Goal: Book appointment/travel/reservation

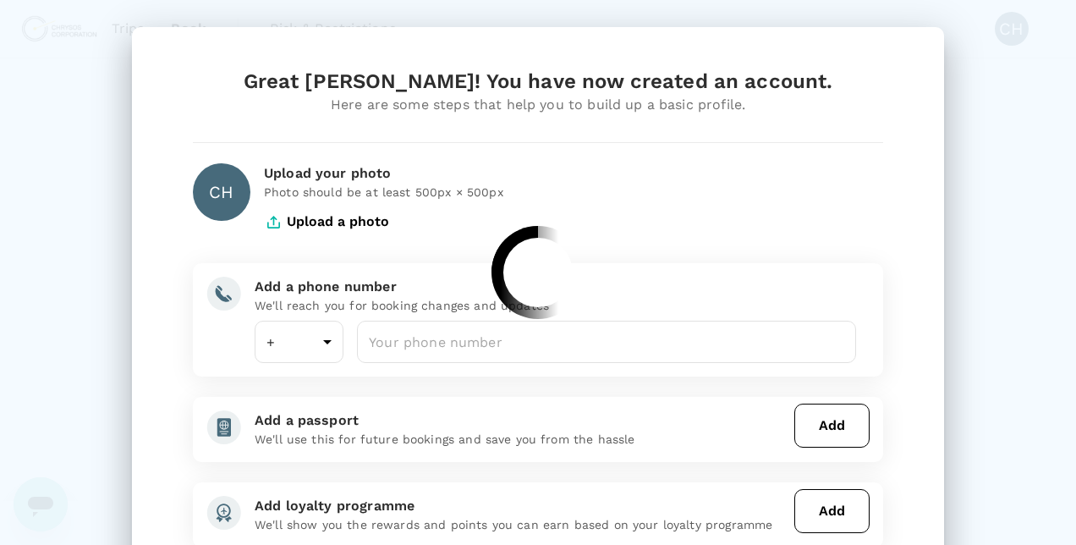
type input "61"
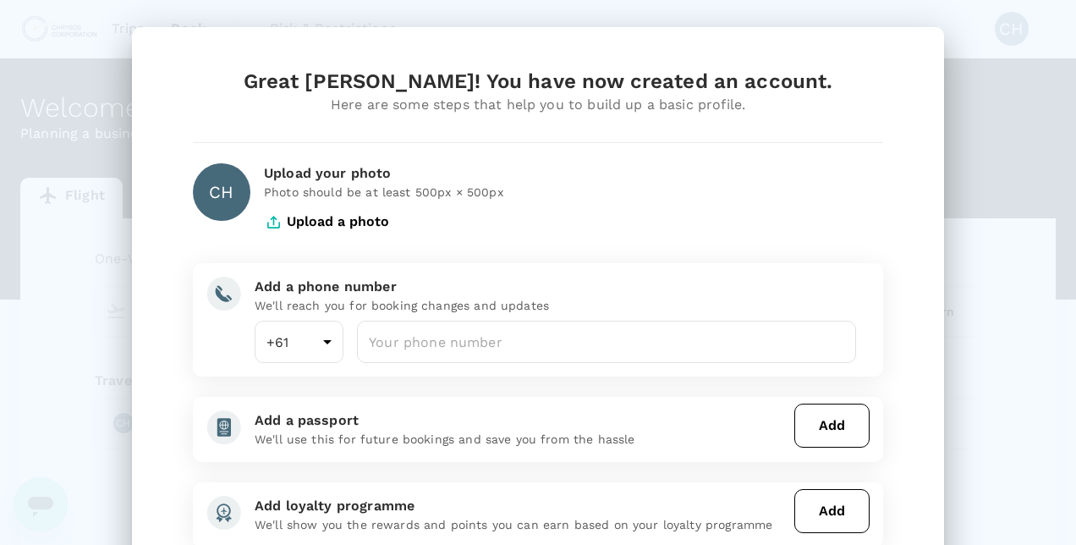
scroll to position [85, 0]
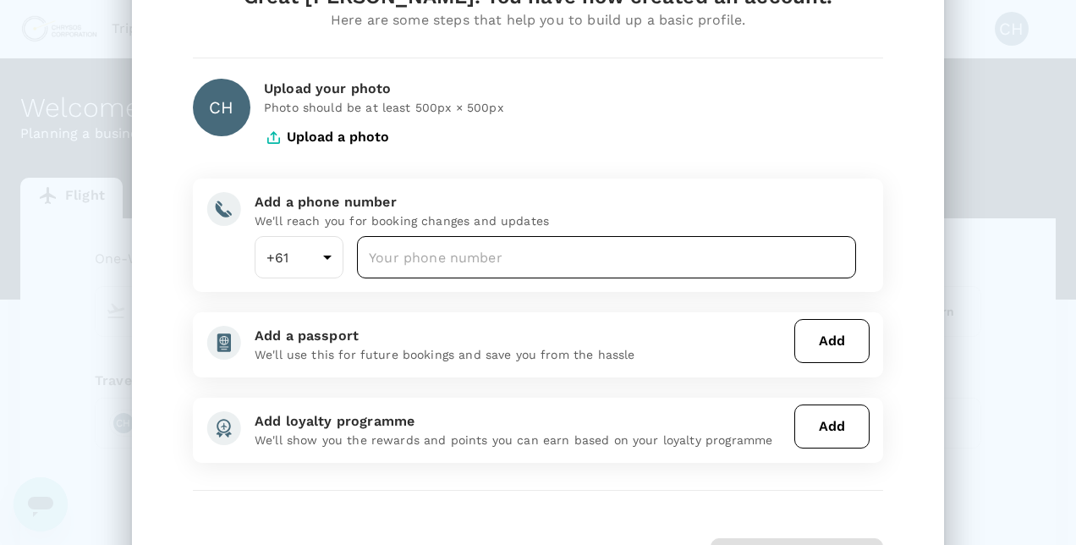
click at [532, 254] on input "number" at bounding box center [606, 257] width 499 height 42
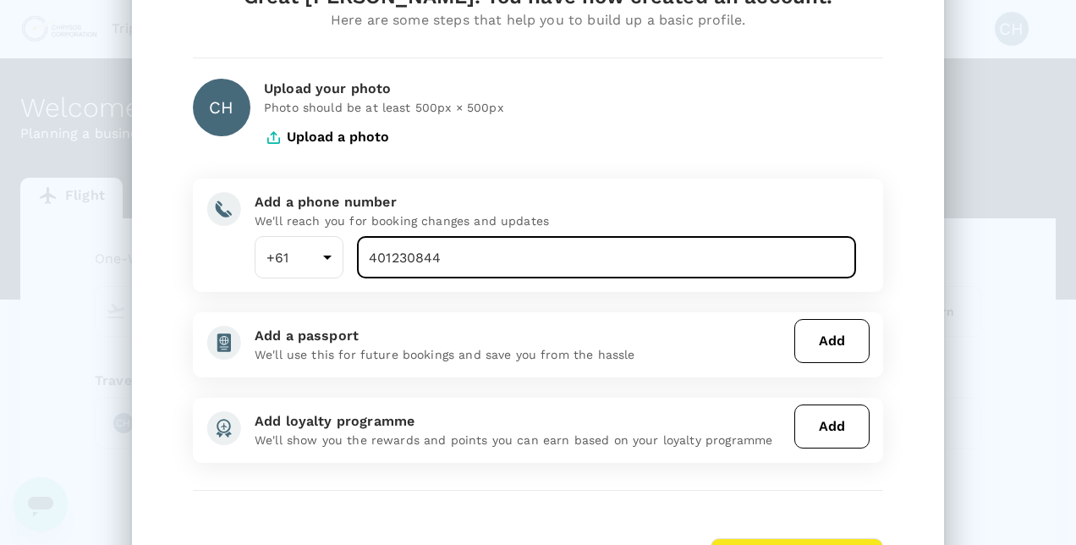
type input "401230844"
click at [574, 415] on div "Add loyalty programme" at bounding box center [521, 421] width 533 height 20
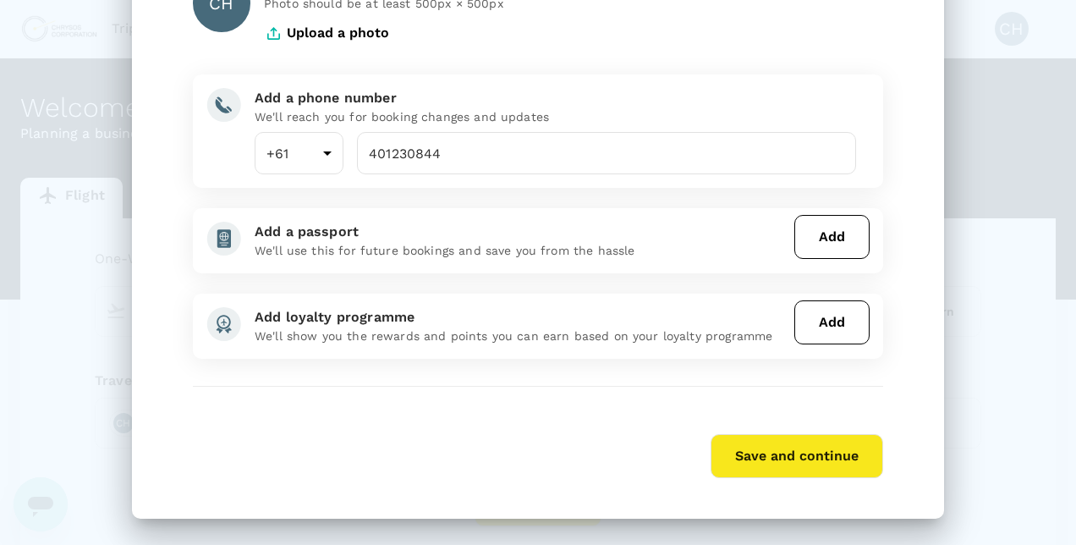
click at [793, 469] on button "Save and continue" at bounding box center [797, 456] width 173 height 44
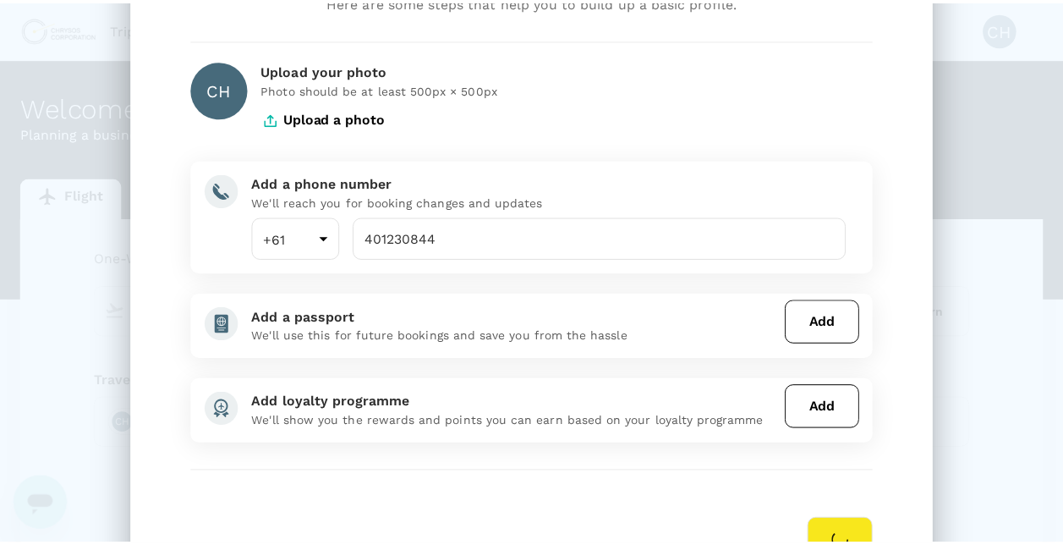
scroll to position [19, 0]
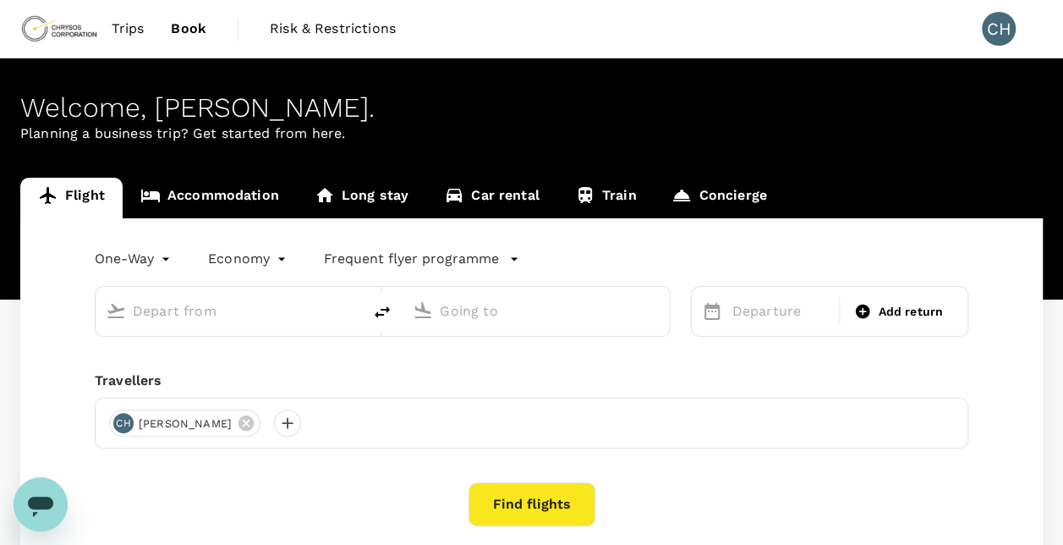
click at [54, 269] on div "One-Way oneway Economy economy Frequent flyer programme Departure Add return Tr…" at bounding box center [531, 402] width 1023 height 369
click at [233, 306] on input "text" at bounding box center [230, 311] width 194 height 26
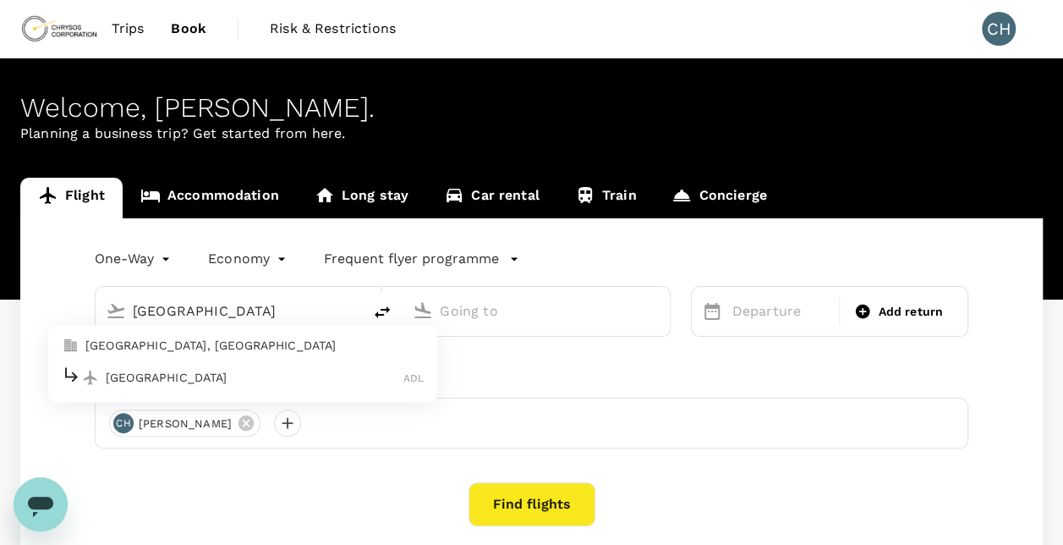
click at [195, 372] on p "Adelaide" at bounding box center [255, 377] width 298 height 17
type input "Adelaide (ADL)"
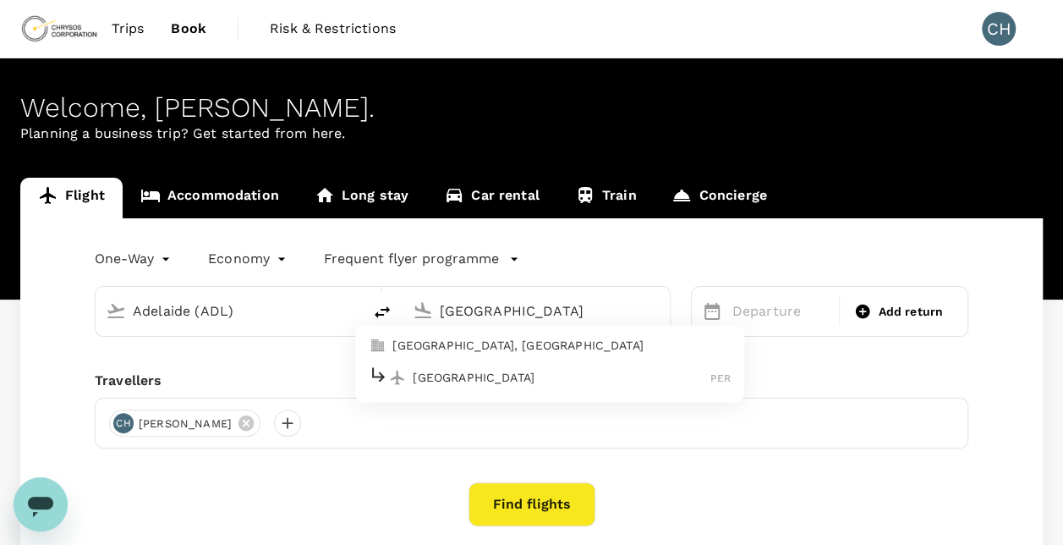
click at [552, 374] on p "Perth" at bounding box center [562, 377] width 298 height 17
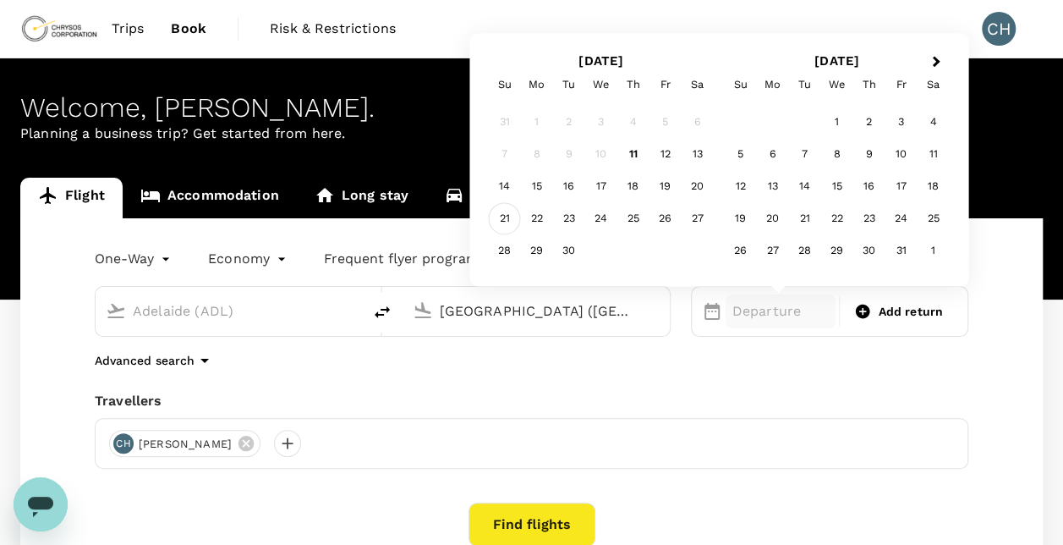
type input "Perth (PER)"
click at [497, 221] on div "21" at bounding box center [505, 219] width 32 height 32
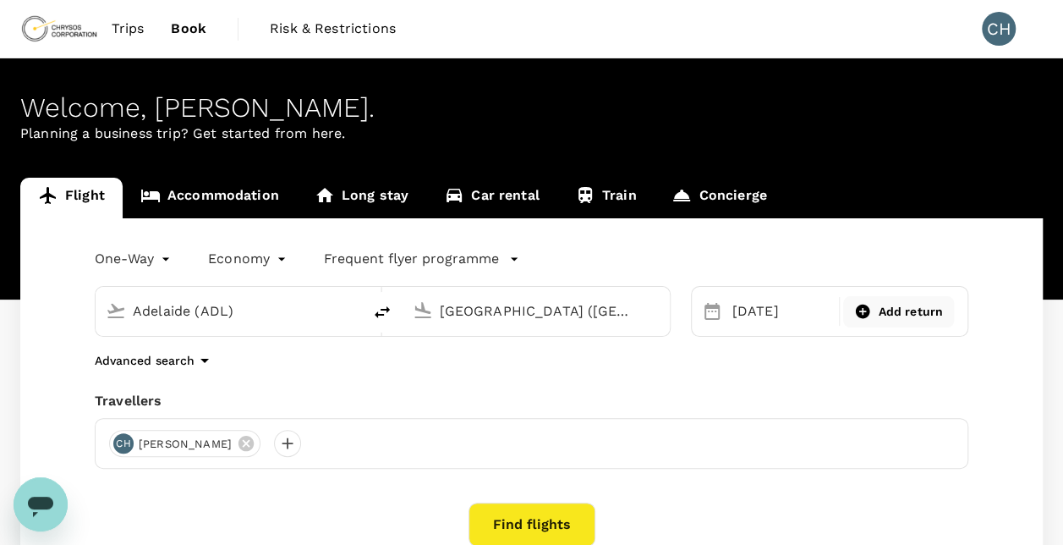
click at [910, 325] on div "Add return" at bounding box center [898, 311] width 111 height 31
type input "roundtrip"
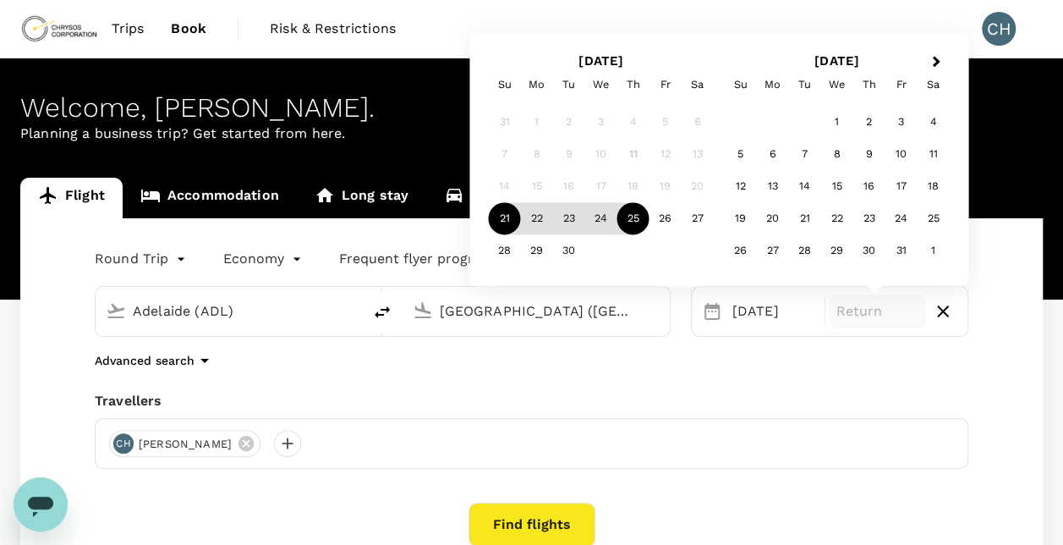
click at [640, 223] on div "25" at bounding box center [634, 219] width 32 height 32
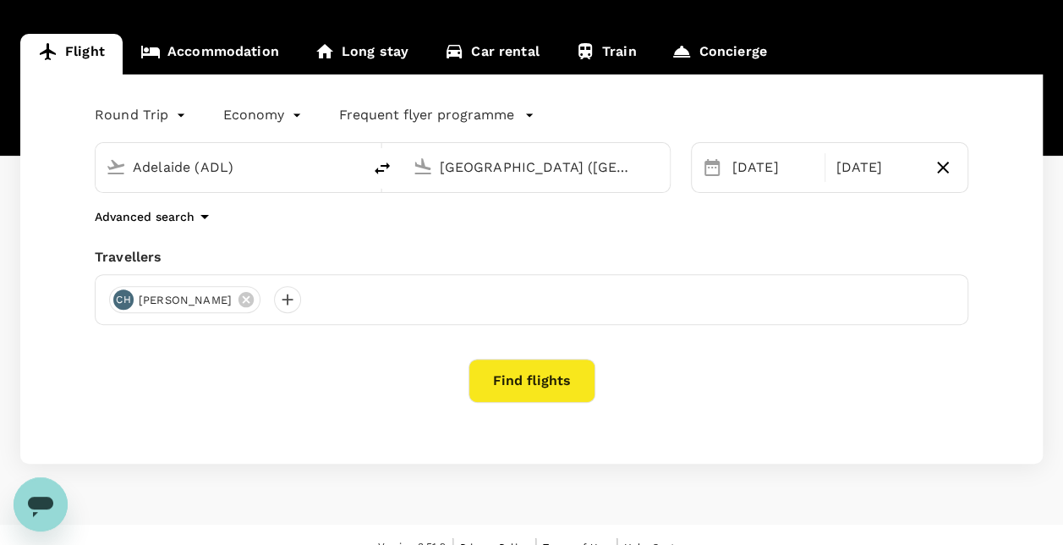
scroll to position [167, 0]
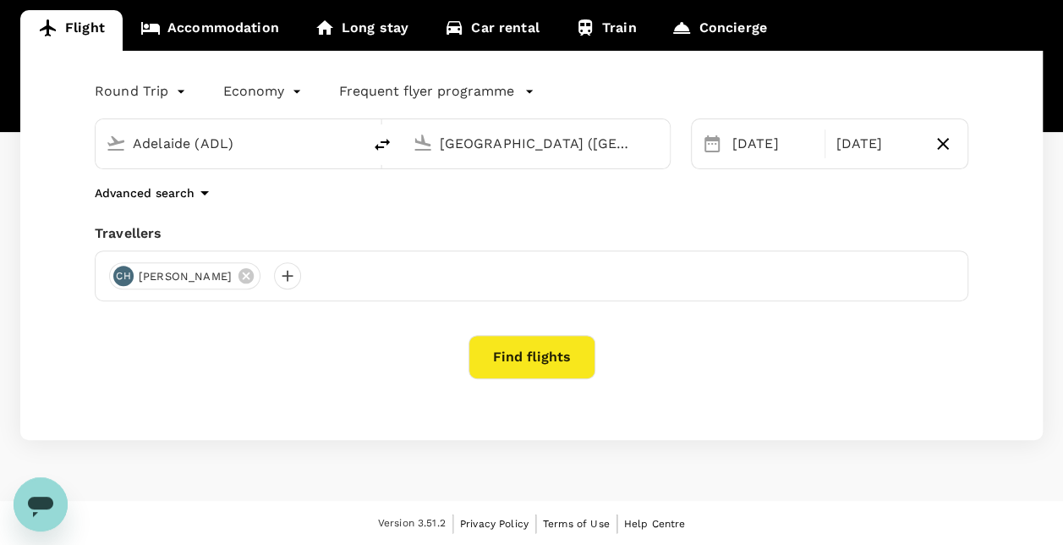
click at [504, 357] on button "Find flights" at bounding box center [532, 357] width 127 height 44
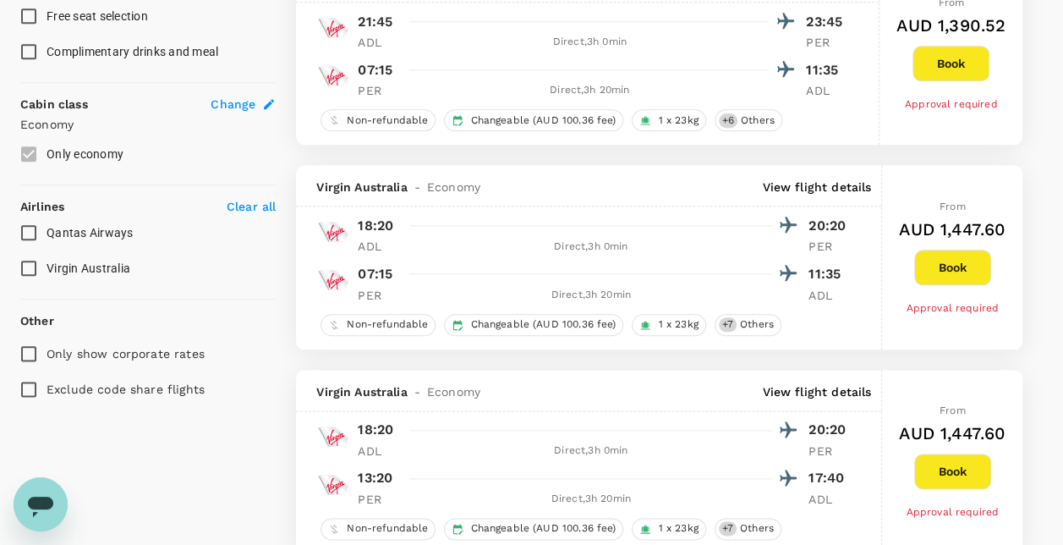
scroll to position [1100, 0]
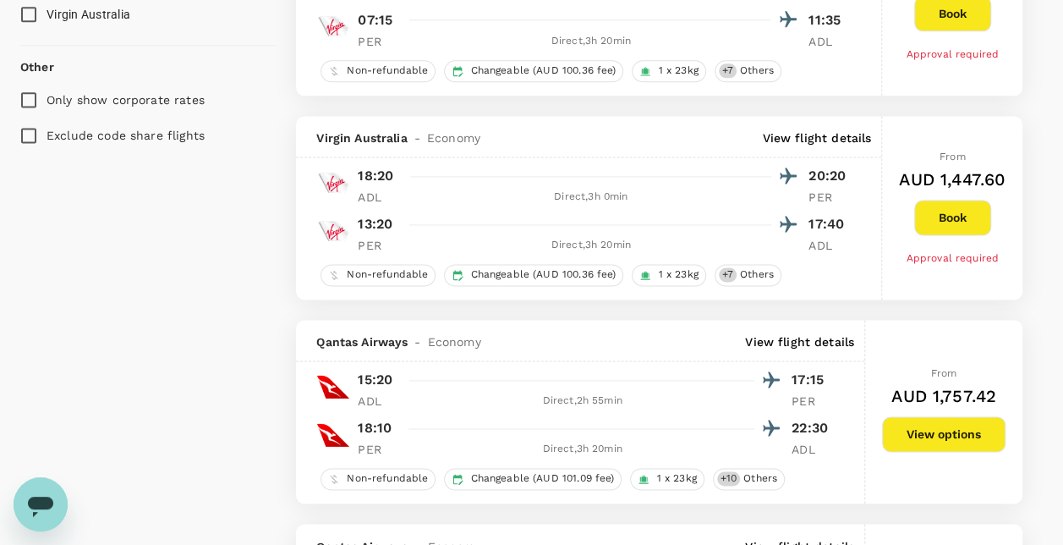
click at [959, 430] on button "View options" at bounding box center [944, 434] width 124 height 36
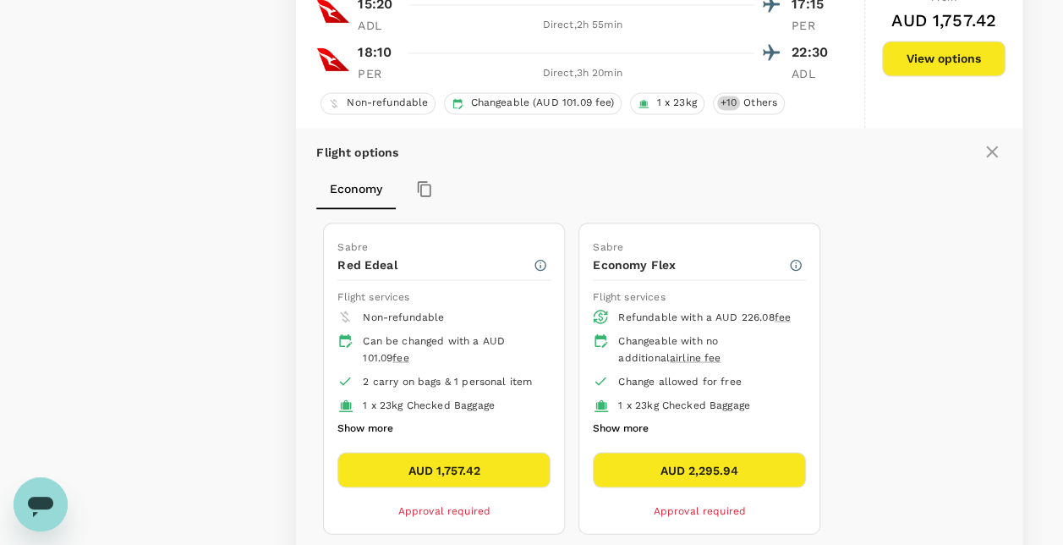
scroll to position [1502, 0]
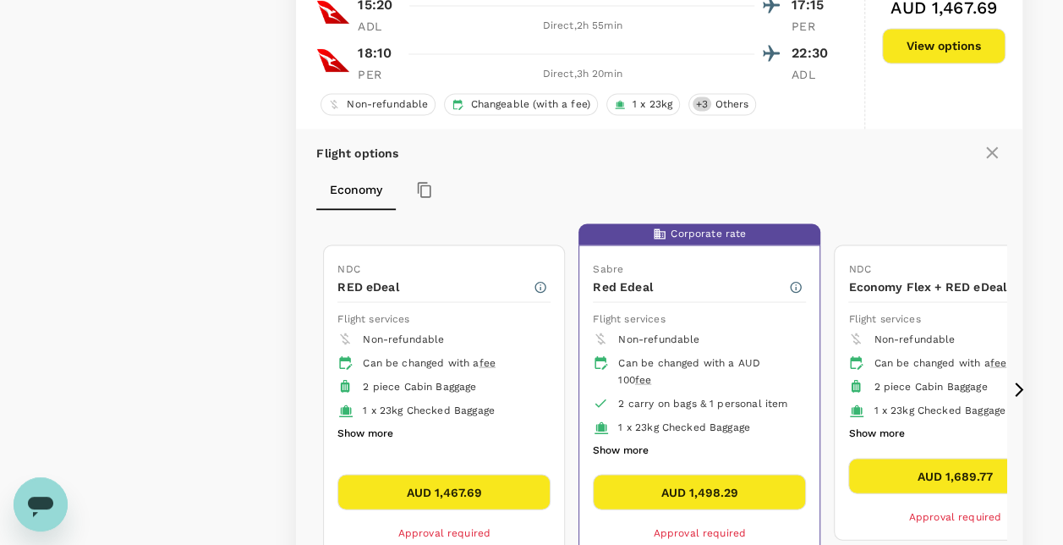
click at [926, 380] on span "2 piece Cabin Baggage" at bounding box center [930, 386] width 113 height 12
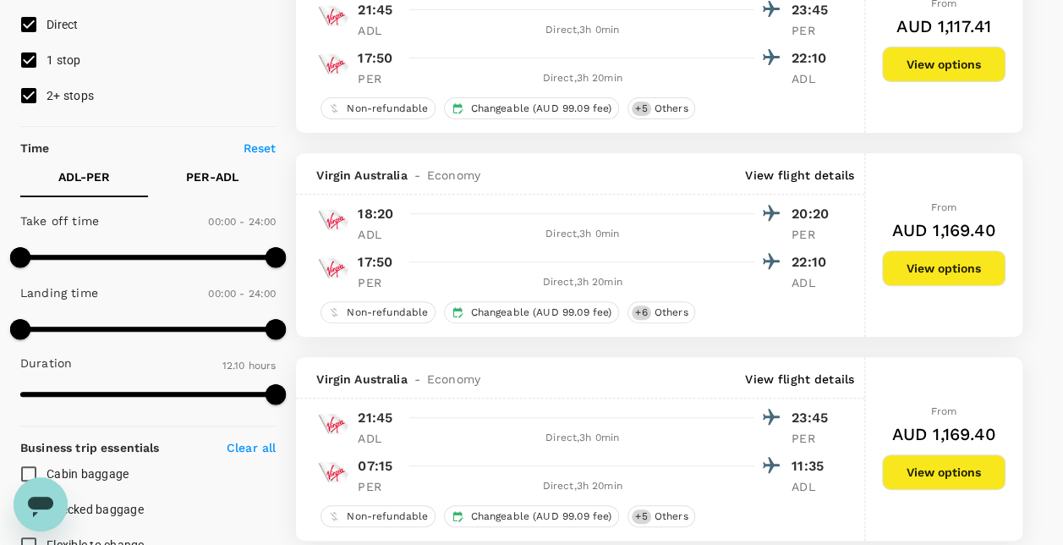
scroll to position [254, 0]
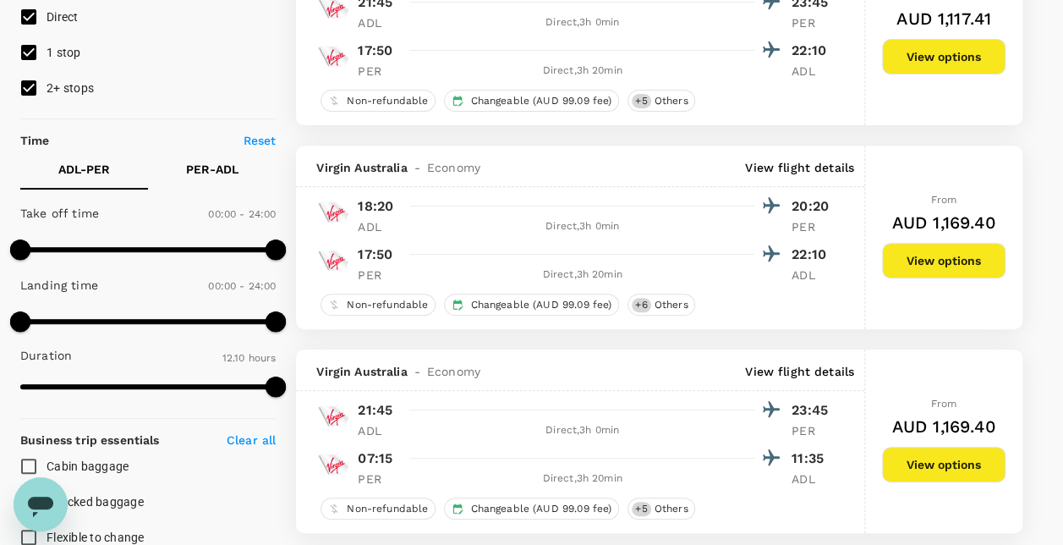
type input "780"
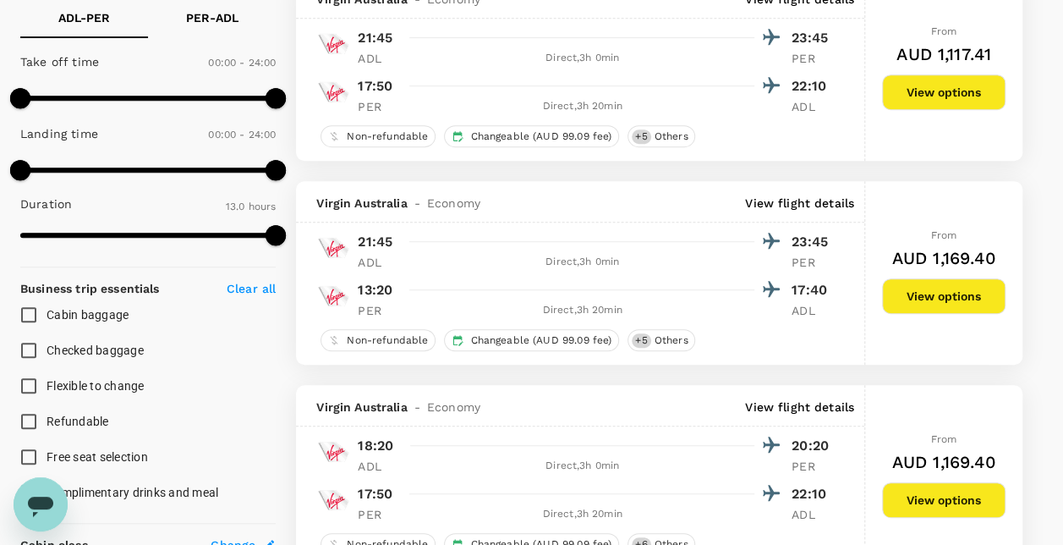
scroll to position [508, 0]
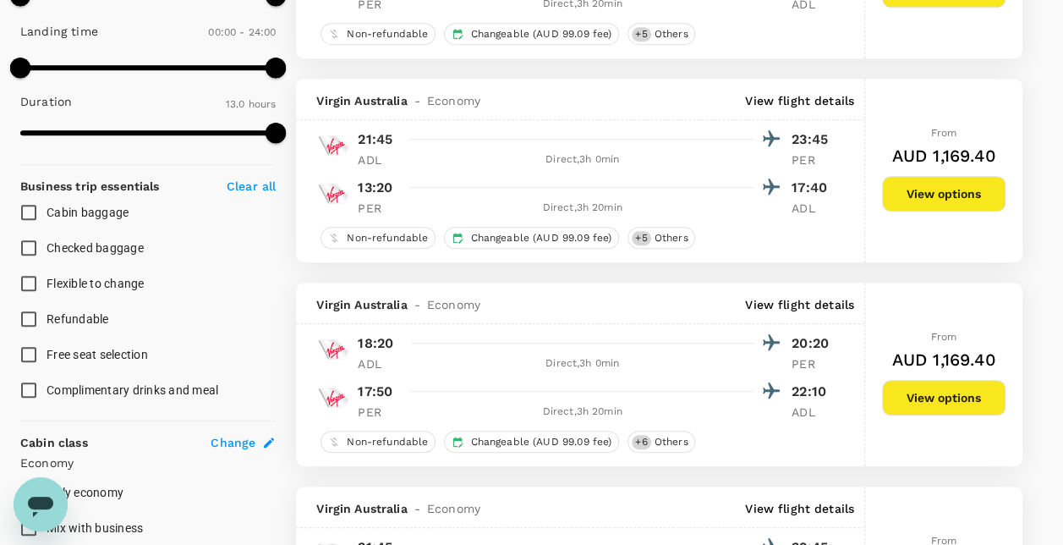
click at [61, 233] on label "Checked baggage" at bounding box center [136, 248] width 251 height 36
click at [47, 233] on input "Checked baggage" at bounding box center [29, 248] width 36 height 36
checkbox input "true"
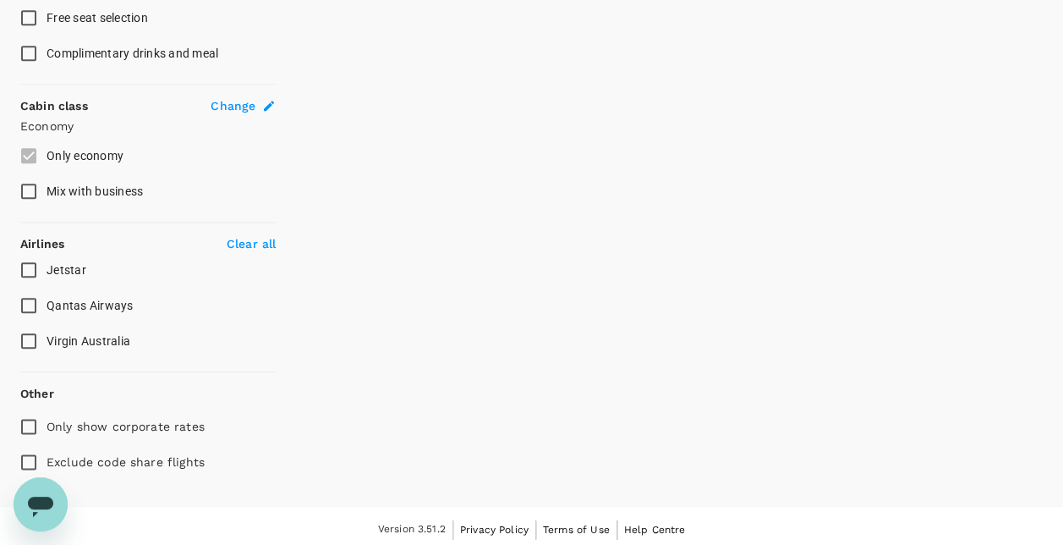
scroll to position [846, 0]
click at [90, 302] on span "Qantas Airways" at bounding box center [90, 304] width 87 height 14
click at [47, 302] on input "Qantas Airways" at bounding box center [29, 304] width 36 height 36
checkbox input "true"
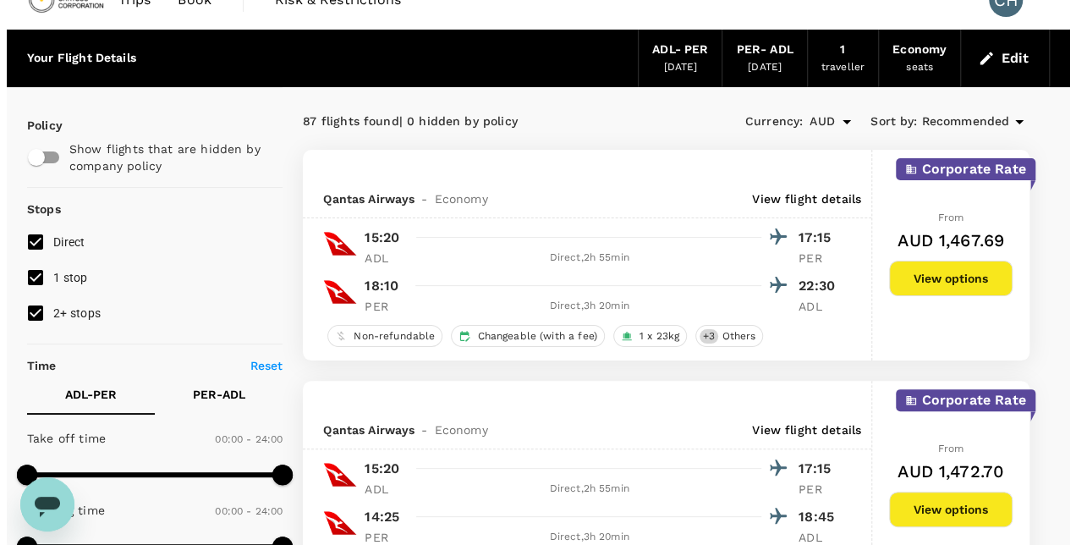
scroll to position [0, 0]
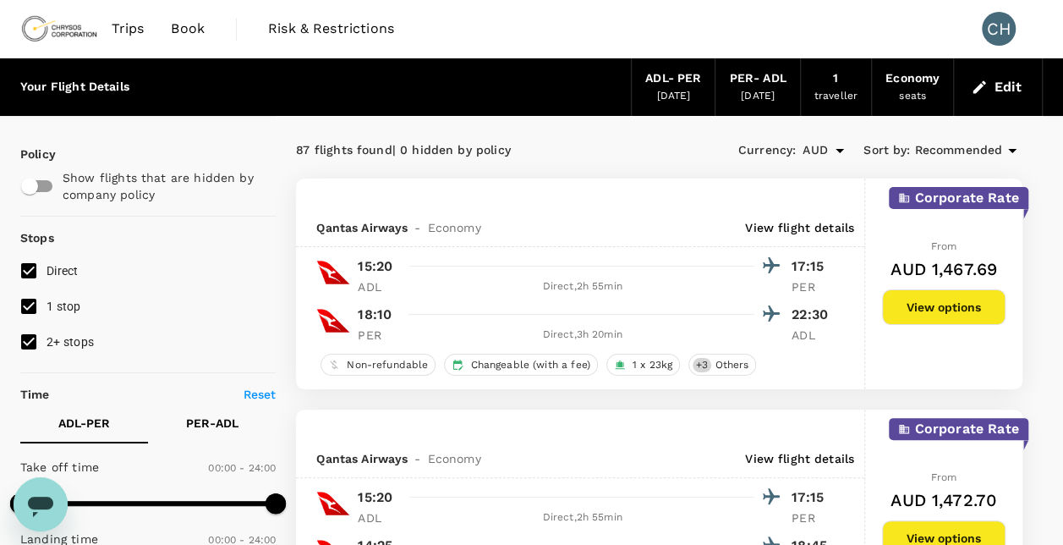
click at [805, 228] on p "View flight details" at bounding box center [799, 227] width 109 height 17
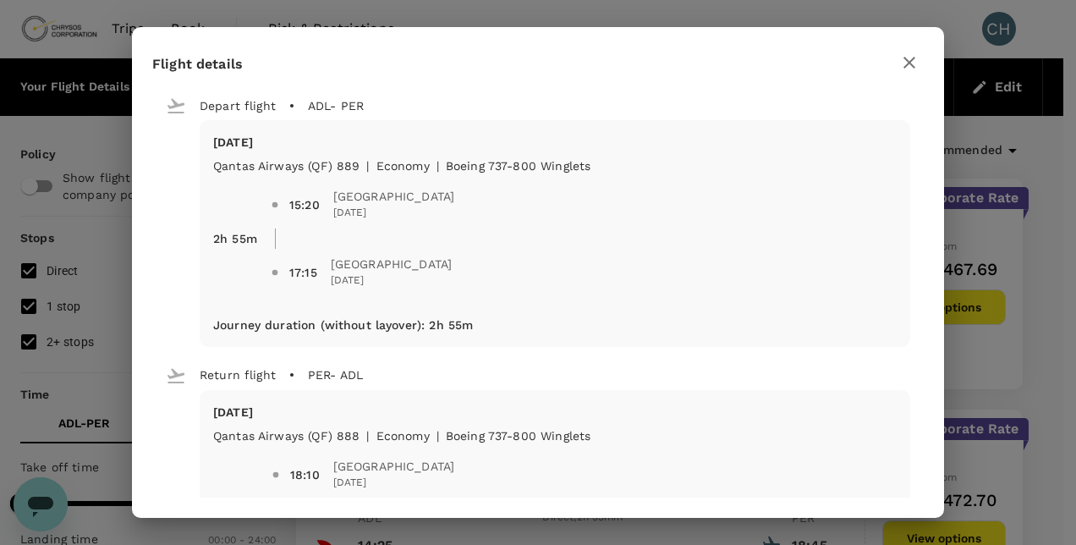
click at [911, 69] on icon "button" at bounding box center [909, 62] width 20 height 20
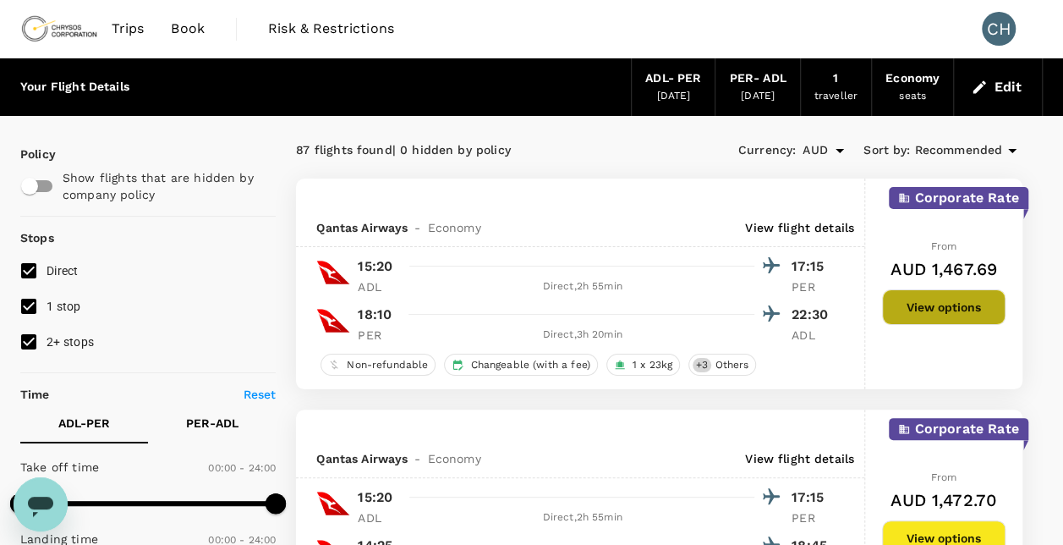
click at [966, 309] on button "View options" at bounding box center [944, 307] width 124 height 36
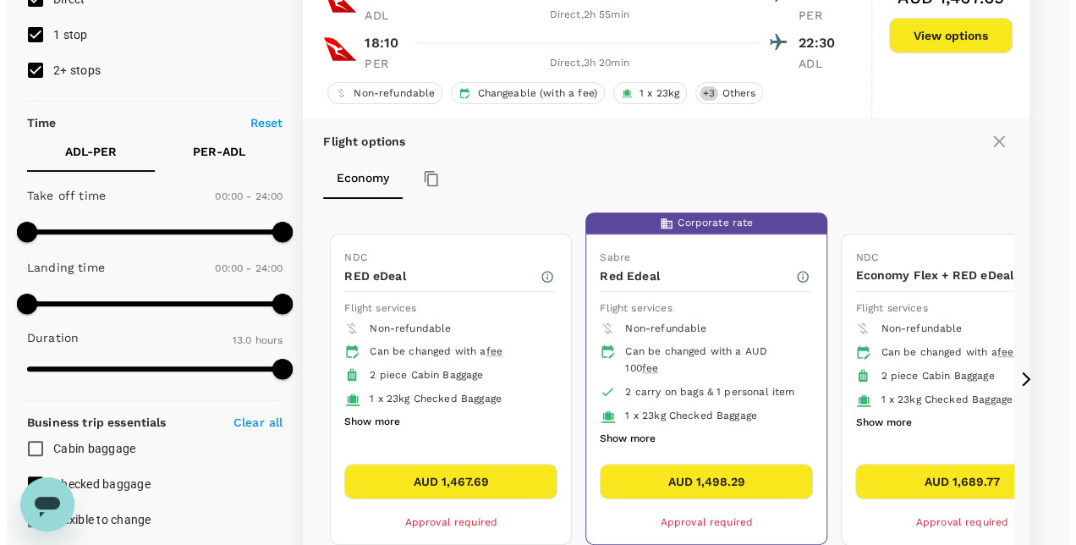
scroll to position [347, 0]
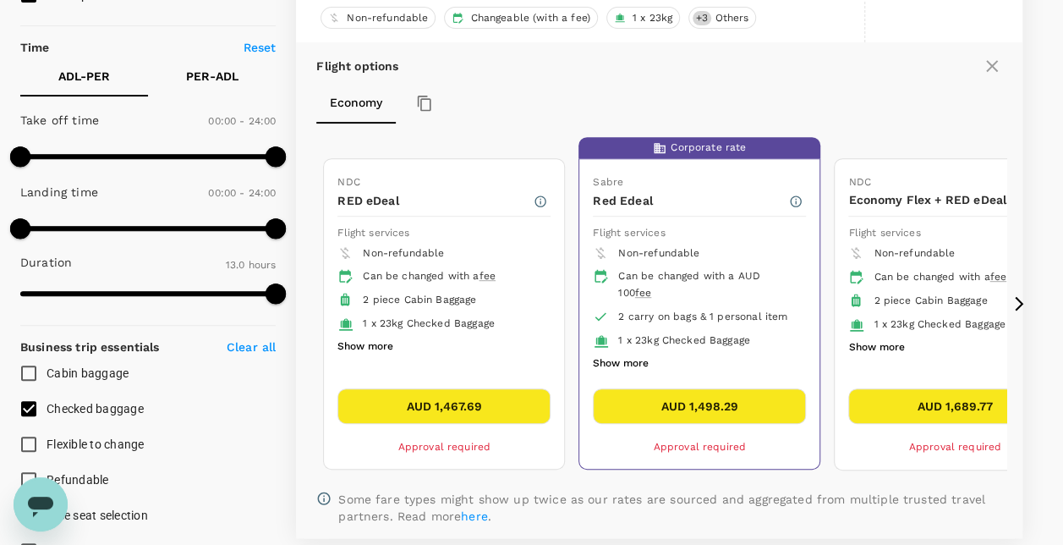
click at [617, 353] on button "Show more" at bounding box center [621, 364] width 56 height 22
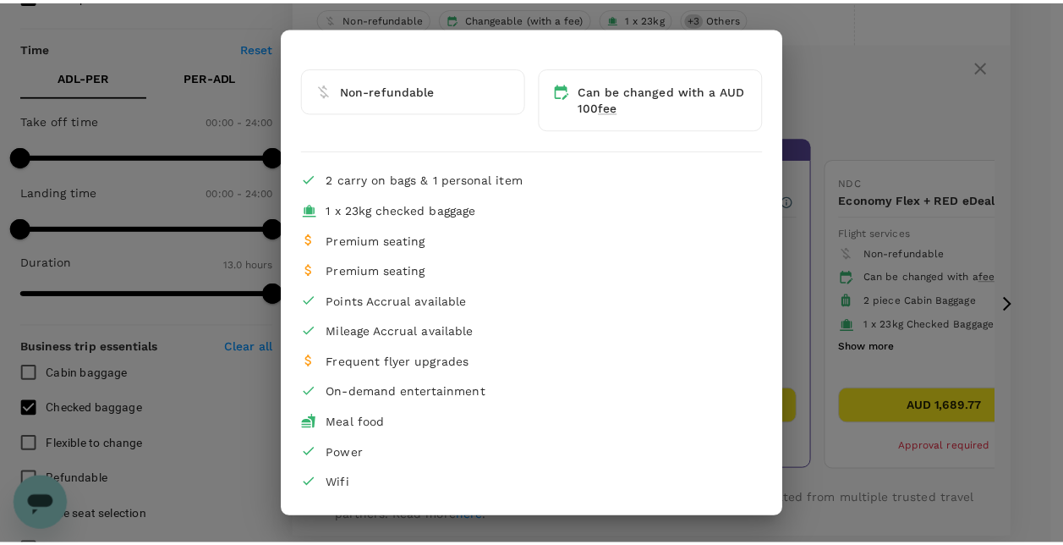
scroll to position [0, 0]
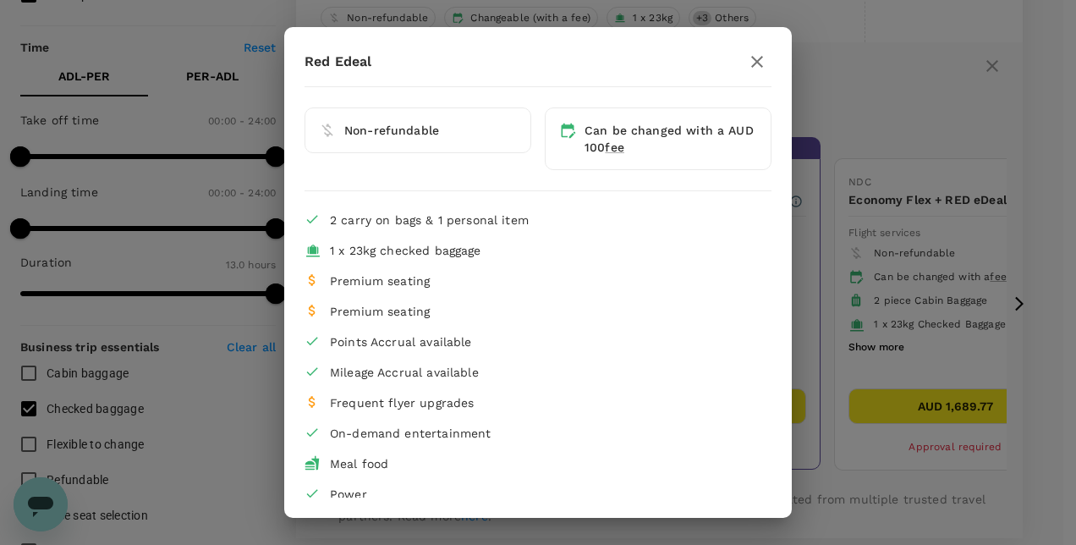
click at [755, 64] on button "button" at bounding box center [757, 61] width 29 height 29
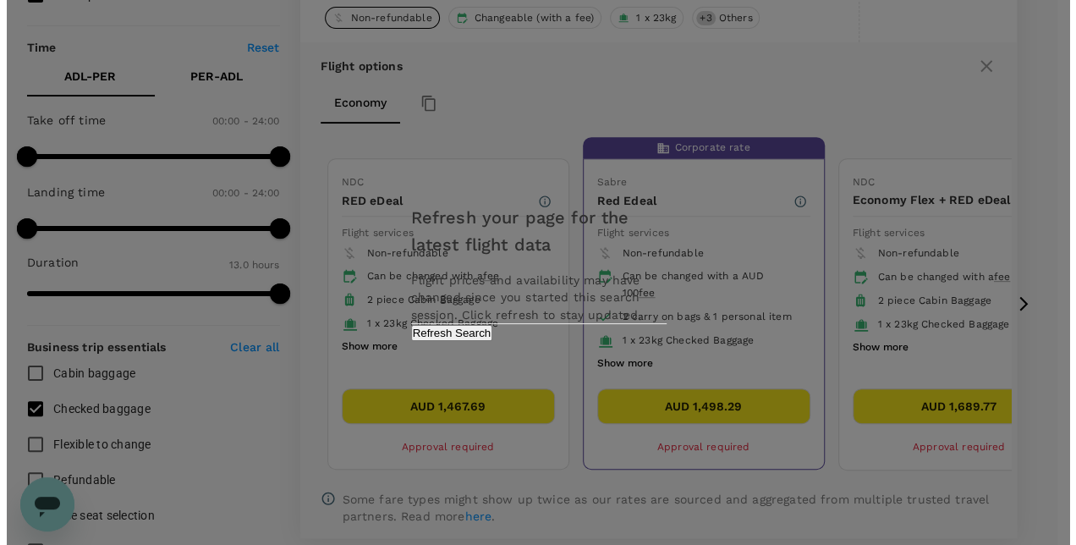
scroll to position [348, 0]
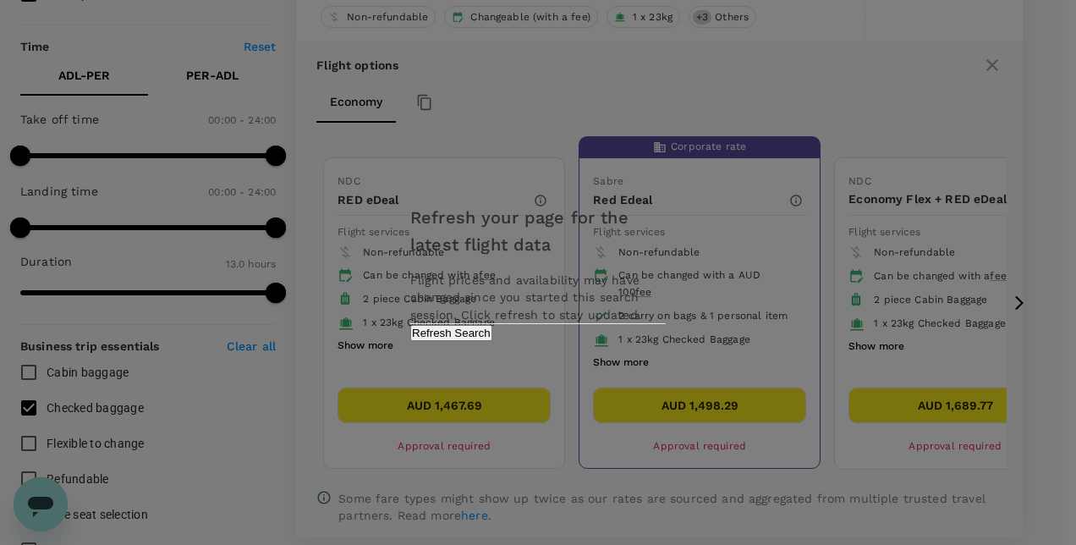
click at [627, 329] on div "Refresh your page for the latest flight data Flight prices and availability may…" at bounding box center [538, 272] width 296 height 170
click at [492, 341] on button "Refresh Search" at bounding box center [451, 333] width 82 height 16
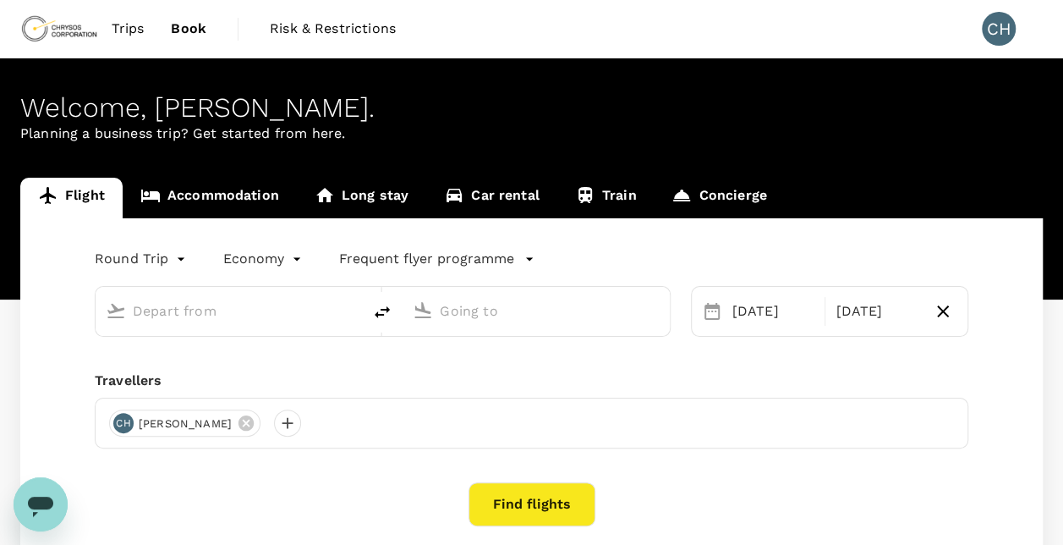
type input "Adelaide (ADL)"
type input "Perth (PER)"
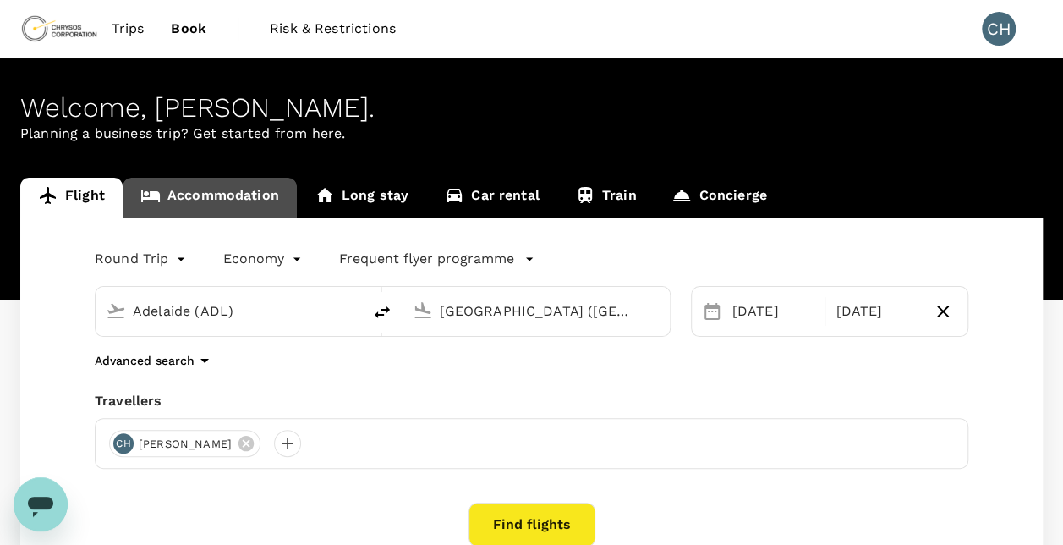
click at [223, 195] on link "Accommodation" at bounding box center [210, 198] width 174 height 41
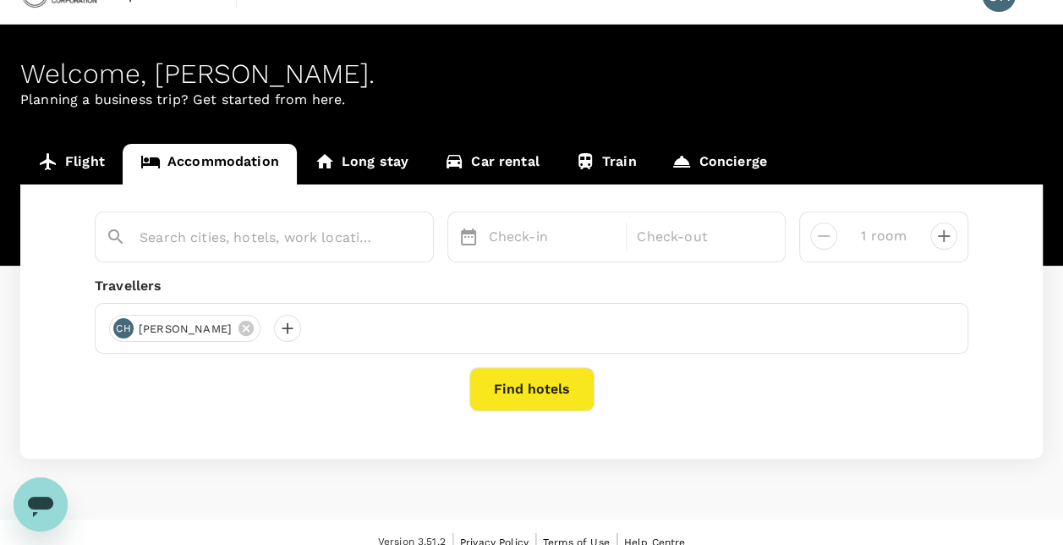
scroll to position [52, 0]
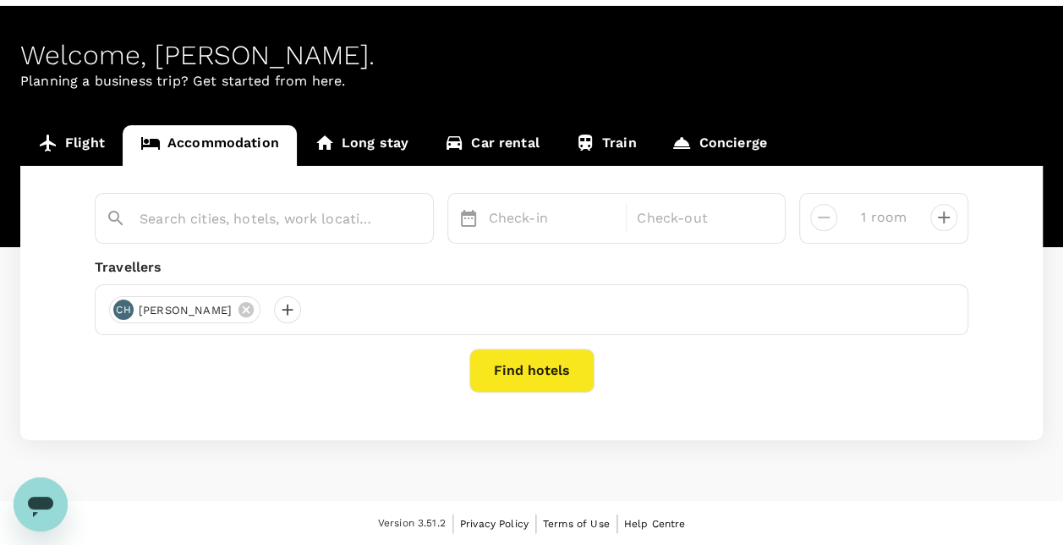
click at [366, 134] on link "Long stay" at bounding box center [361, 145] width 129 height 41
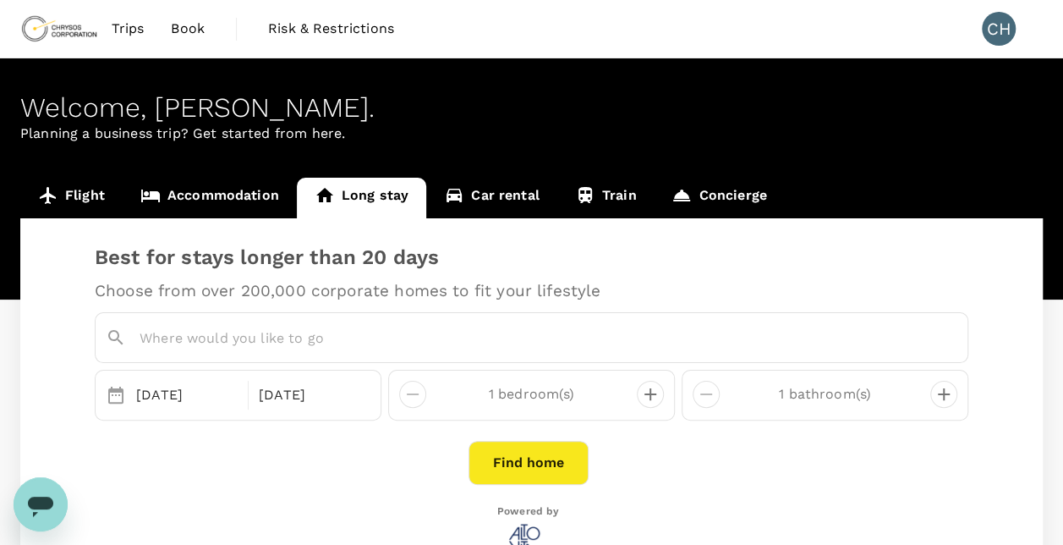
click at [190, 200] on link "Accommodation" at bounding box center [210, 198] width 174 height 41
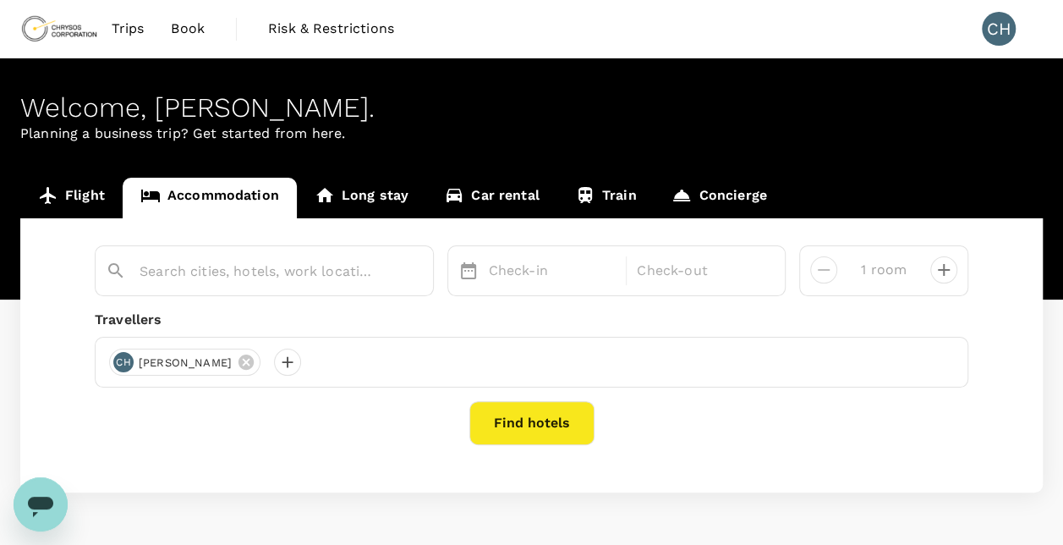
scroll to position [52, 0]
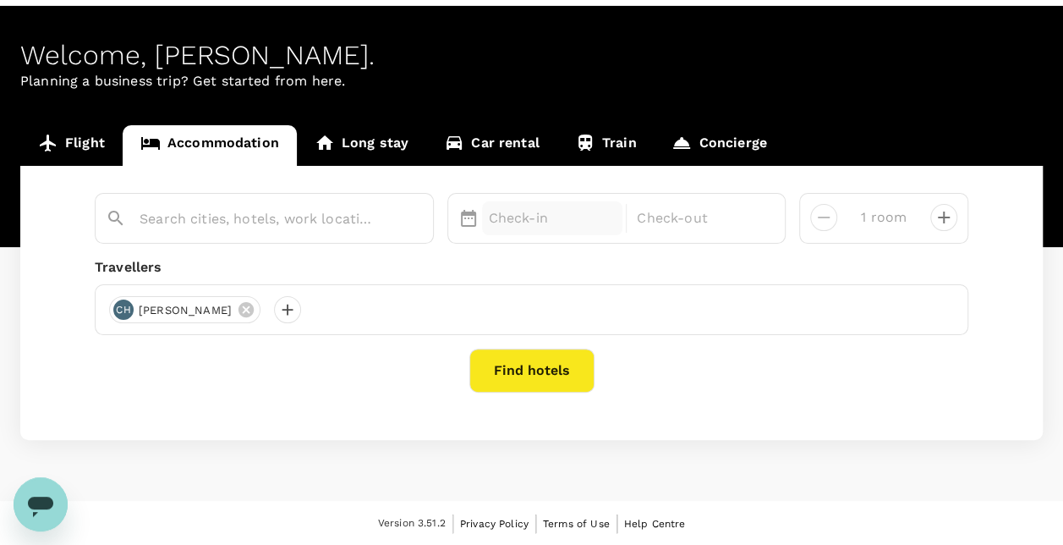
click at [500, 222] on p "Check-in" at bounding box center [553, 218] width 128 height 20
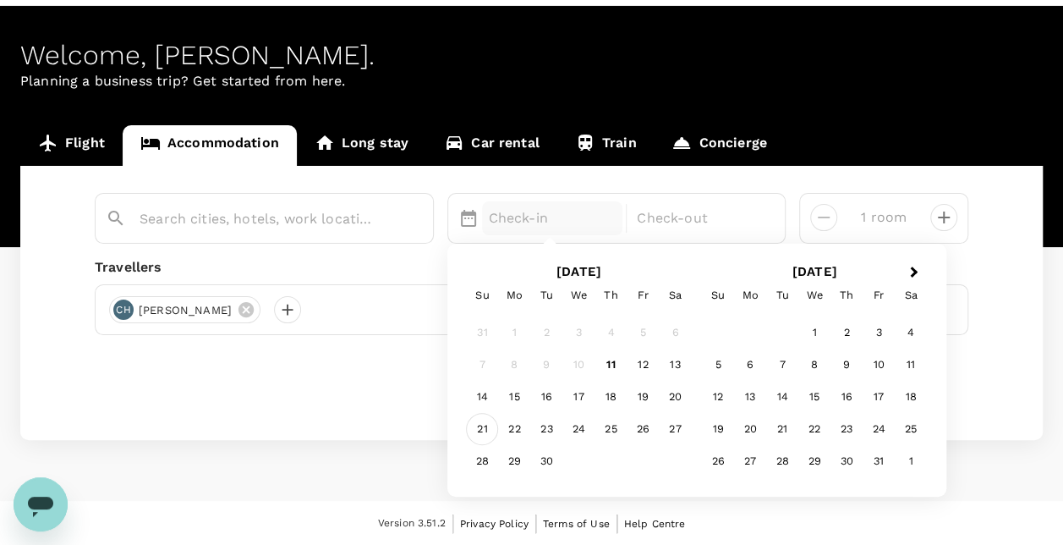
click at [475, 437] on div "21" at bounding box center [482, 430] width 32 height 32
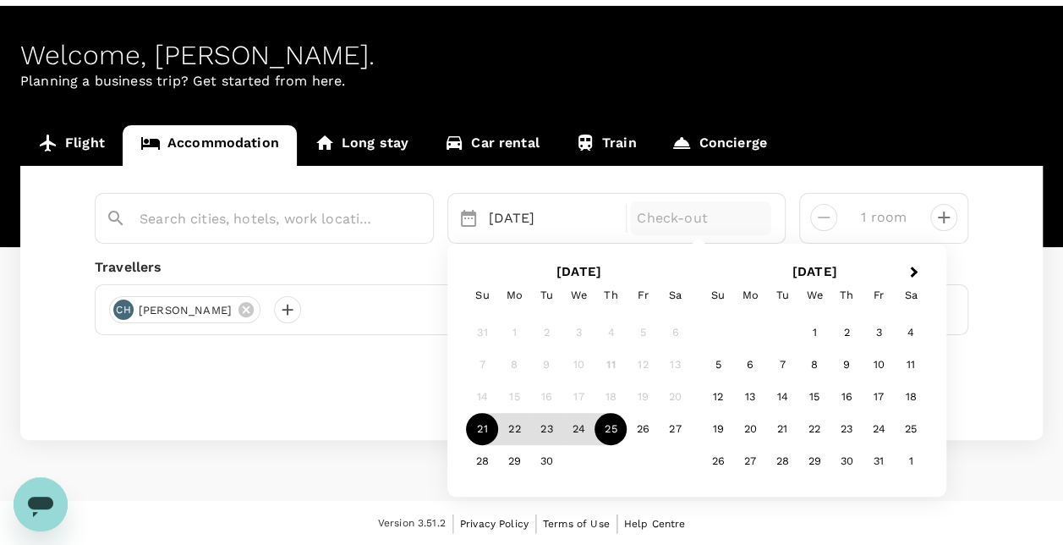
click at [607, 420] on div "25" at bounding box center [611, 430] width 32 height 32
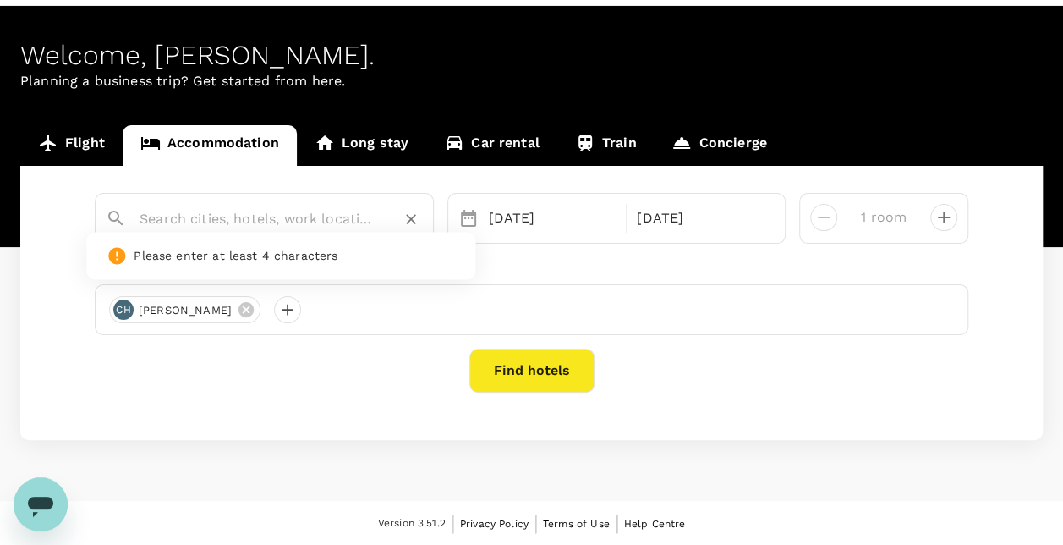
click at [349, 211] on input "text" at bounding box center [258, 219] width 236 height 26
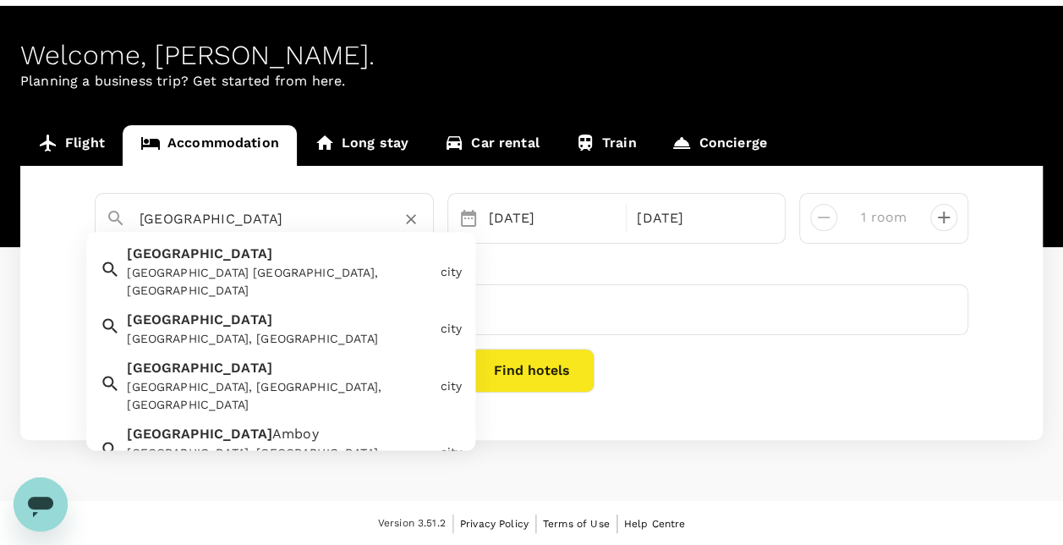
click at [204, 246] on div "Perth Perth WA, Australia" at bounding box center [276, 269] width 313 height 63
type input "Perth"
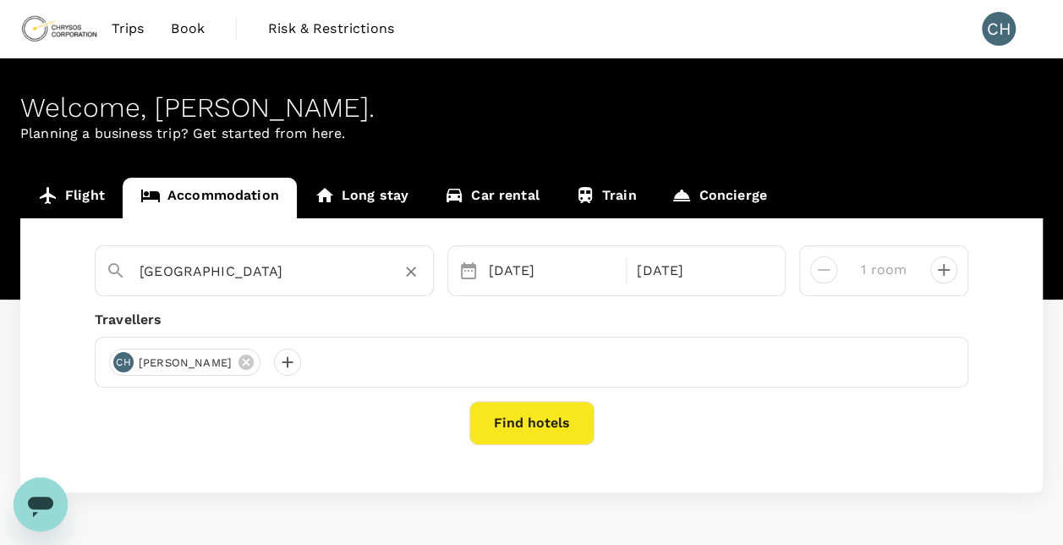
click at [561, 434] on button "Find hotels" at bounding box center [531, 423] width 125 height 44
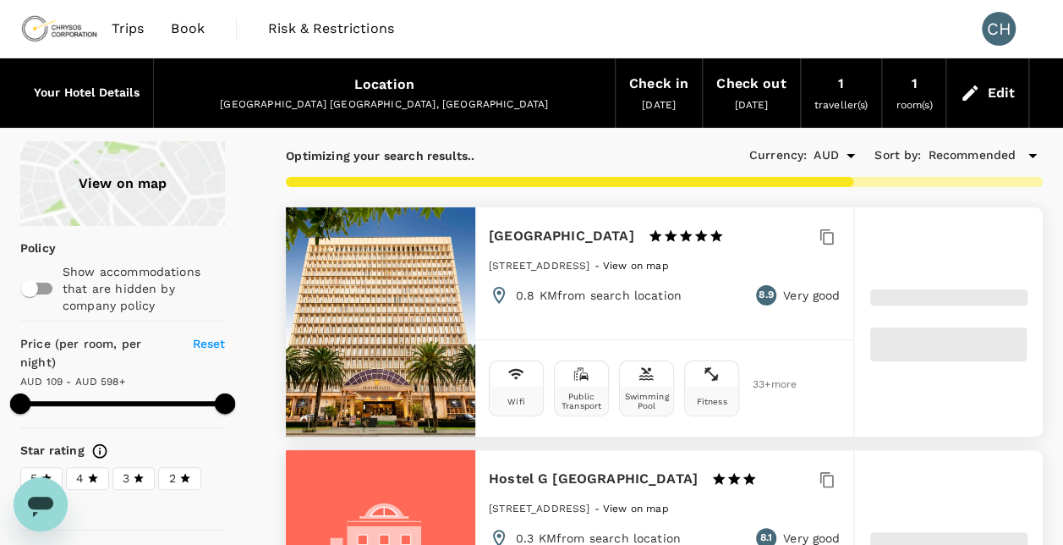
click at [138, 184] on div "View on map" at bounding box center [122, 183] width 205 height 85
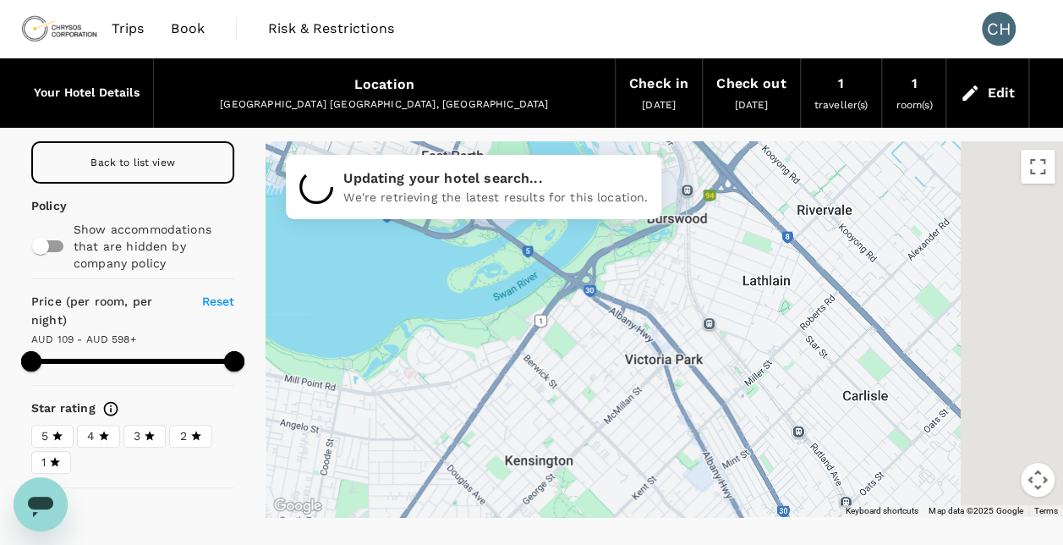
drag, startPoint x: 898, startPoint y: 387, endPoint x: 453, endPoint y: 166, distance: 496.0
click at [453, 166] on div "To navigate the map with touch gestures double-tap and hold your finger on the …" at bounding box center [665, 329] width 798 height 376
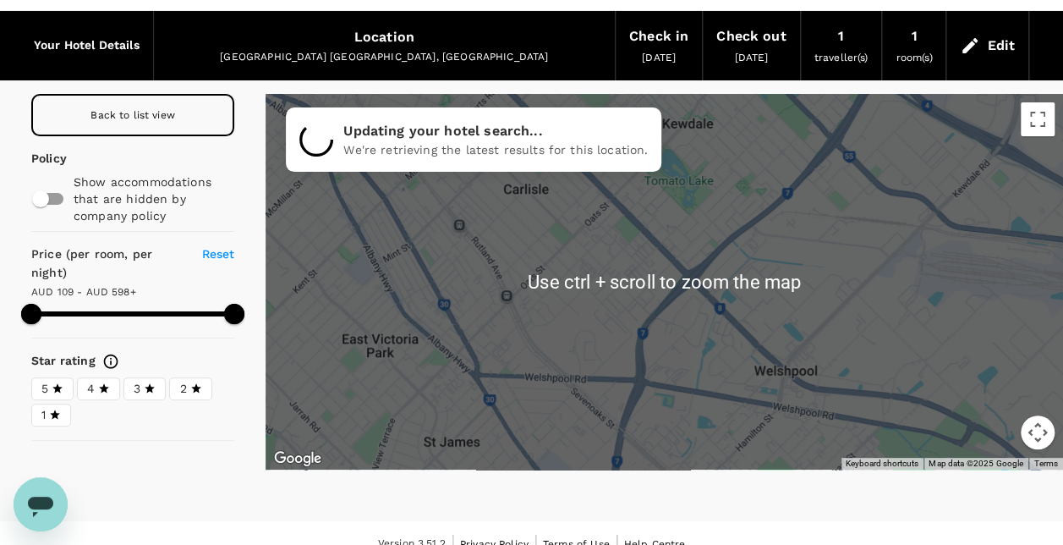
scroll to position [68, 0]
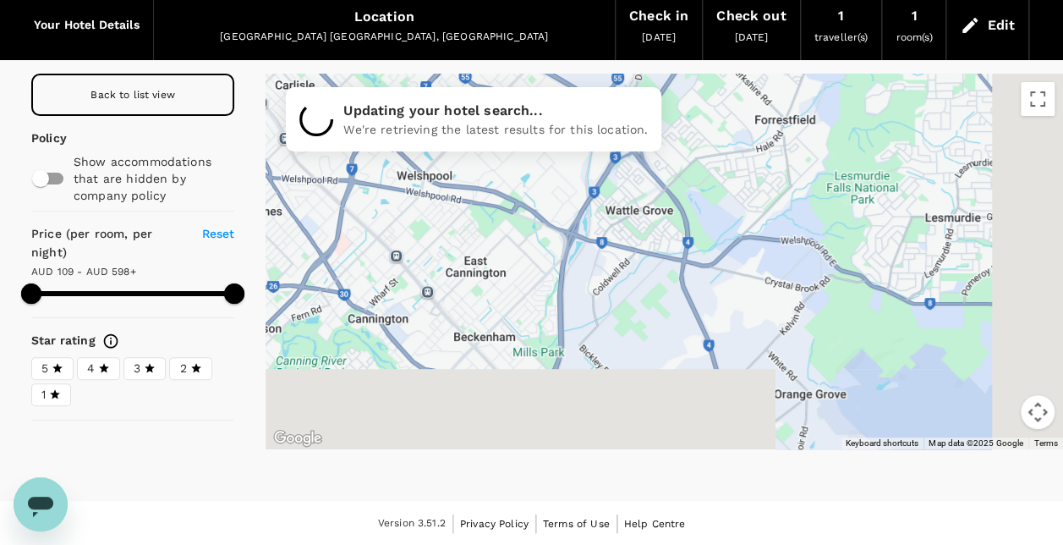
drag, startPoint x: 866, startPoint y: 301, endPoint x: 412, endPoint y: 138, distance: 482.7
click at [412, 138] on div "To navigate the map with touch gestures double-tap and hold your finger on the …" at bounding box center [665, 262] width 798 height 376
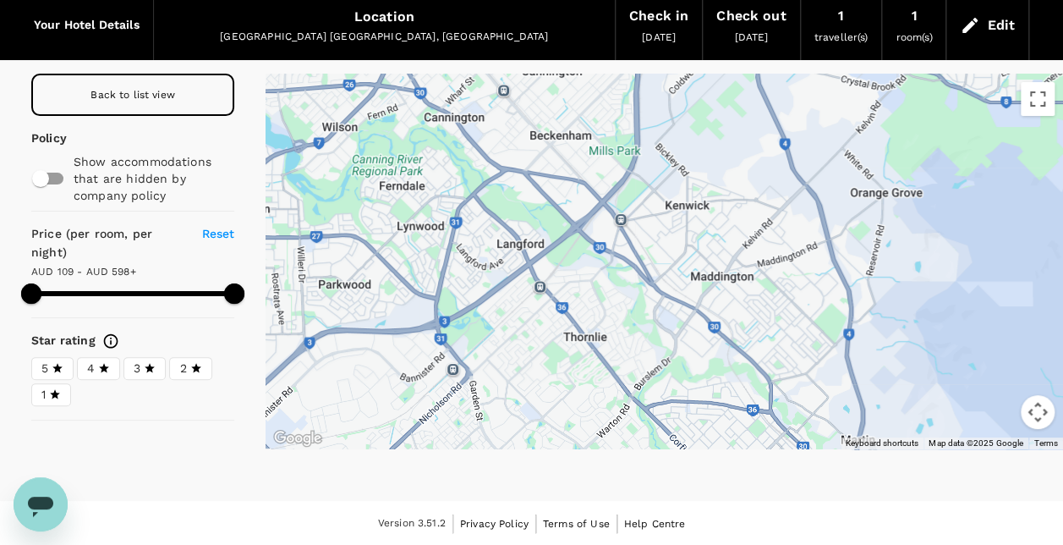
drag, startPoint x: 611, startPoint y: 322, endPoint x: 871, endPoint y: 159, distance: 307.5
click at [871, 159] on div at bounding box center [665, 262] width 798 height 376
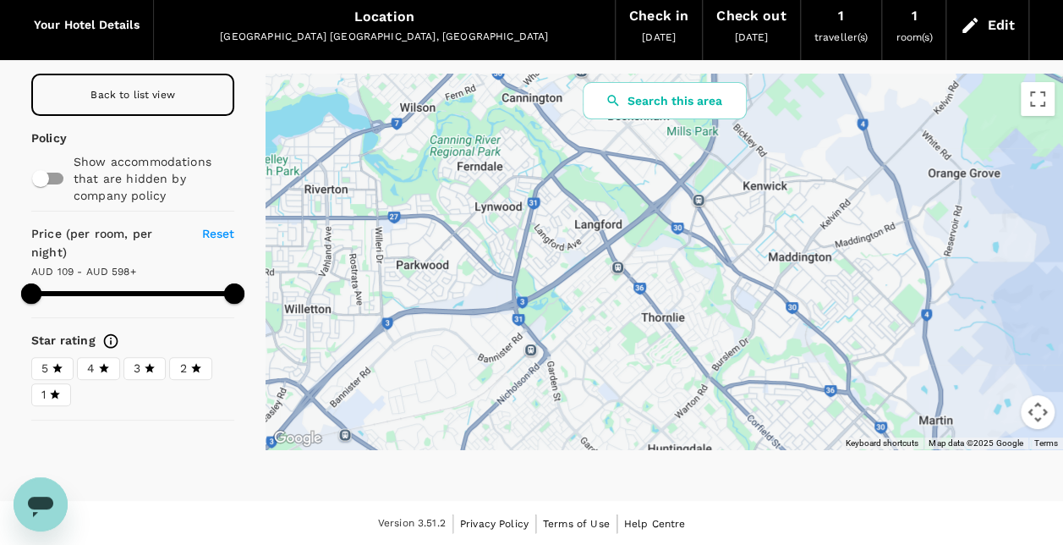
drag, startPoint x: 652, startPoint y: 305, endPoint x: 701, endPoint y: 294, distance: 50.3
click at [701, 294] on div at bounding box center [665, 262] width 798 height 376
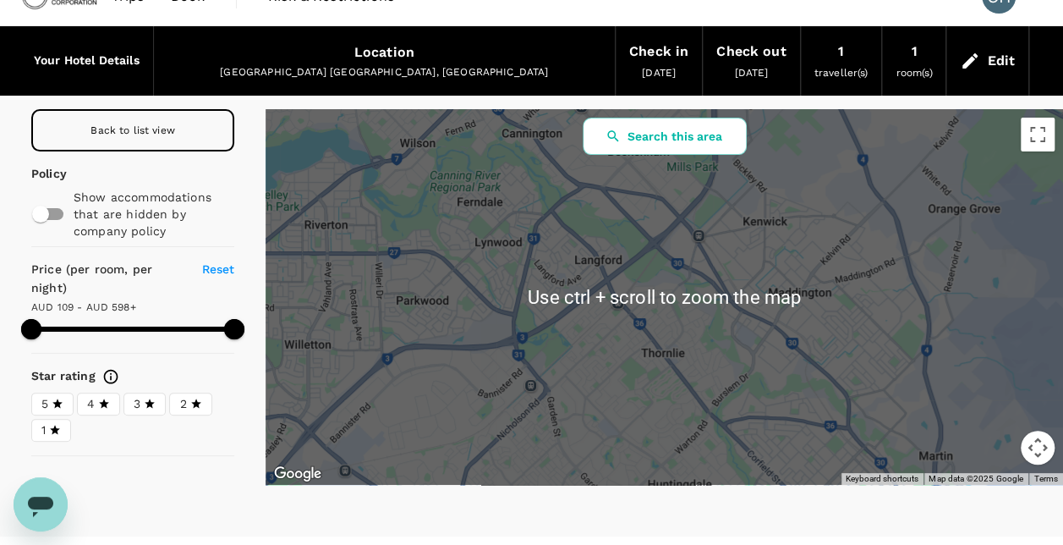
scroll to position [0, 0]
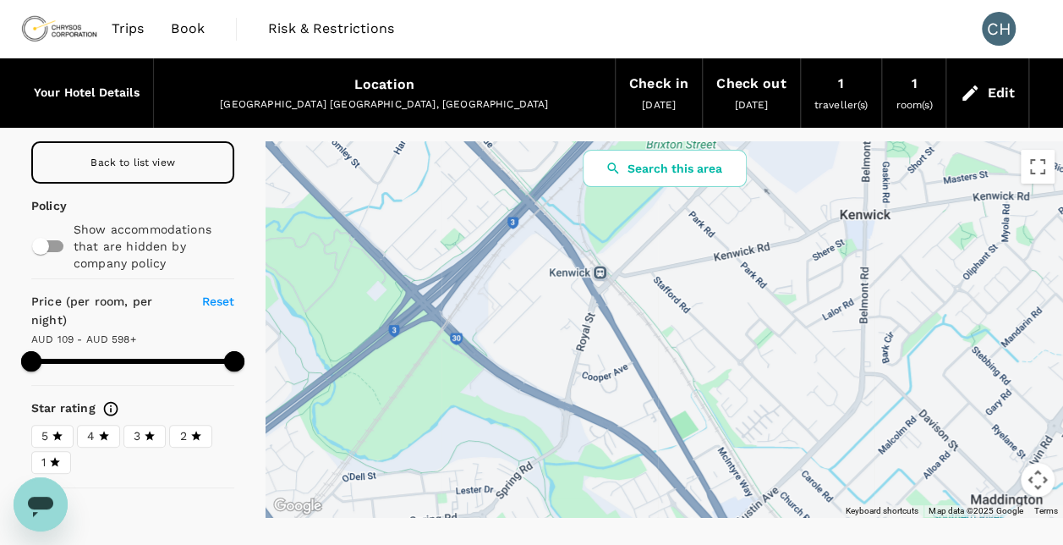
drag, startPoint x: 698, startPoint y: 267, endPoint x: 533, endPoint y: 362, distance: 190.2
click at [533, 362] on div at bounding box center [665, 329] width 798 height 376
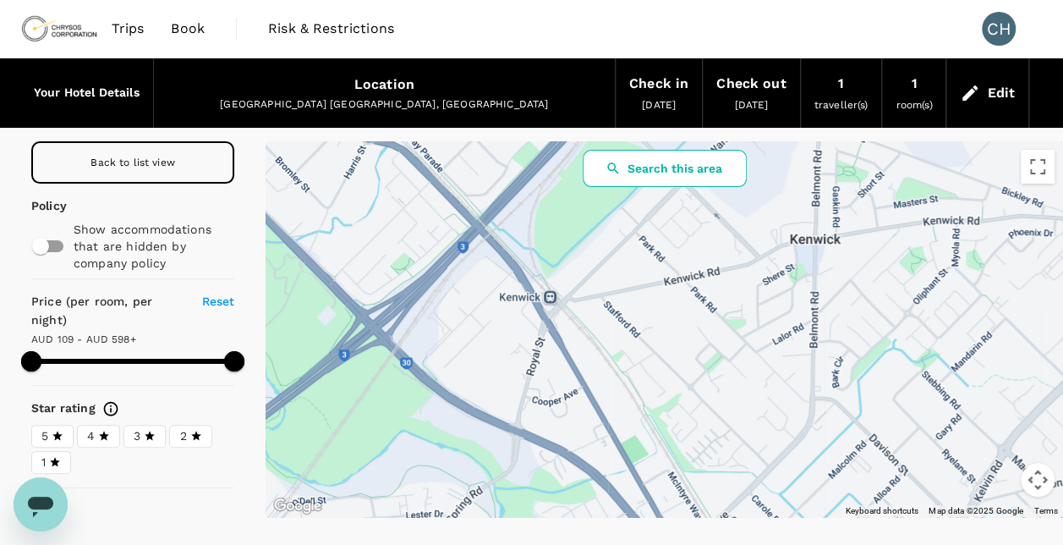
click at [713, 166] on button "Search this area" at bounding box center [665, 168] width 164 height 37
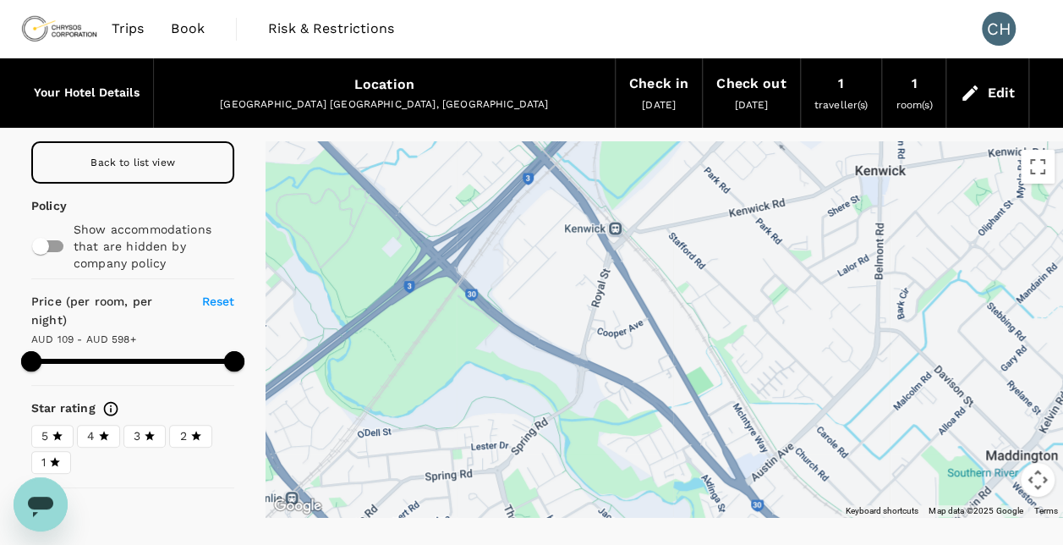
drag, startPoint x: 486, startPoint y: 365, endPoint x: 556, endPoint y: 290, distance: 102.3
click at [556, 290] on div at bounding box center [665, 329] width 798 height 376
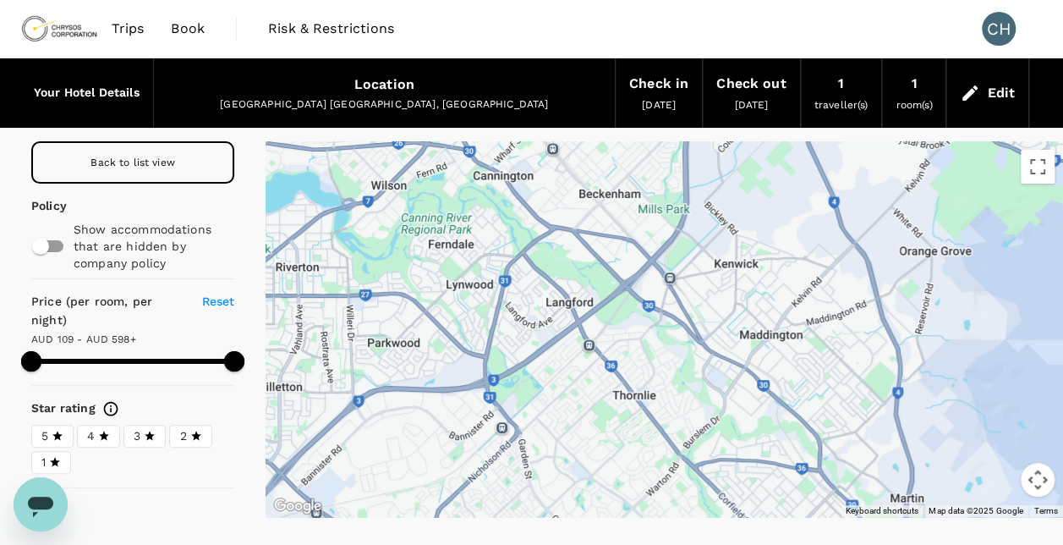
drag, startPoint x: 516, startPoint y: 340, endPoint x: 618, endPoint y: 343, distance: 101.6
click at [618, 343] on div at bounding box center [665, 329] width 798 height 376
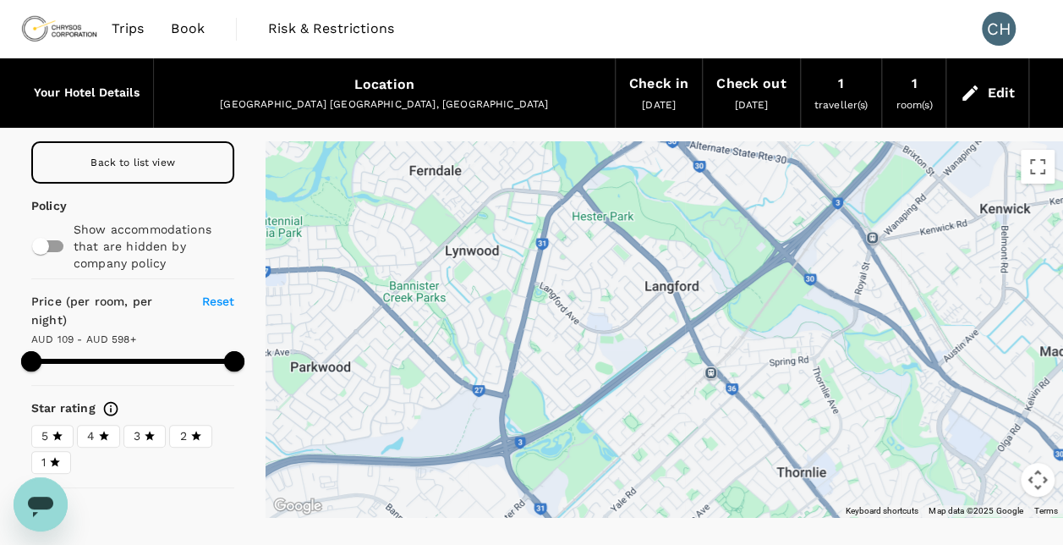
drag, startPoint x: 541, startPoint y: 276, endPoint x: 604, endPoint y: 294, distance: 65.3
click at [604, 294] on div at bounding box center [665, 329] width 798 height 376
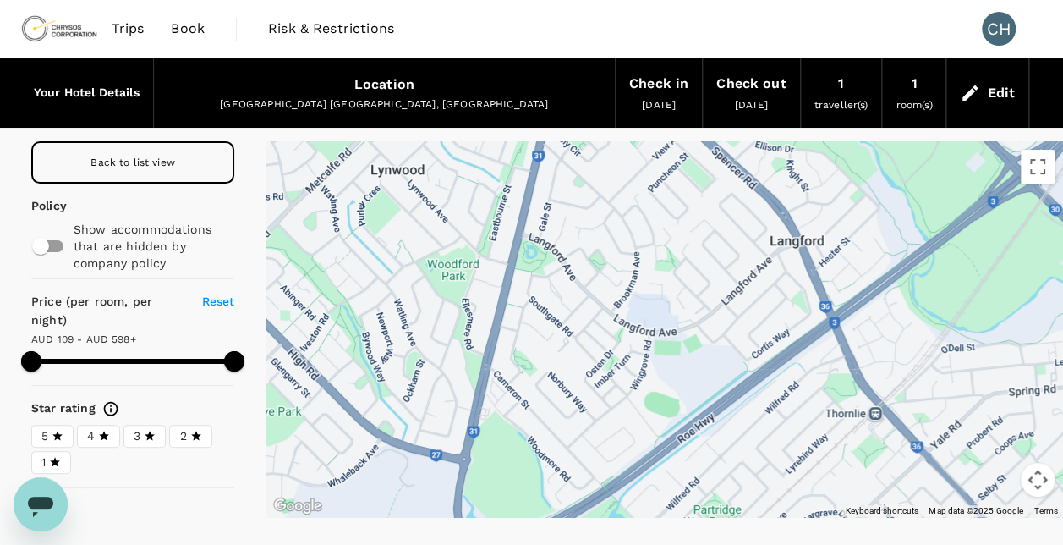
drag, startPoint x: 613, startPoint y: 302, endPoint x: 678, endPoint y: 162, distance: 154.8
click at [678, 162] on div at bounding box center [665, 329] width 798 height 376
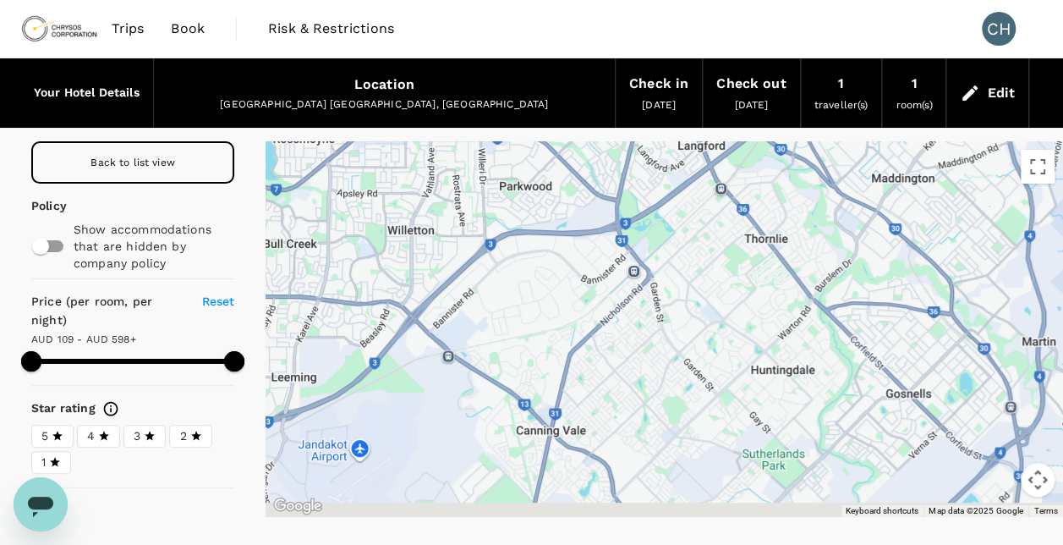
drag, startPoint x: 546, startPoint y: 393, endPoint x: 548, endPoint y: 215, distance: 178.5
click at [548, 218] on div at bounding box center [665, 329] width 798 height 376
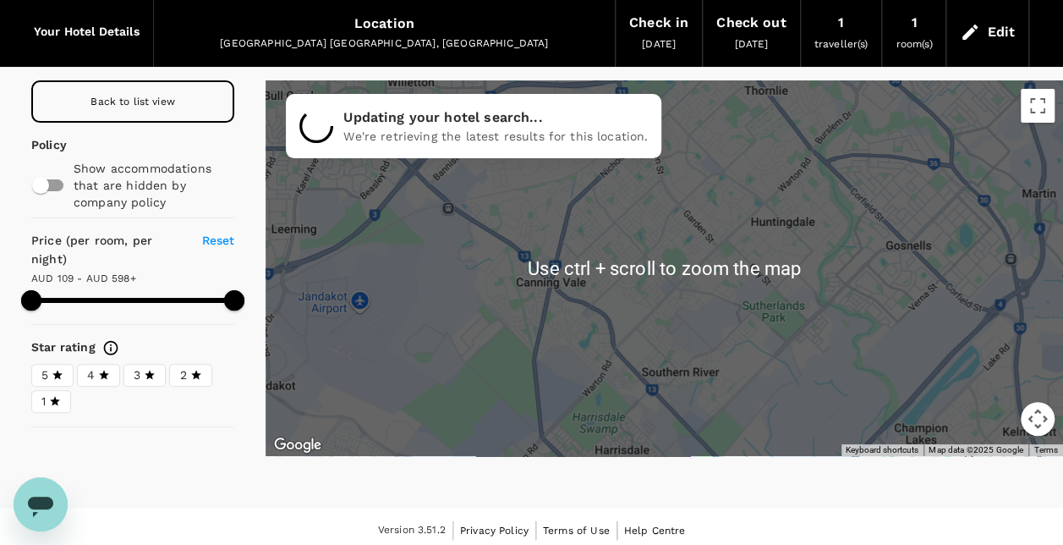
scroll to position [68, 0]
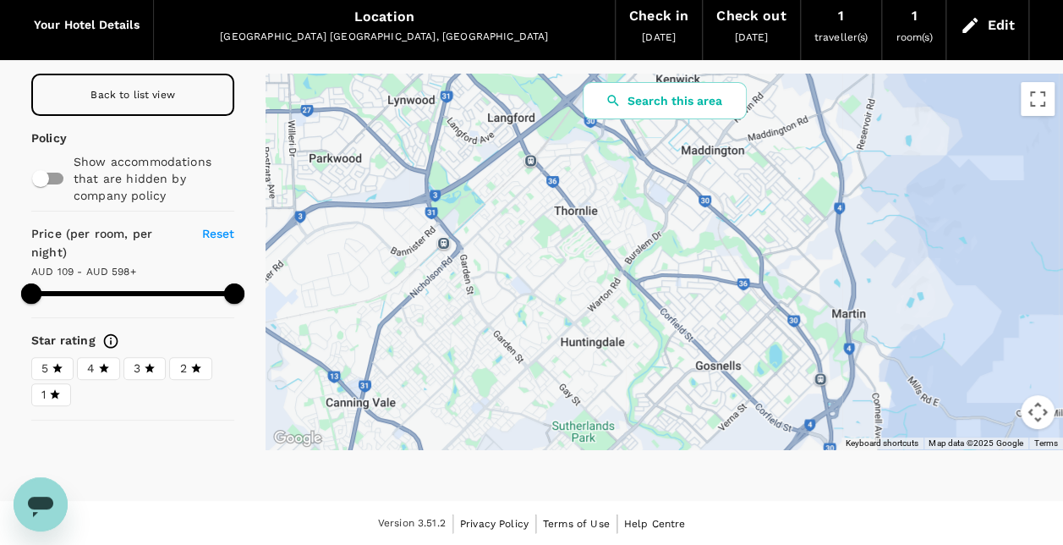
drag, startPoint x: 769, startPoint y: 284, endPoint x: 579, endPoint y: 415, distance: 230.0
click at [688, 110] on button "Search this area" at bounding box center [665, 100] width 164 height 37
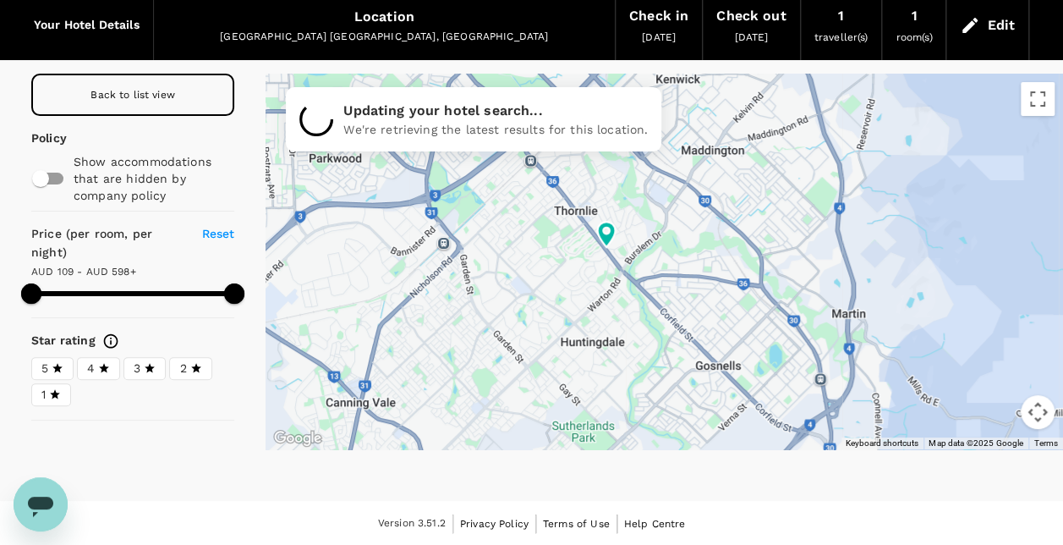
click at [150, 97] on span "Back to list view" at bounding box center [133, 95] width 85 height 12
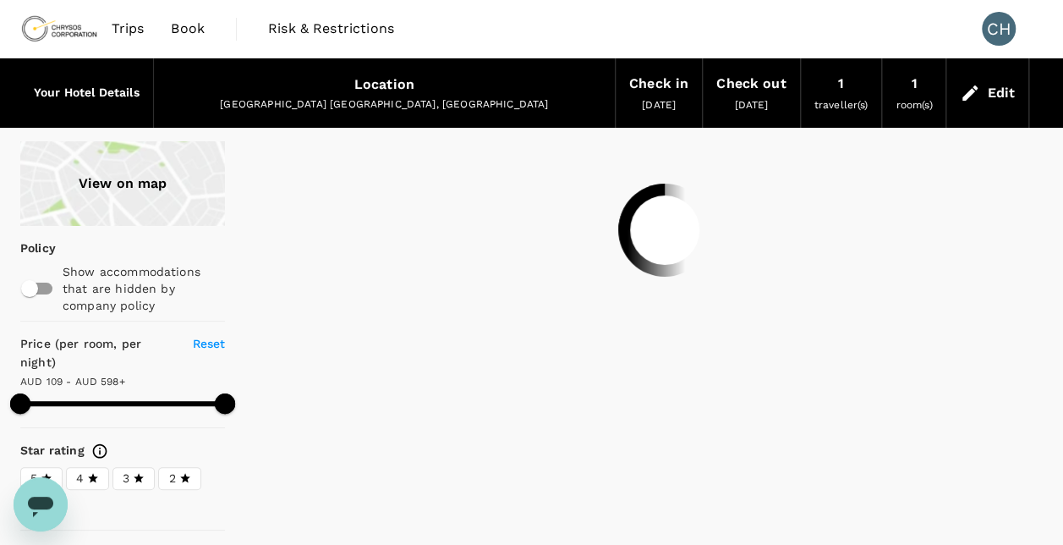
click at [42, 173] on div "View on map" at bounding box center [122, 183] width 205 height 85
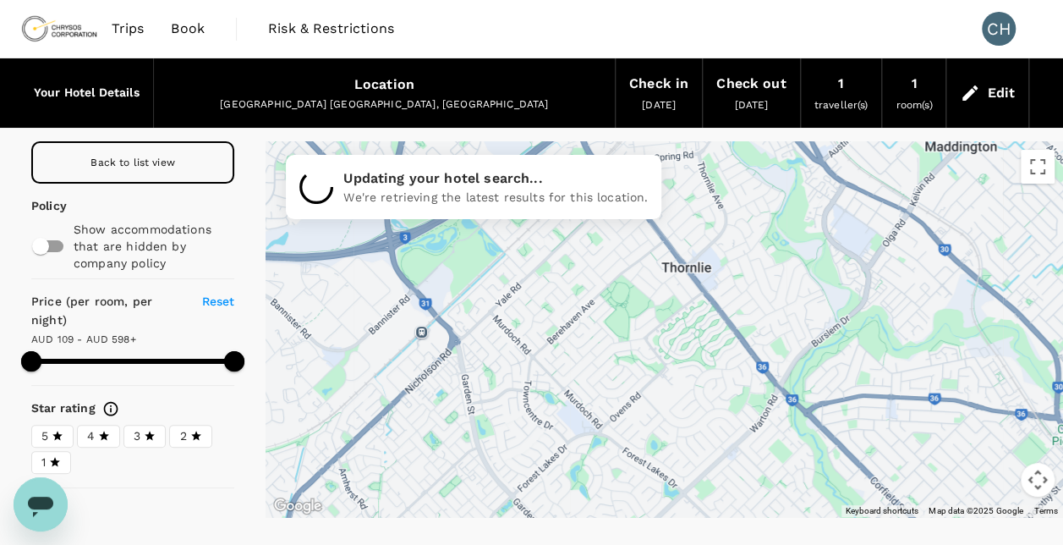
drag, startPoint x: 492, startPoint y: 308, endPoint x: 396, endPoint y: 208, distance: 138.8
click at [396, 208] on div "To navigate the map with touch gestures double-tap and hold your finger on the …" at bounding box center [665, 329] width 798 height 376
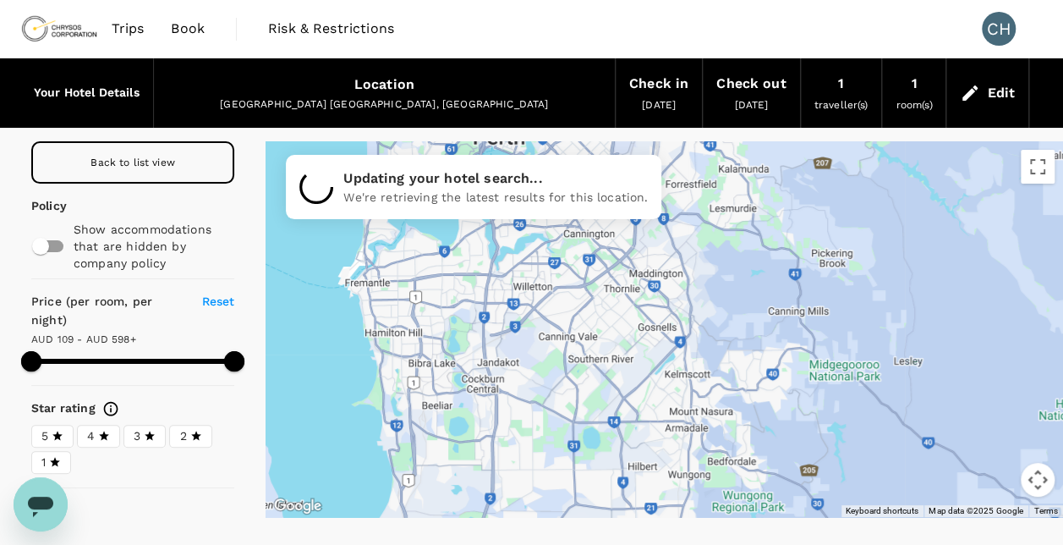
drag, startPoint x: 482, startPoint y: 337, endPoint x: 596, endPoint y: 341, distance: 113.4
click at [596, 341] on div at bounding box center [665, 329] width 798 height 376
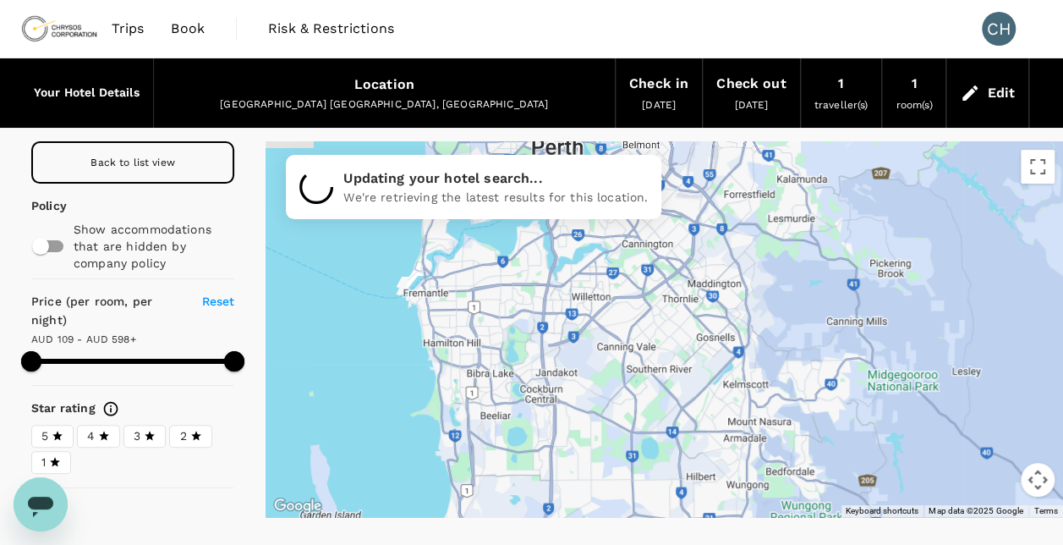
drag, startPoint x: 631, startPoint y: 332, endPoint x: 681, endPoint y: 349, distance: 52.7
click at [681, 349] on div at bounding box center [665, 329] width 798 height 376
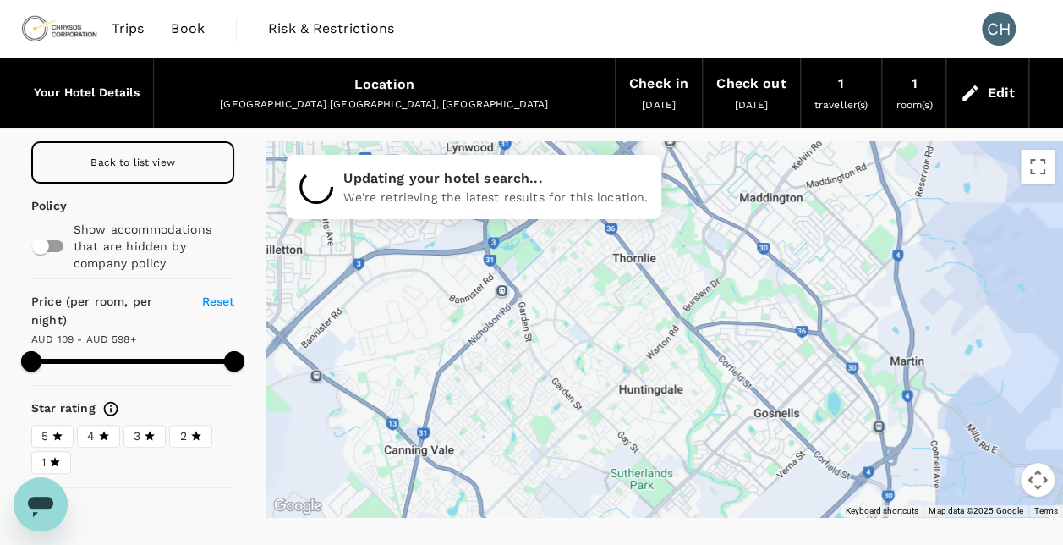
drag, startPoint x: 629, startPoint y: 314, endPoint x: 545, endPoint y: 426, distance: 139.6
click at [545, 426] on div at bounding box center [665, 329] width 798 height 376
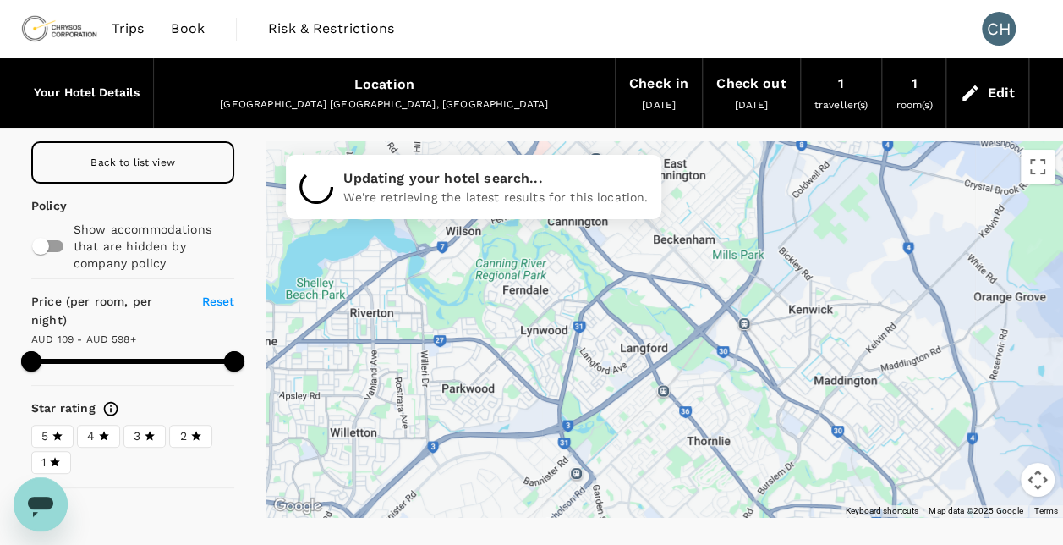
drag, startPoint x: 523, startPoint y: 293, endPoint x: 597, endPoint y: 477, distance: 198.9
click at [597, 477] on div at bounding box center [665, 329] width 798 height 376
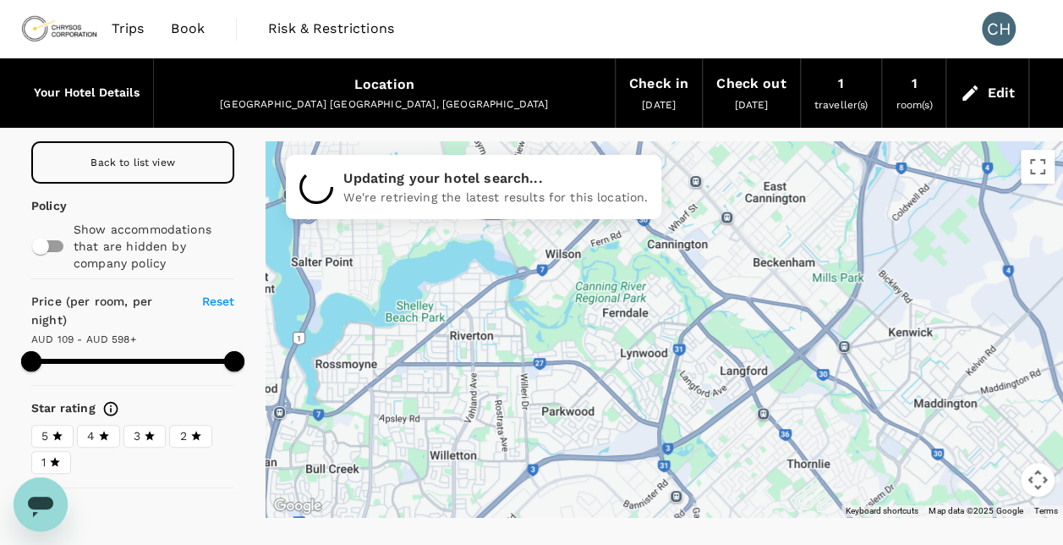
drag, startPoint x: 634, startPoint y: 420, endPoint x: 702, endPoint y: 430, distance: 68.3
click at [702, 430] on div at bounding box center [665, 329] width 798 height 376
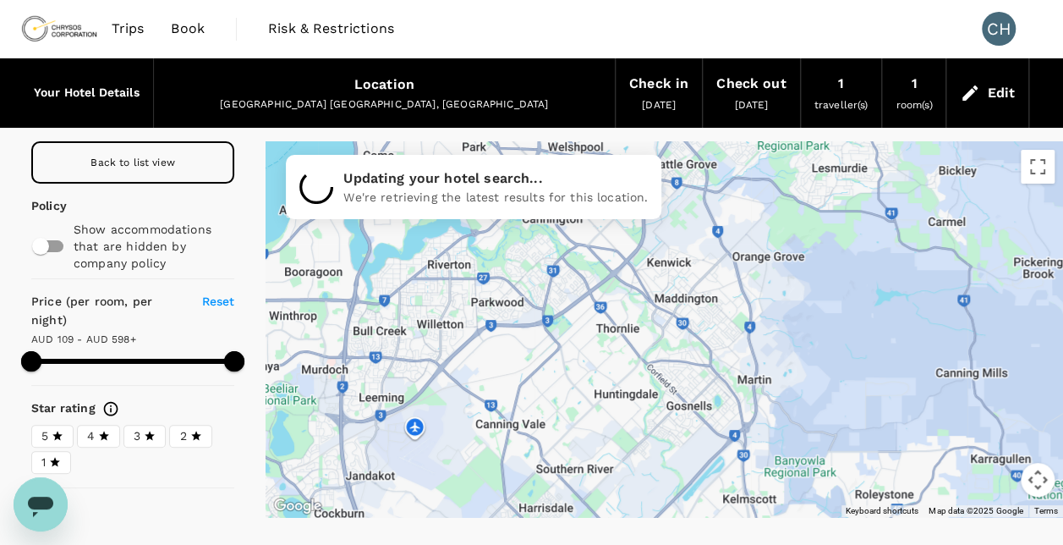
drag, startPoint x: 714, startPoint y: 397, endPoint x: 609, endPoint y: 306, distance: 138.6
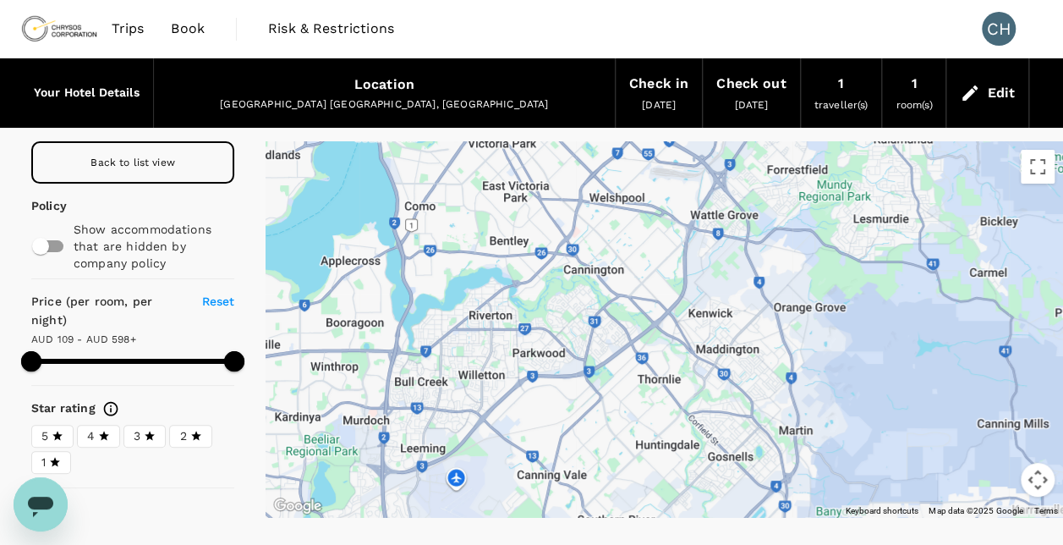
drag, startPoint x: 560, startPoint y: 309, endPoint x: 613, endPoint y: 370, distance: 80.9
click at [613, 370] on div at bounding box center [665, 329] width 798 height 376
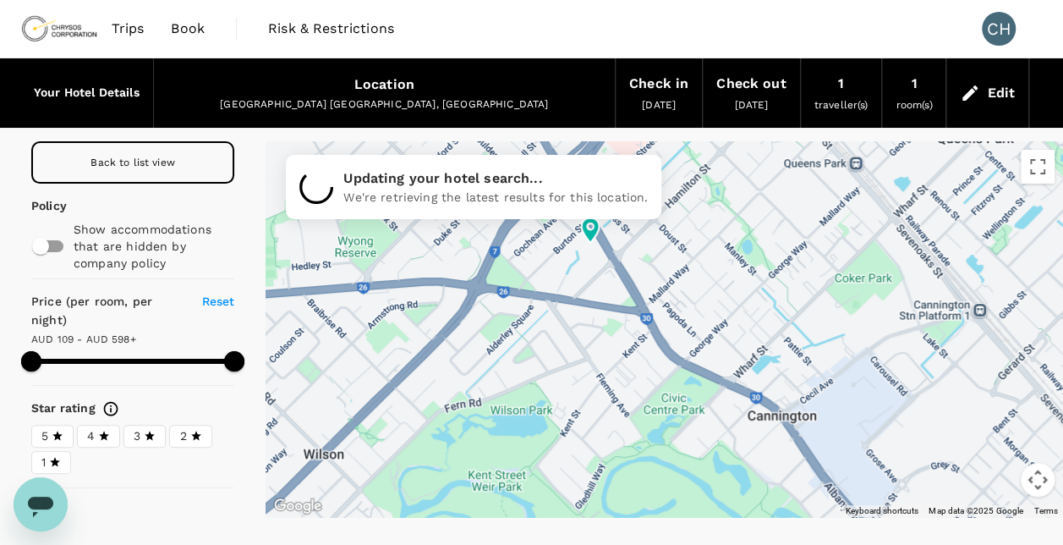
click at [596, 235] on icon at bounding box center [589, 230] width 30 height 30
type input "597.38"
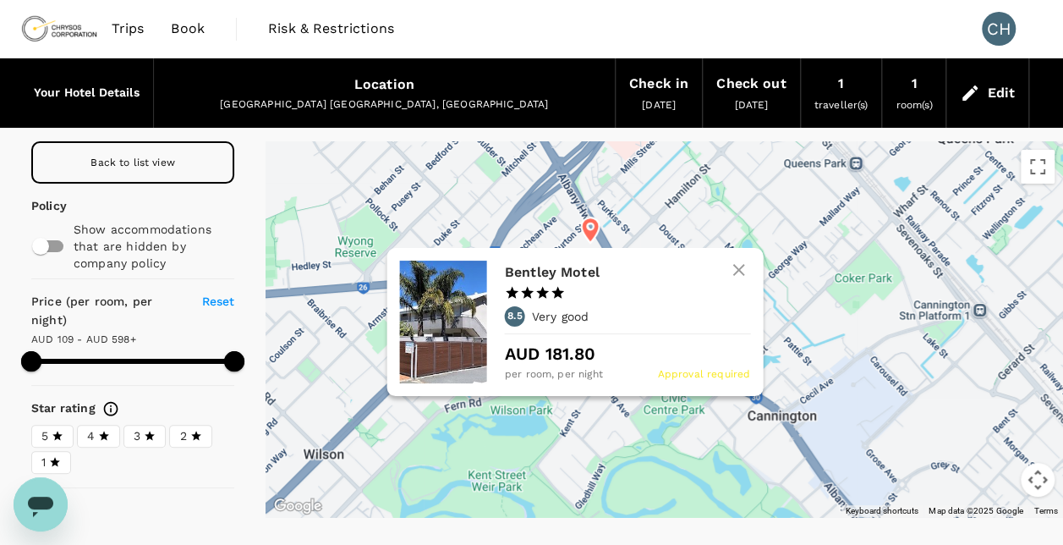
click at [592, 248] on div "Bentley Motel 1 Star 2 Stars 3 Stars 4 Stars 5 Stars 8.5 Very good AUD 181.80 p…" at bounding box center [575, 322] width 376 height 148
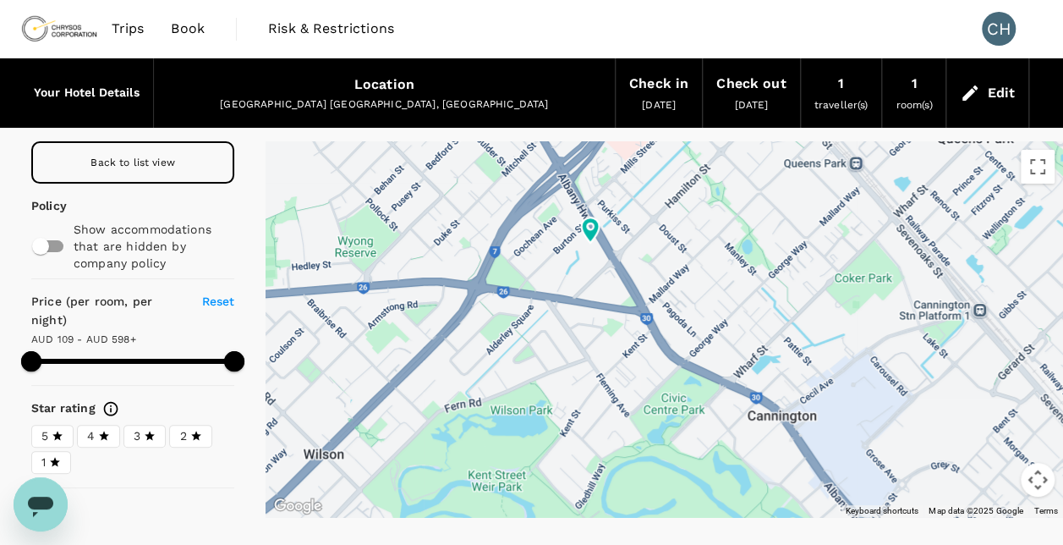
click at [124, 35] on span "Trips" at bounding box center [128, 29] width 33 height 20
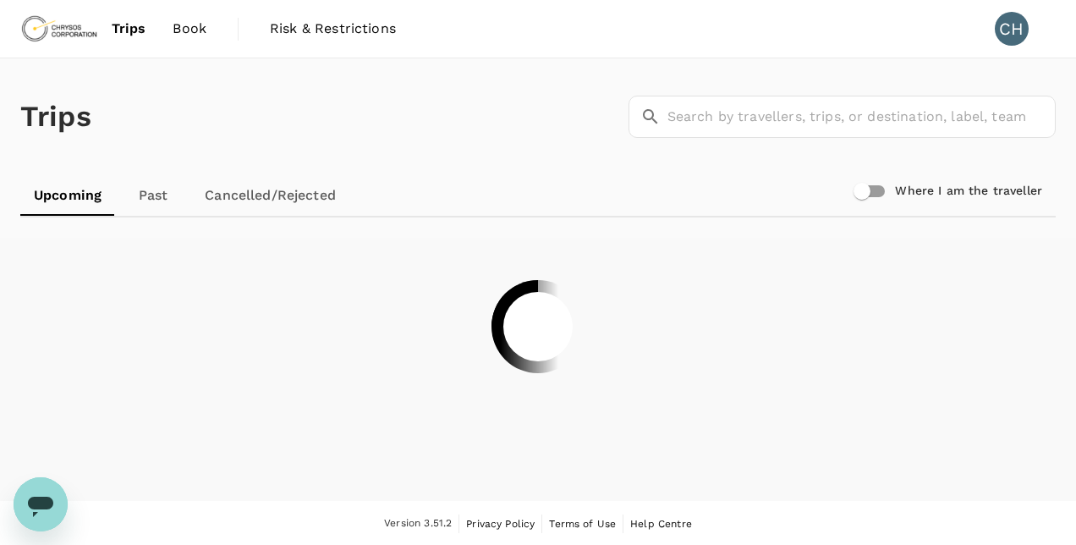
click at [184, 30] on span "Book" at bounding box center [190, 29] width 34 height 20
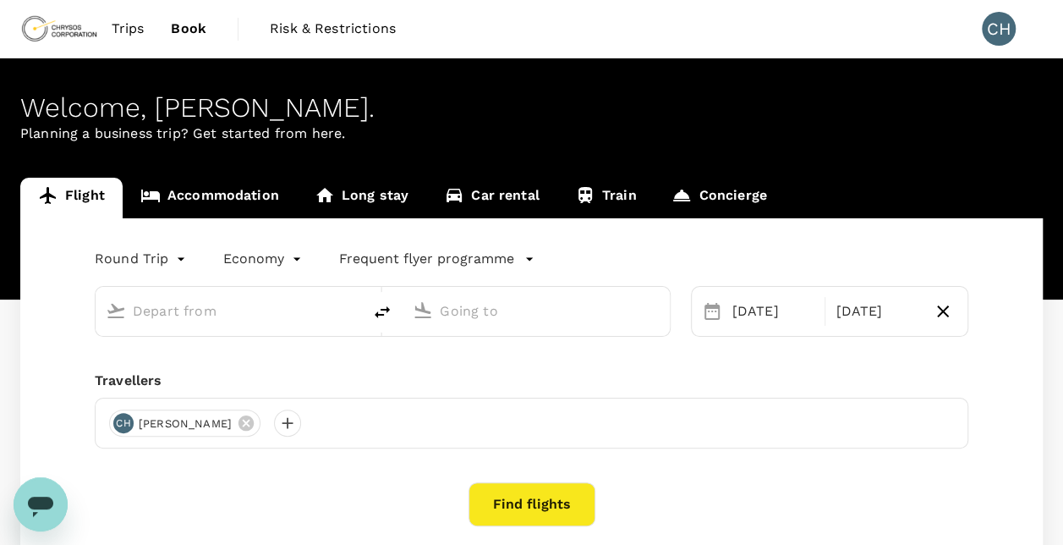
type input "Adelaide (ADL)"
type input "Perth (PER)"
type input "Adelaide (ADL)"
type input "Perth (PER)"
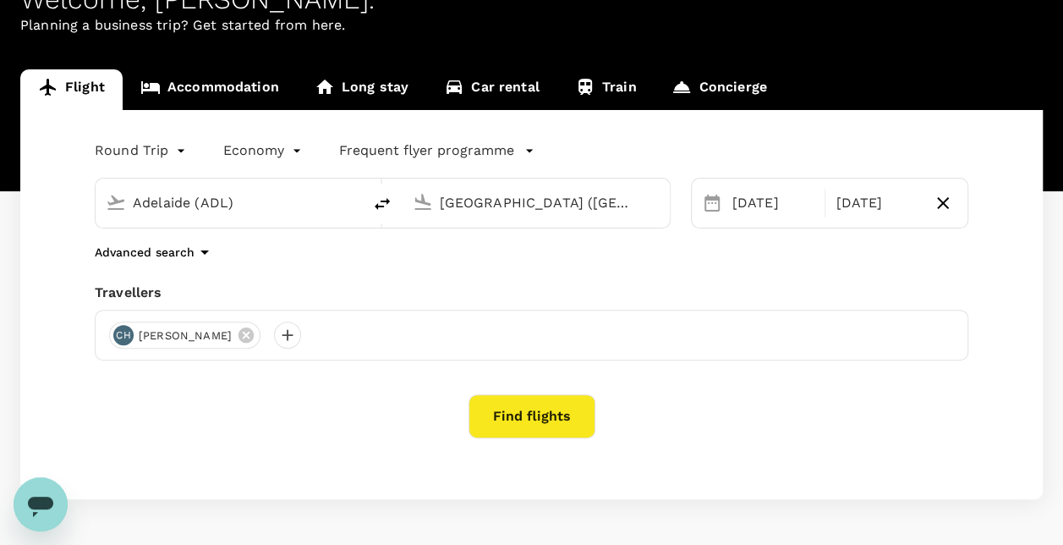
scroll to position [167, 0]
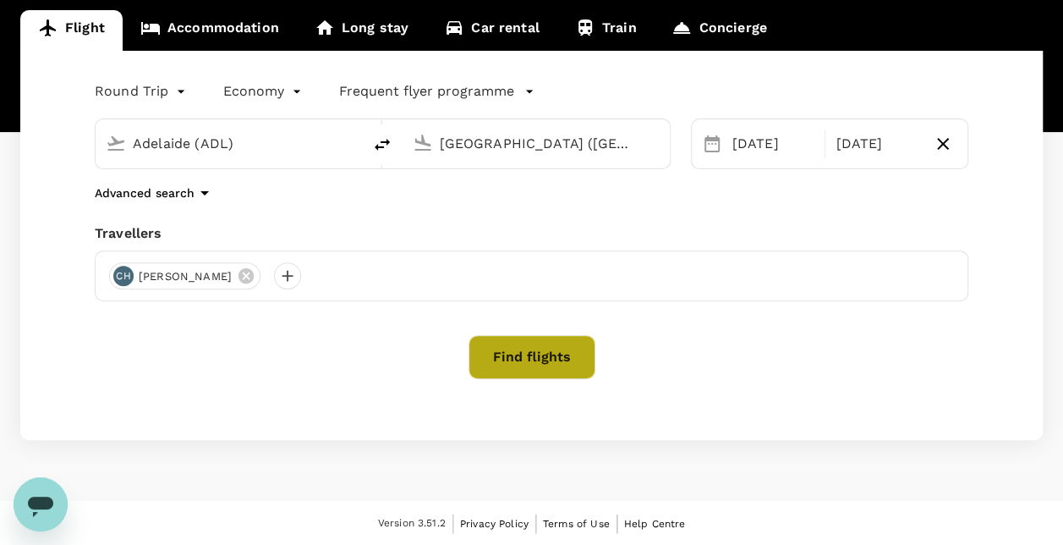
click at [528, 360] on button "Find flights" at bounding box center [532, 357] width 127 height 44
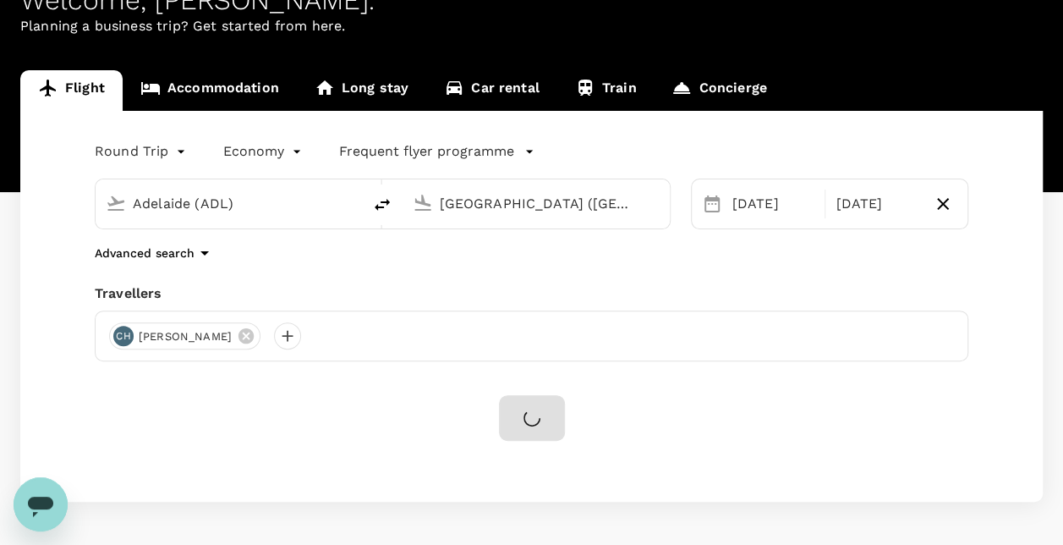
scroll to position [0, 0]
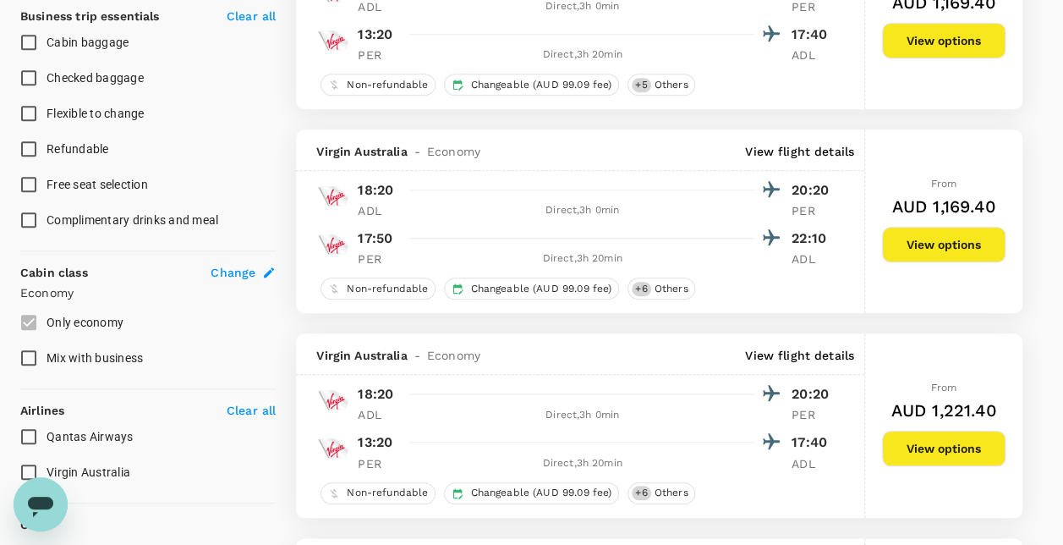
scroll to position [761, 0]
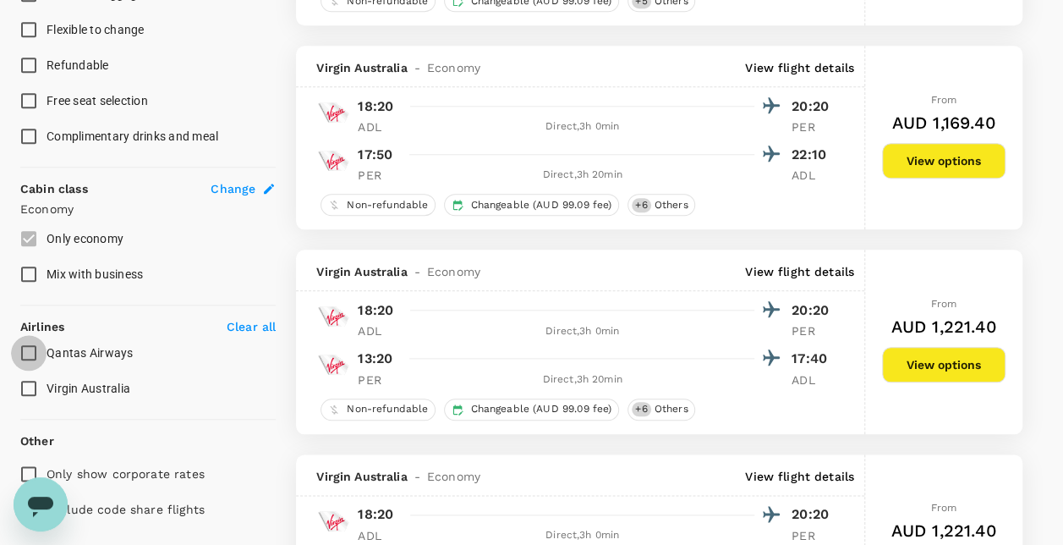
click at [41, 352] on input "Qantas Airways" at bounding box center [29, 353] width 36 height 36
checkbox input "true"
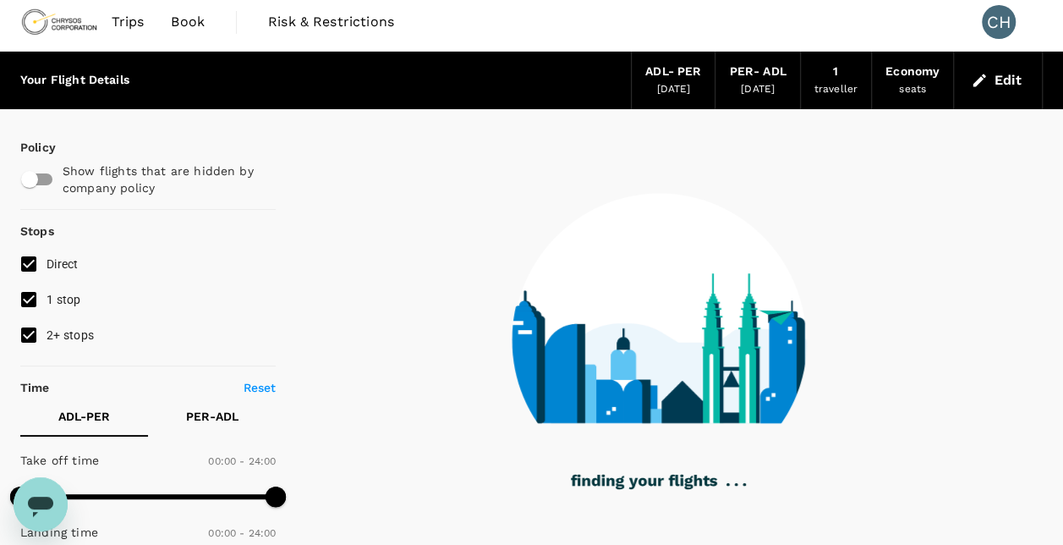
scroll to position [0, 0]
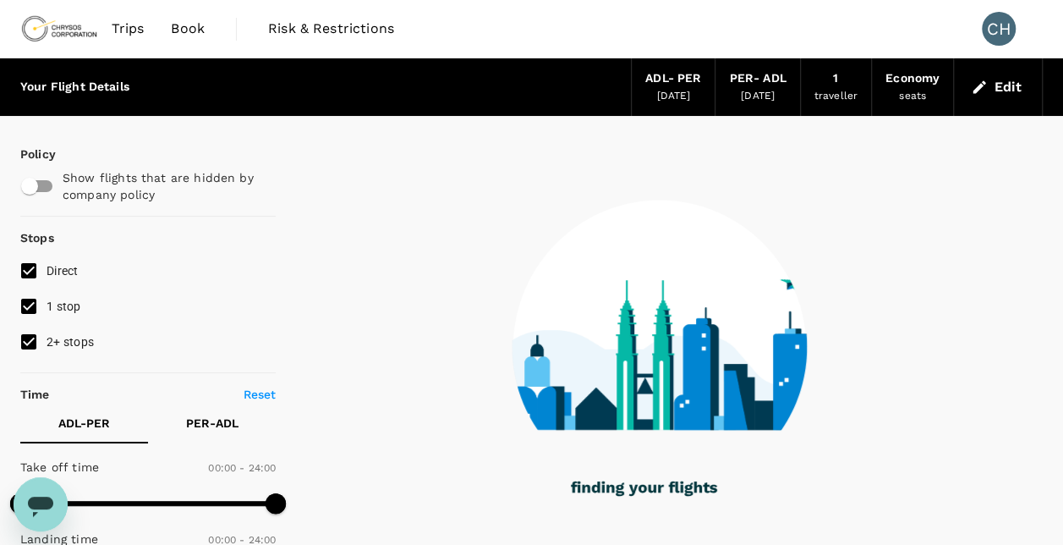
type input "780"
checkbox input "false"
checkbox input "true"
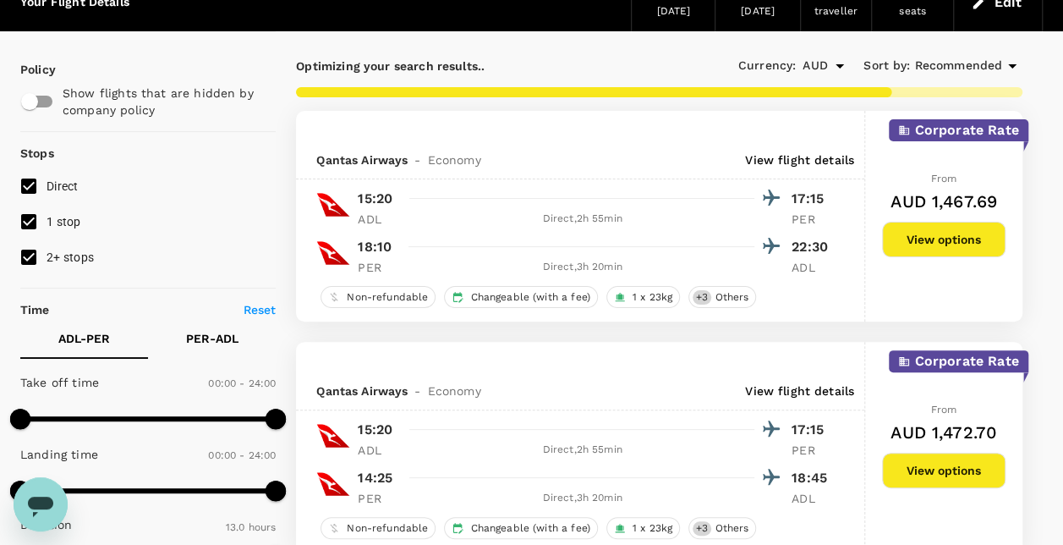
scroll to position [169, 0]
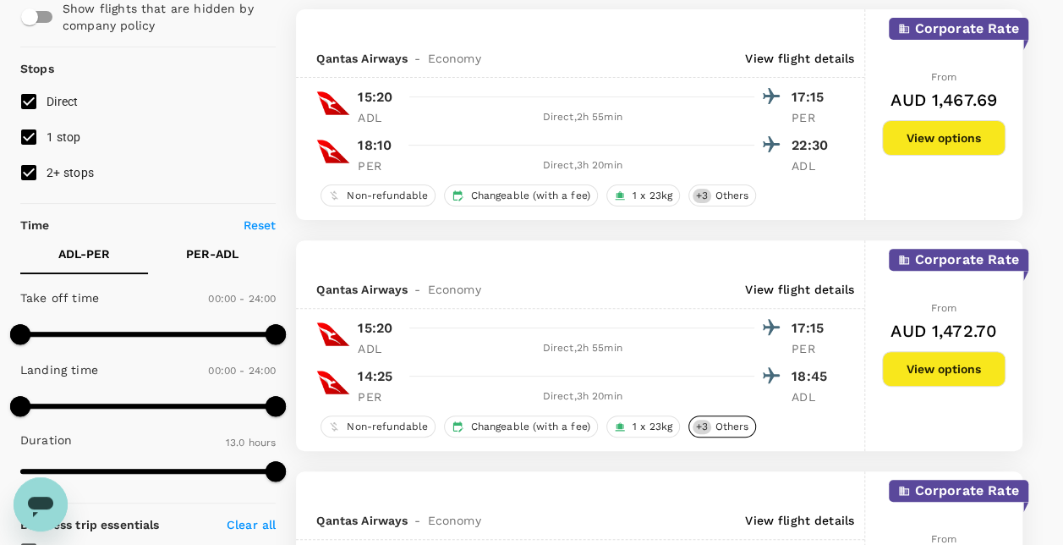
click at [724, 435] on div "+ 3 Others" at bounding box center [723, 426] width 68 height 22
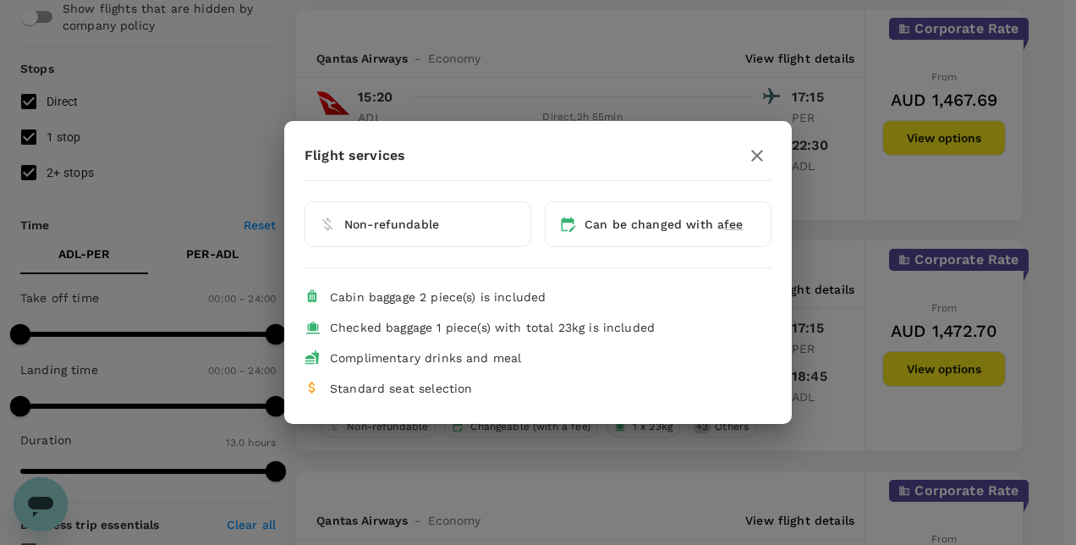
click at [753, 158] on icon "button" at bounding box center [757, 156] width 20 height 20
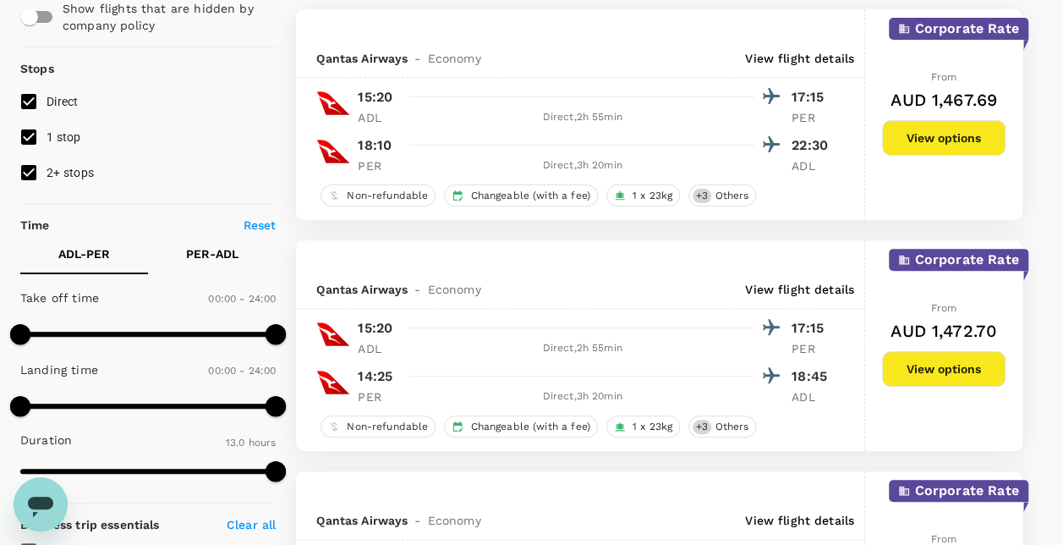
click at [995, 371] on button "View options" at bounding box center [944, 369] width 124 height 36
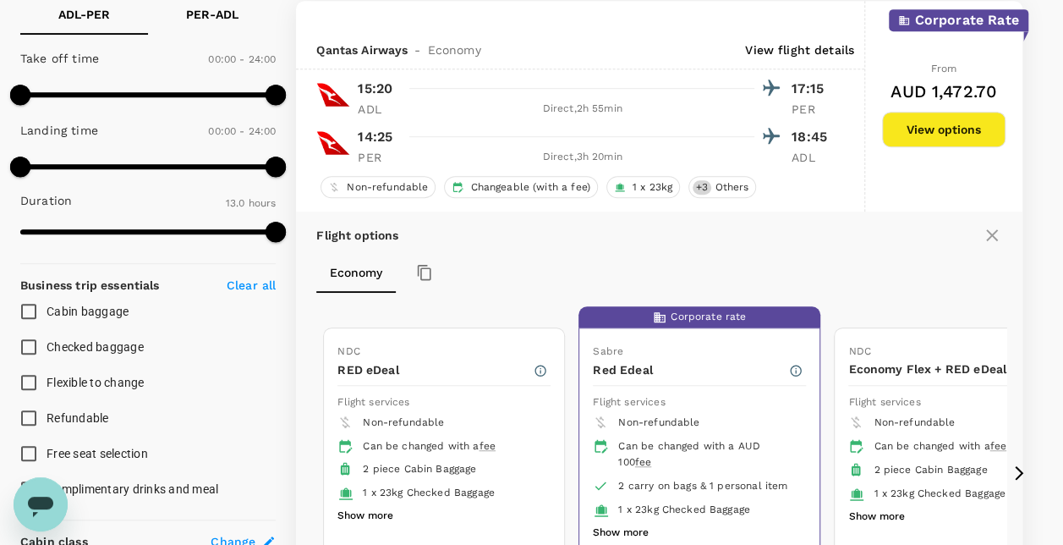
scroll to position [0, 0]
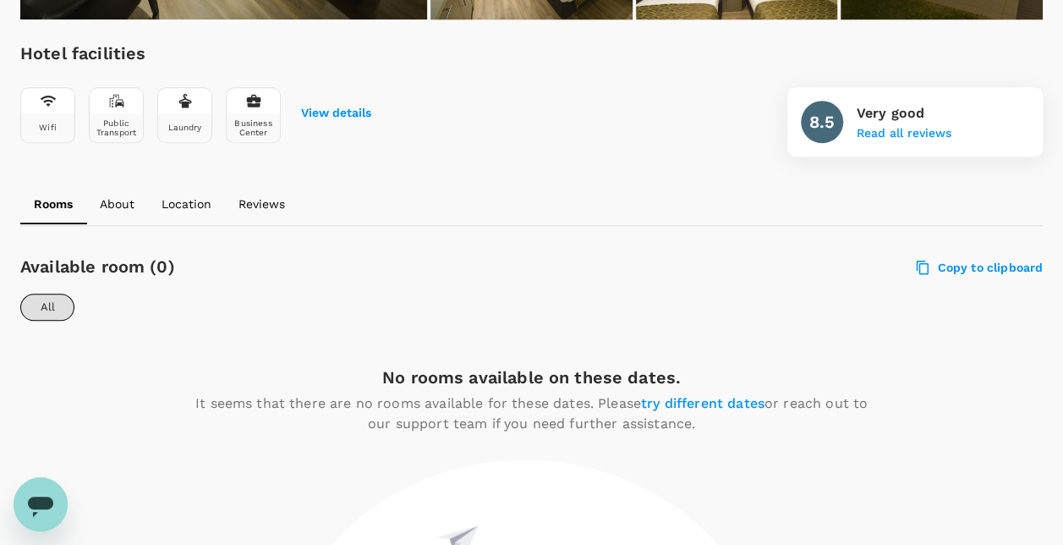
scroll to position [416, 0]
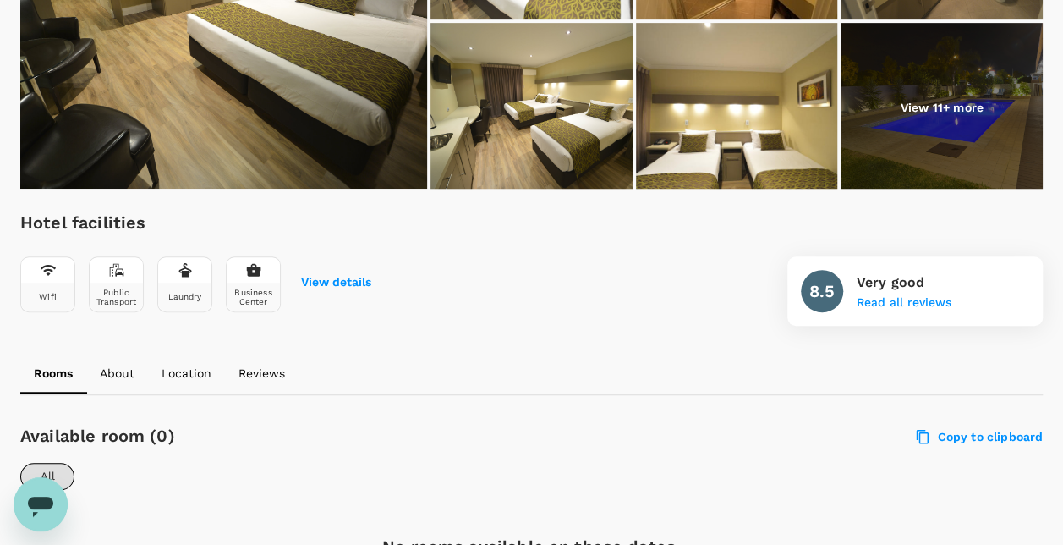
click at [117, 369] on p "About" at bounding box center [117, 373] width 35 height 17
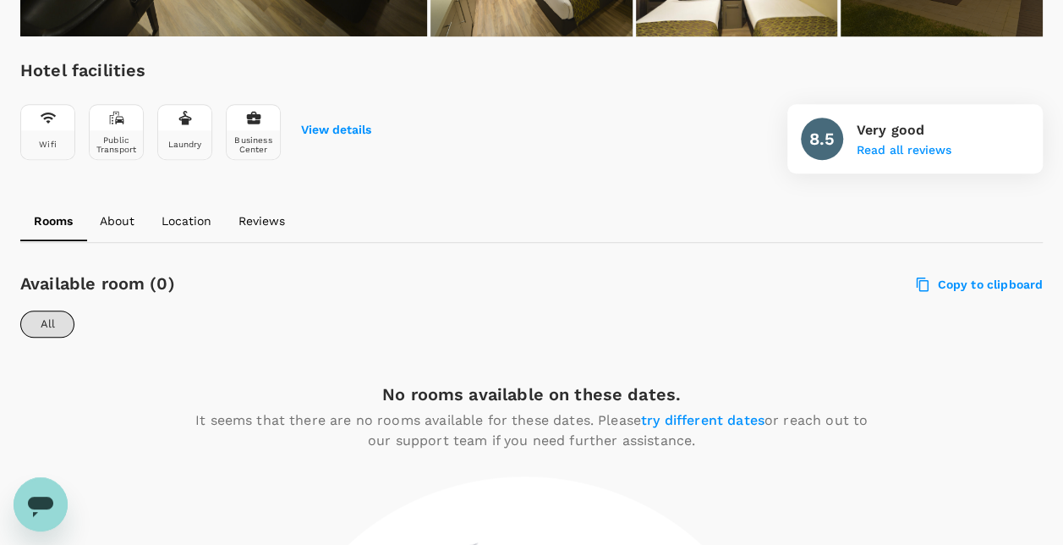
scroll to position [592, 0]
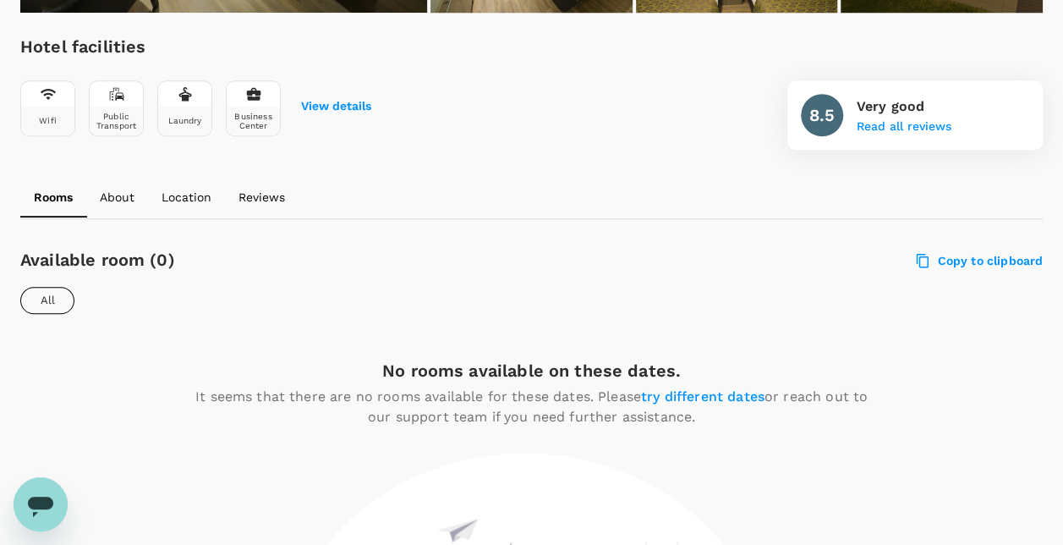
click at [58, 293] on button "All" at bounding box center [47, 300] width 54 height 27
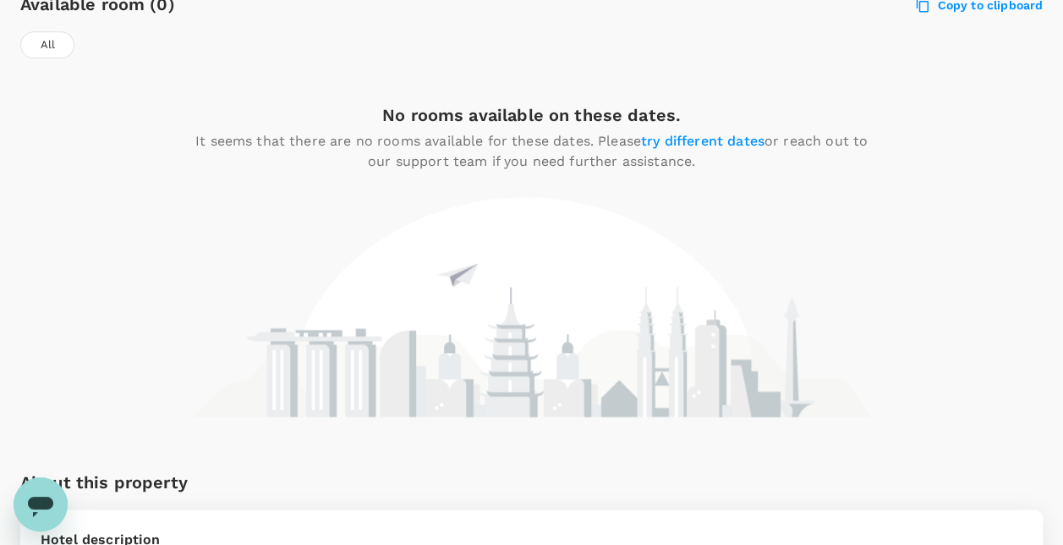
scroll to position [677, 0]
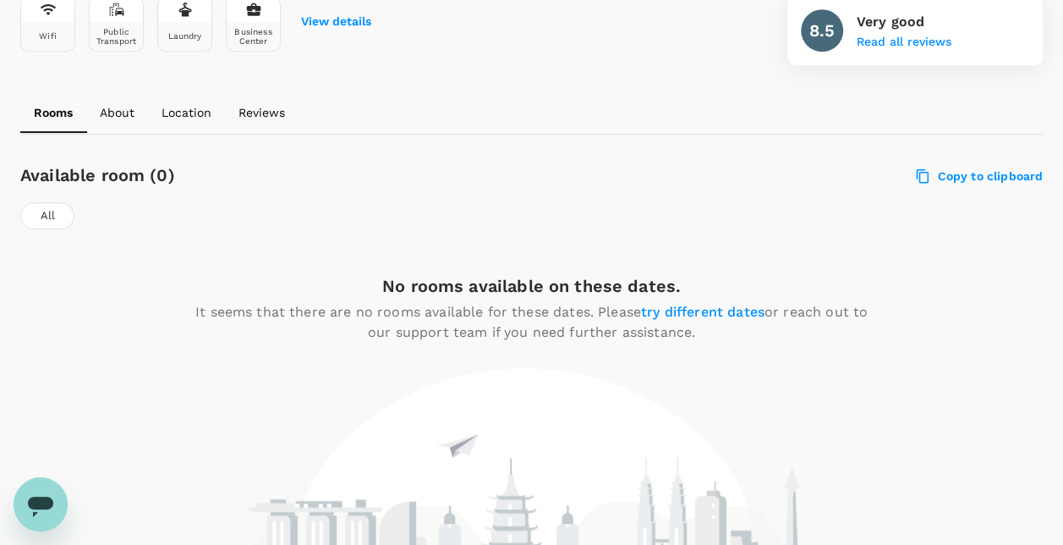
click at [683, 314] on span "try different dates" at bounding box center [703, 312] width 124 height 16
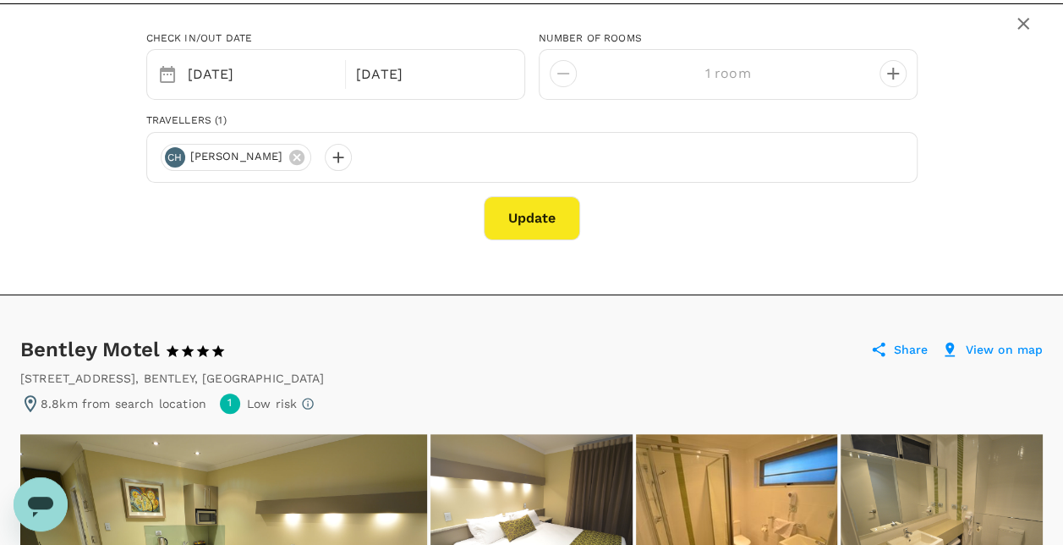
scroll to position [0, 0]
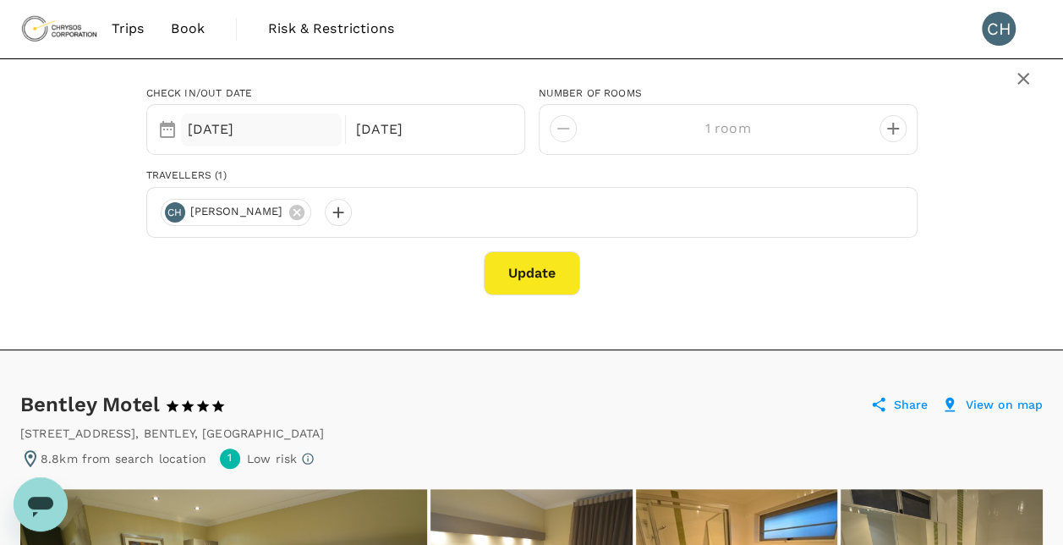
click at [253, 140] on div "[DATE]" at bounding box center [262, 129] width 162 height 33
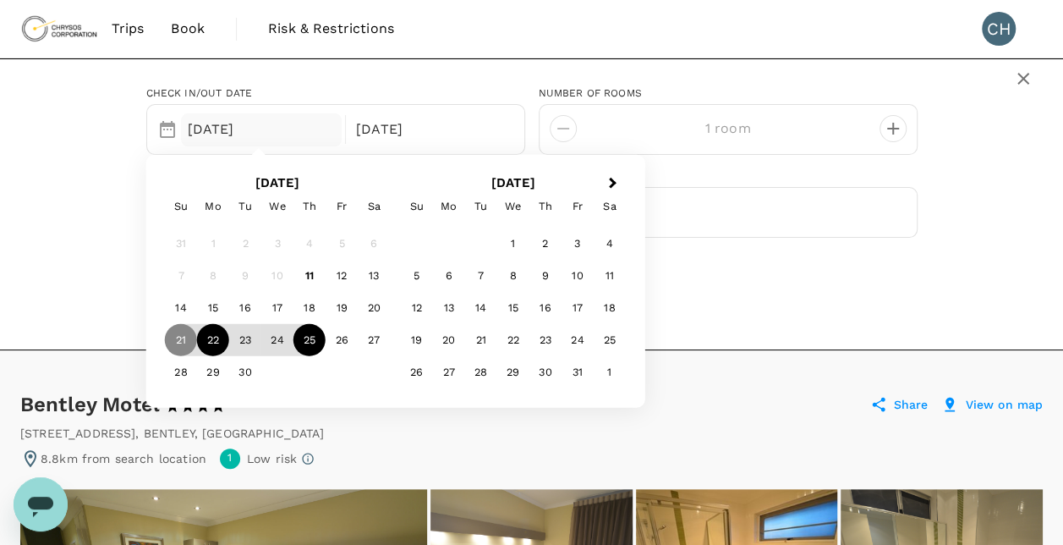
click at [206, 342] on div "22" at bounding box center [213, 340] width 32 height 32
click at [113, 223] on div "Check in/out date Selected date: [DATE] [DATE] Sep Next Month [DATE] Su Mo Tu W…" at bounding box center [531, 184] width 1023 height 222
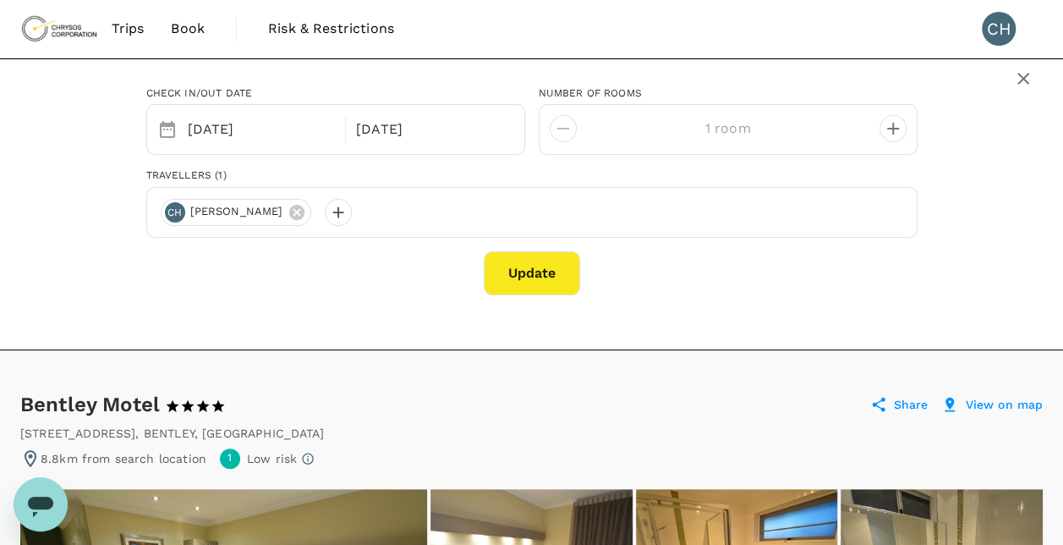
click at [518, 258] on button "Update" at bounding box center [532, 273] width 96 height 44
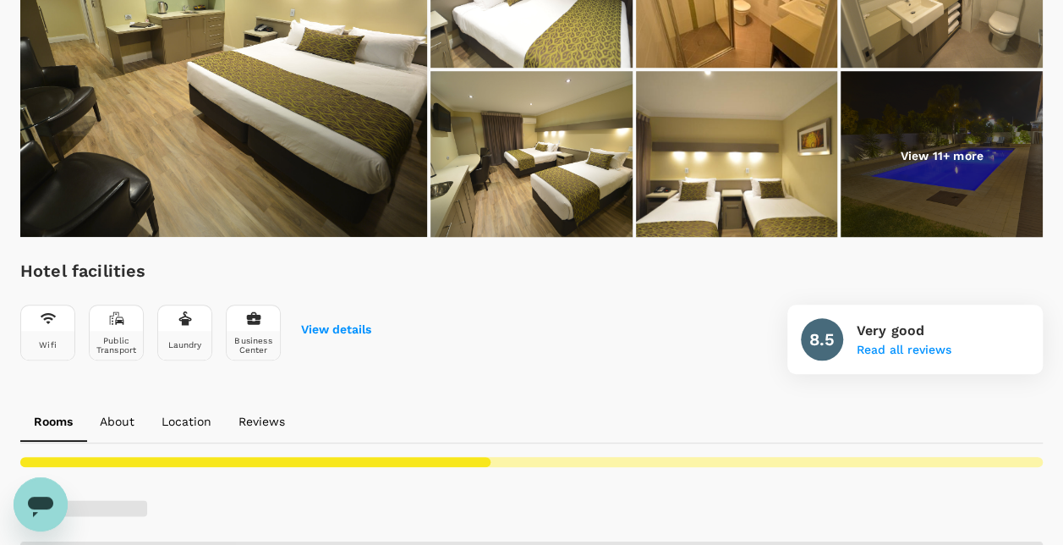
scroll to position [854, 0]
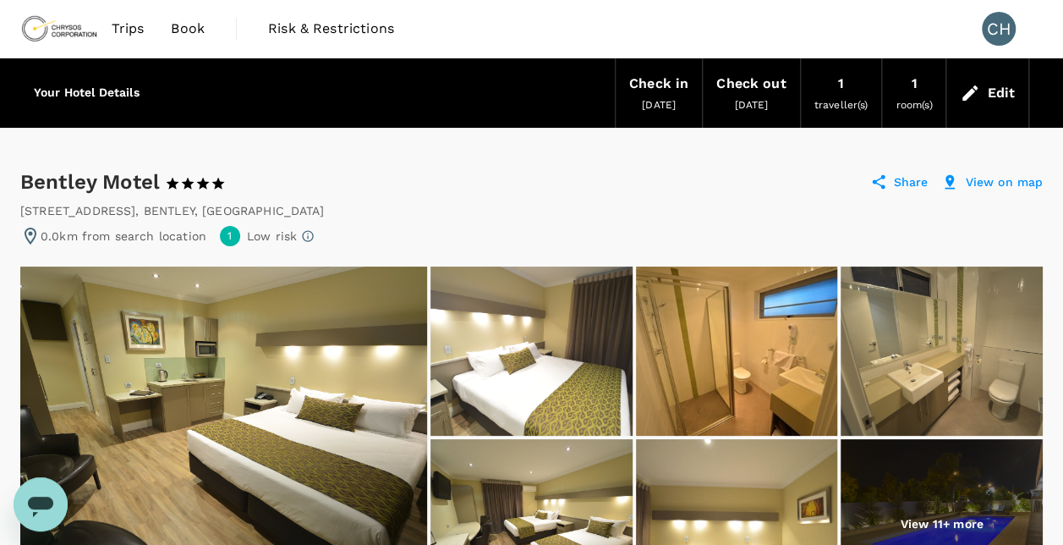
click at [651, 100] on span "[DATE]" at bounding box center [659, 105] width 34 height 12
click at [980, 88] on icon at bounding box center [970, 93] width 20 height 20
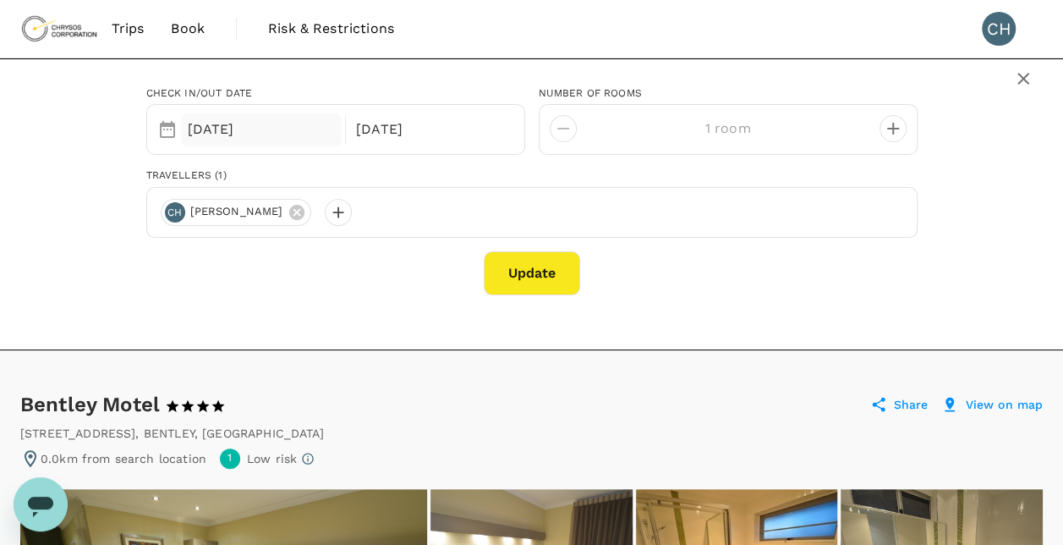
click at [252, 140] on div "[DATE]" at bounding box center [262, 129] width 162 height 33
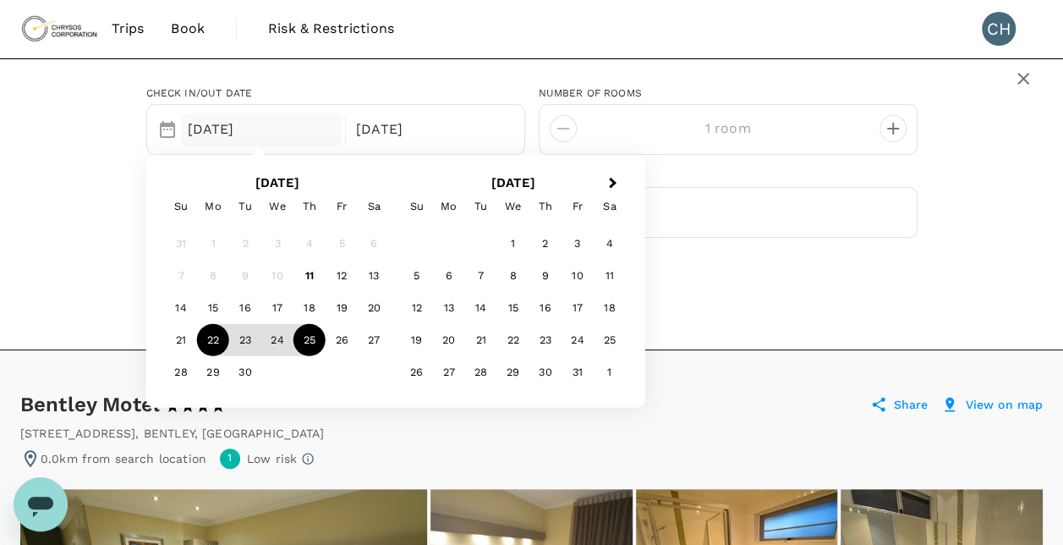
click at [160, 336] on div "[DATE] Su Mo Tu We Th Fr Sa 31 1 2 3 4 5 6 7 8 9 10 11 12 13 14 15 16 17 18 19 …" at bounding box center [278, 281] width 236 height 226
click at [173, 338] on div "21" at bounding box center [181, 340] width 32 height 32
click at [56, 276] on div "Check in/out date Selected date: [DATE] [DATE] Sep Next Month [DATE] Su Mo Tu W…" at bounding box center [531, 184] width 1023 height 222
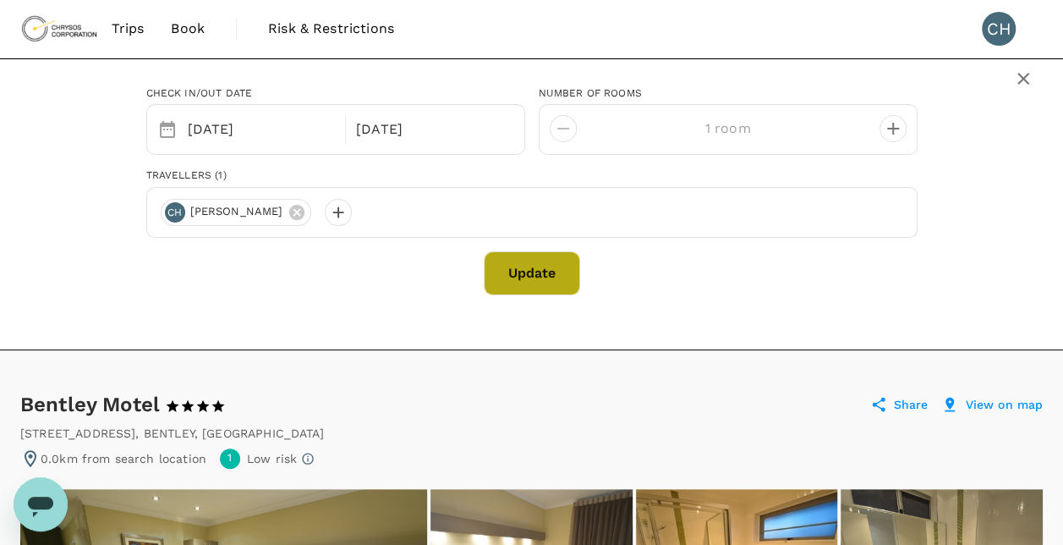
click at [521, 279] on button "Update" at bounding box center [532, 273] width 96 height 44
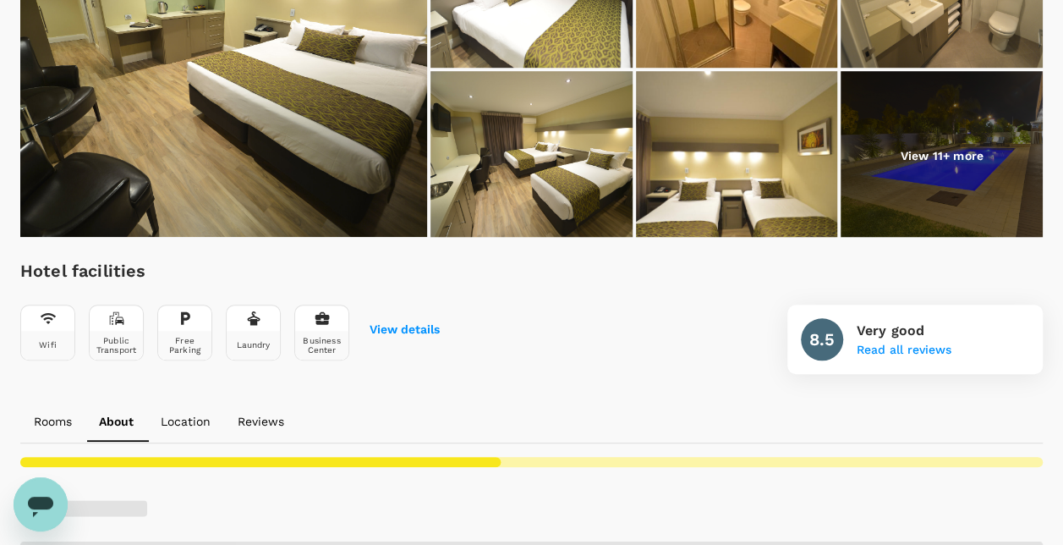
scroll to position [735, 0]
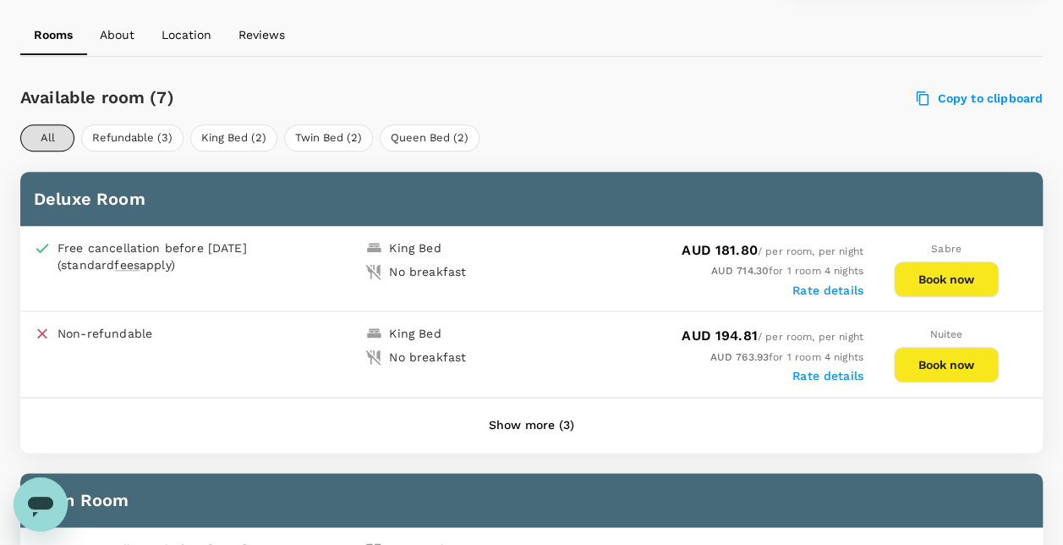
scroll to position [755, 0]
click at [829, 284] on label "Rate details" at bounding box center [828, 290] width 71 height 14
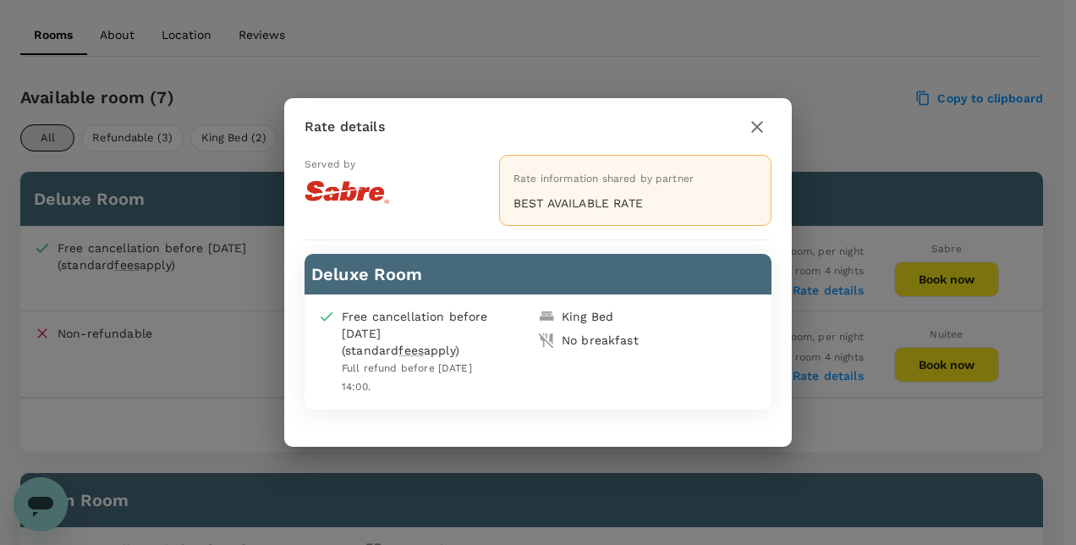
click at [755, 121] on icon "button" at bounding box center [757, 127] width 20 height 20
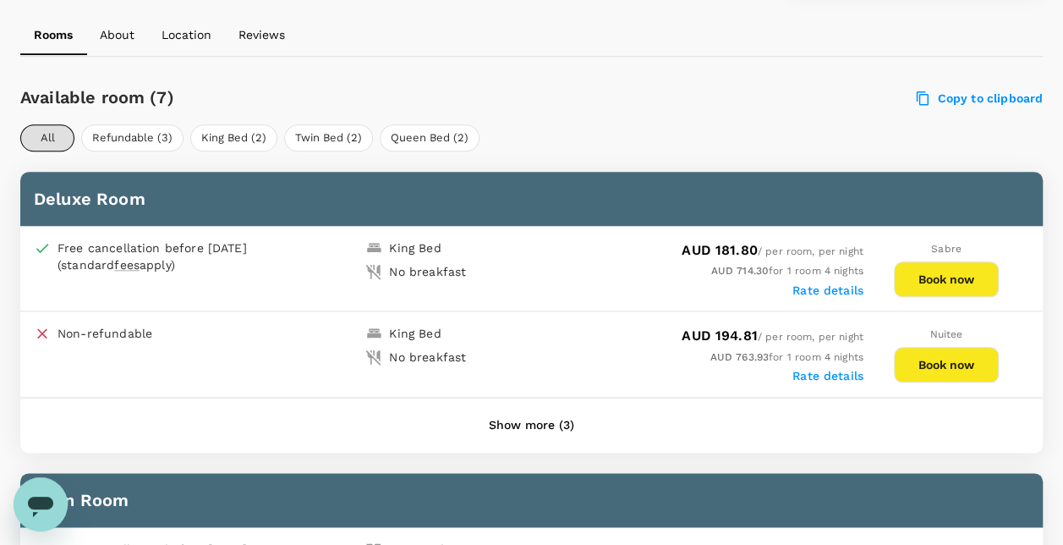
click at [464, 269] on div "No breakfast" at bounding box center [427, 271] width 77 height 17
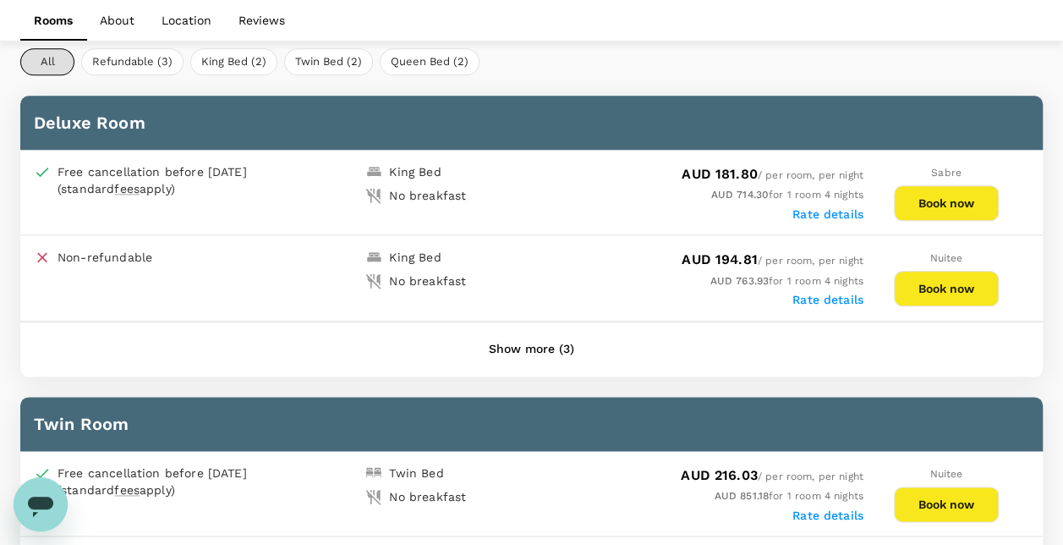
scroll to position [839, 0]
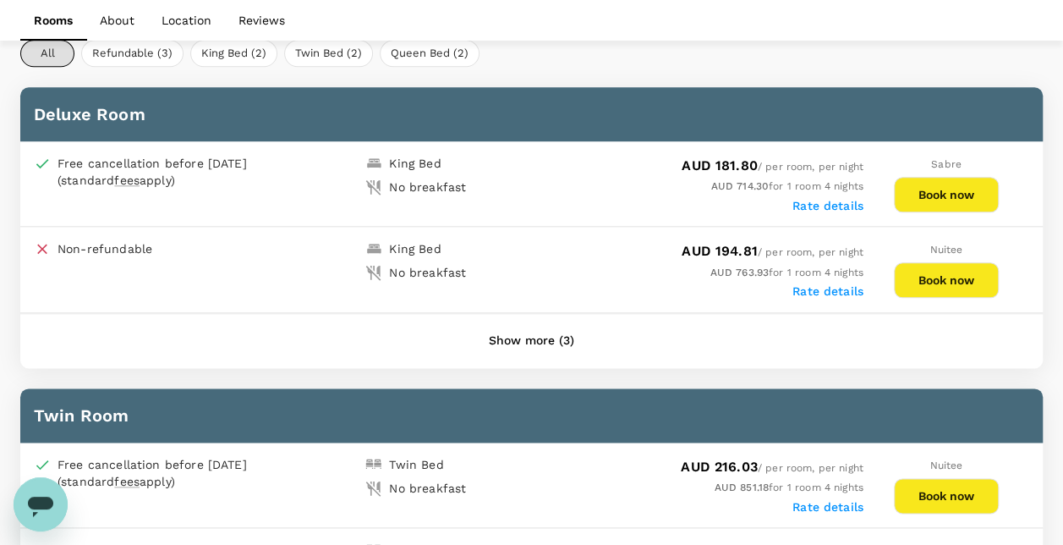
click at [804, 199] on label "Rate details" at bounding box center [828, 206] width 71 height 14
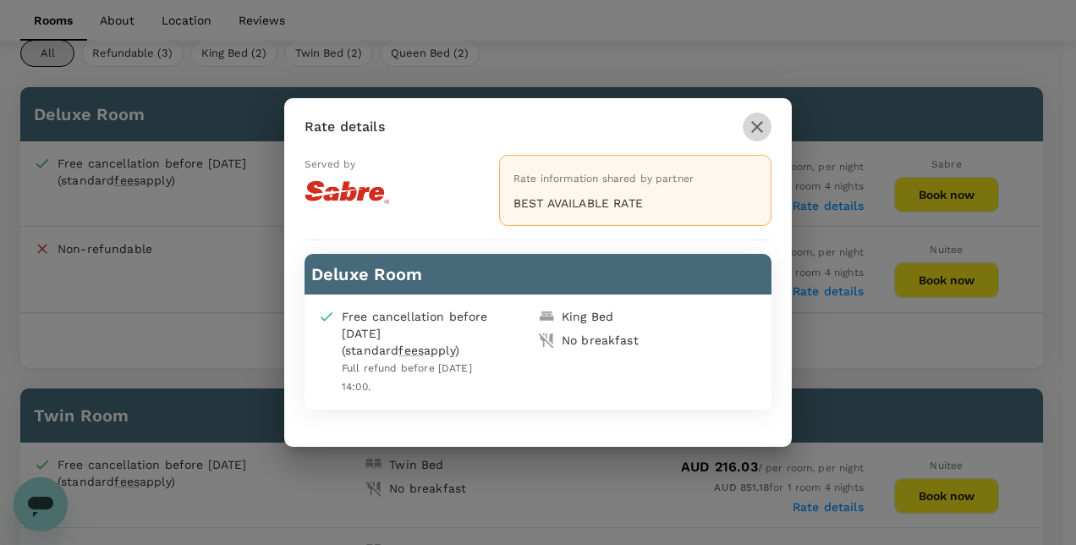
click at [756, 125] on icon "button" at bounding box center [757, 127] width 20 height 20
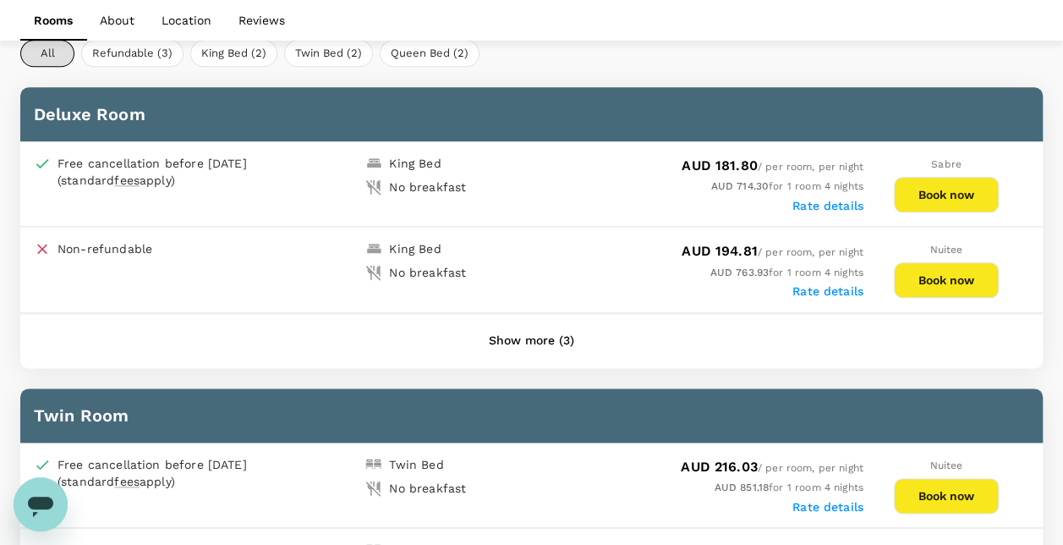
click at [817, 200] on label "Rate details" at bounding box center [828, 206] width 71 height 14
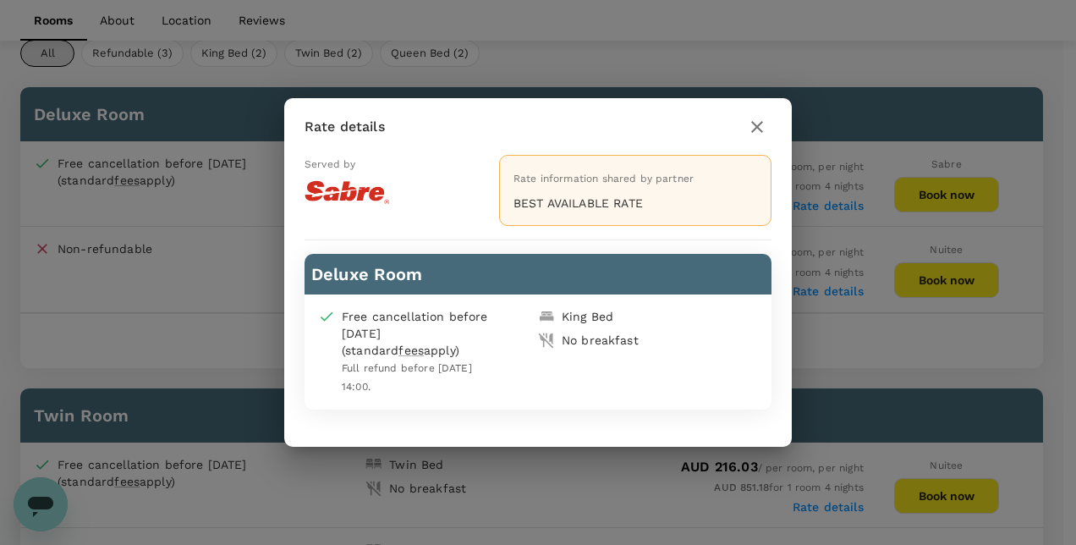
click at [754, 129] on icon "button" at bounding box center [757, 127] width 20 height 20
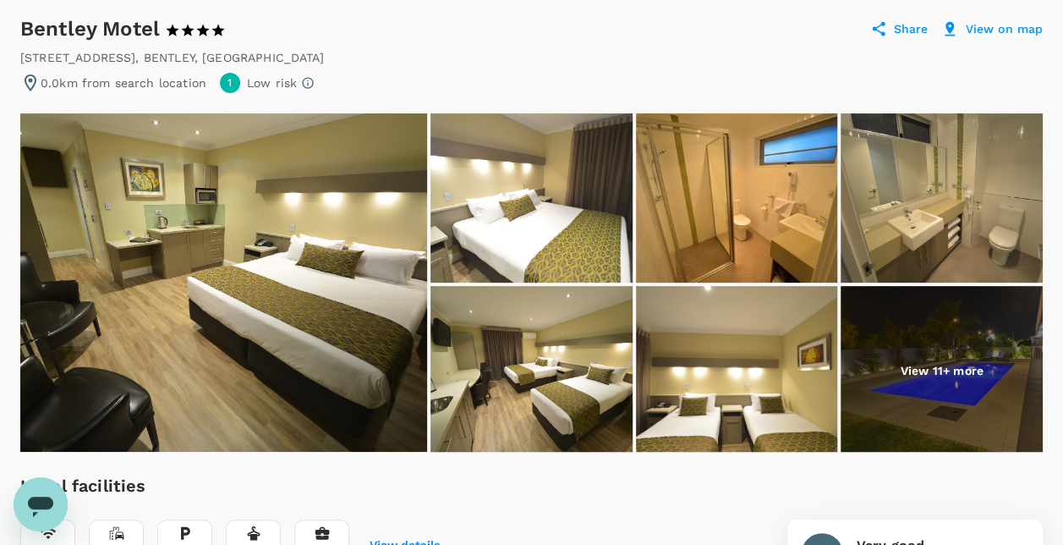
scroll to position [169, 0]
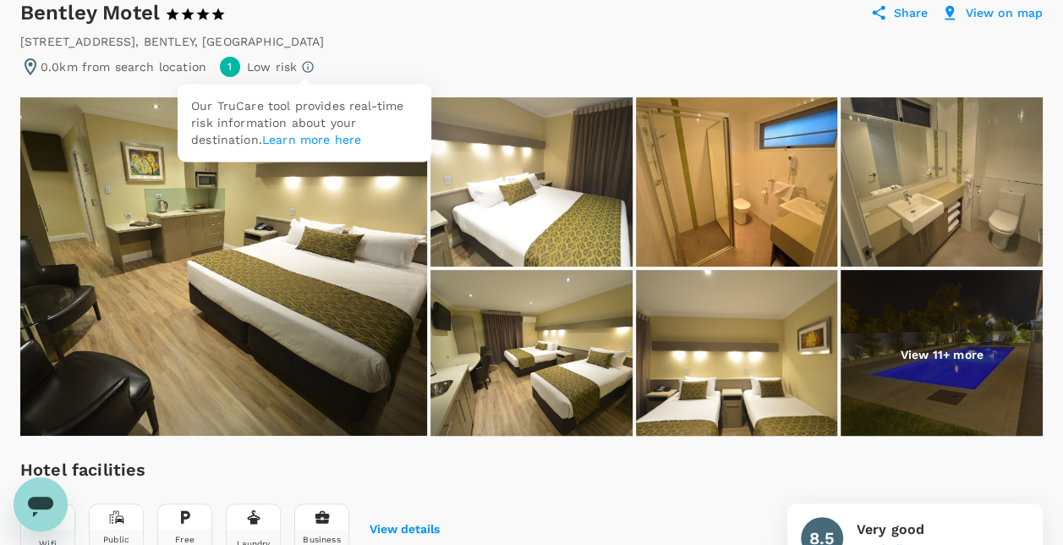
click at [303, 61] on icon at bounding box center [308, 67] width 14 height 14
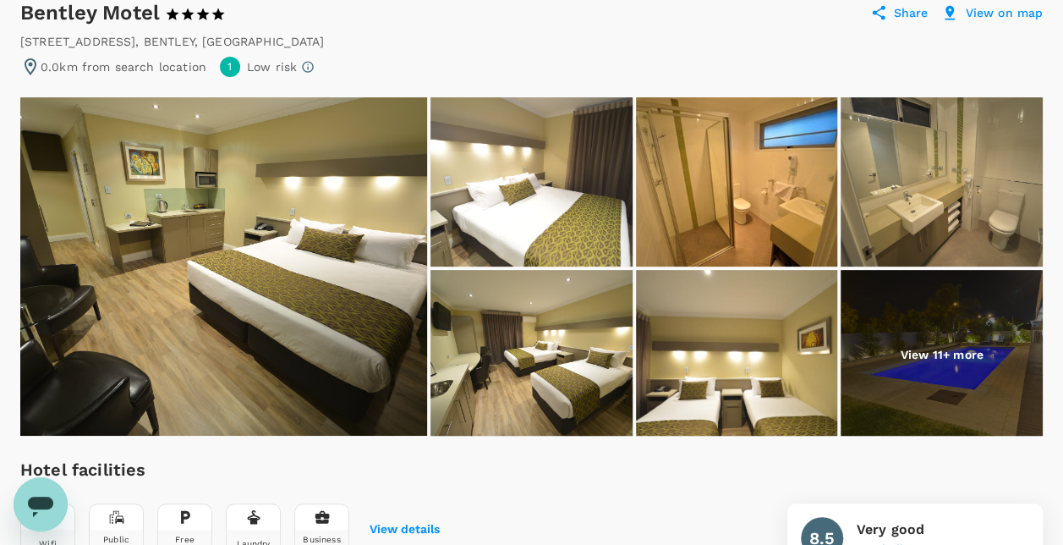
click at [392, 58] on div "0.0km from search location 1 Low risk" at bounding box center [531, 67] width 1023 height 20
click at [988, 349] on img at bounding box center [942, 354] width 202 height 169
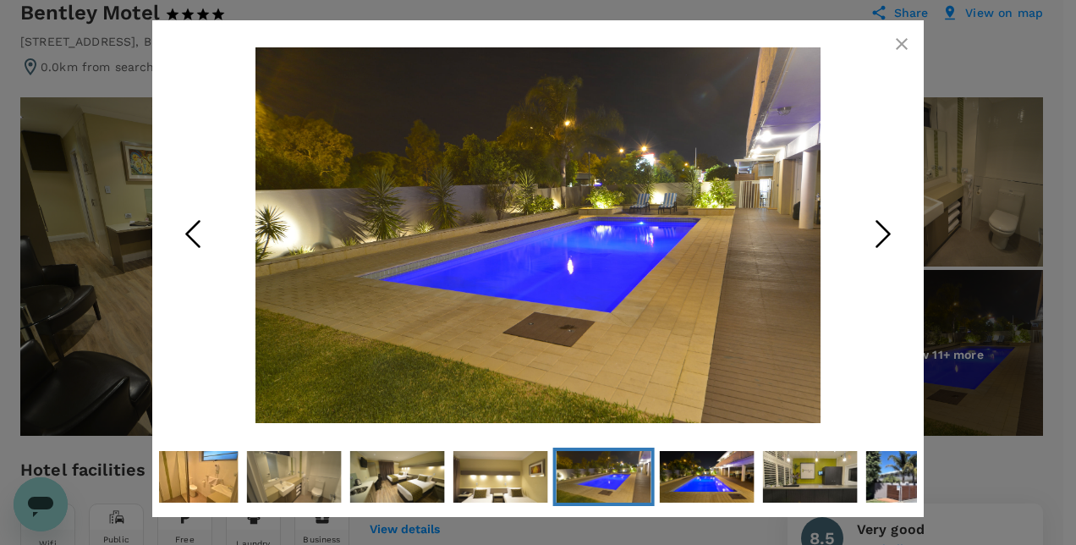
click at [869, 227] on icon "Next Slide" at bounding box center [883, 234] width 51 height 51
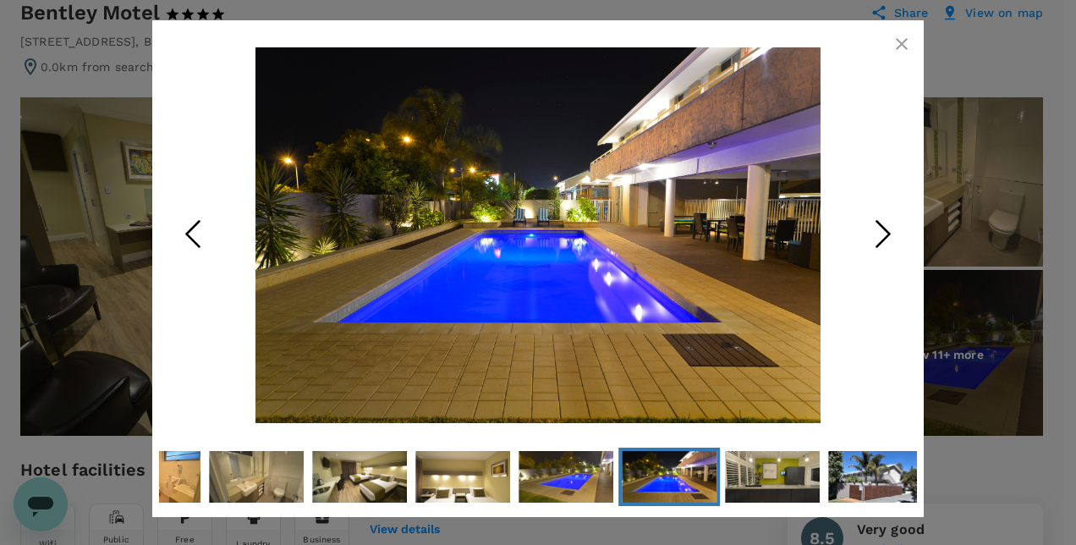
click at [872, 228] on icon "Next Slide" at bounding box center [883, 234] width 51 height 51
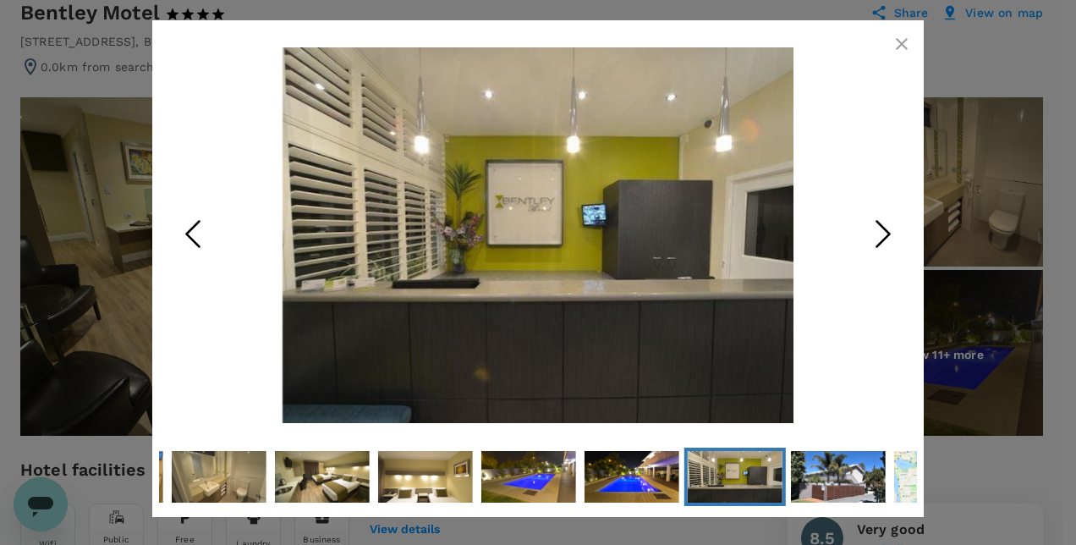
click at [872, 228] on icon "Next Slide" at bounding box center [883, 234] width 51 height 51
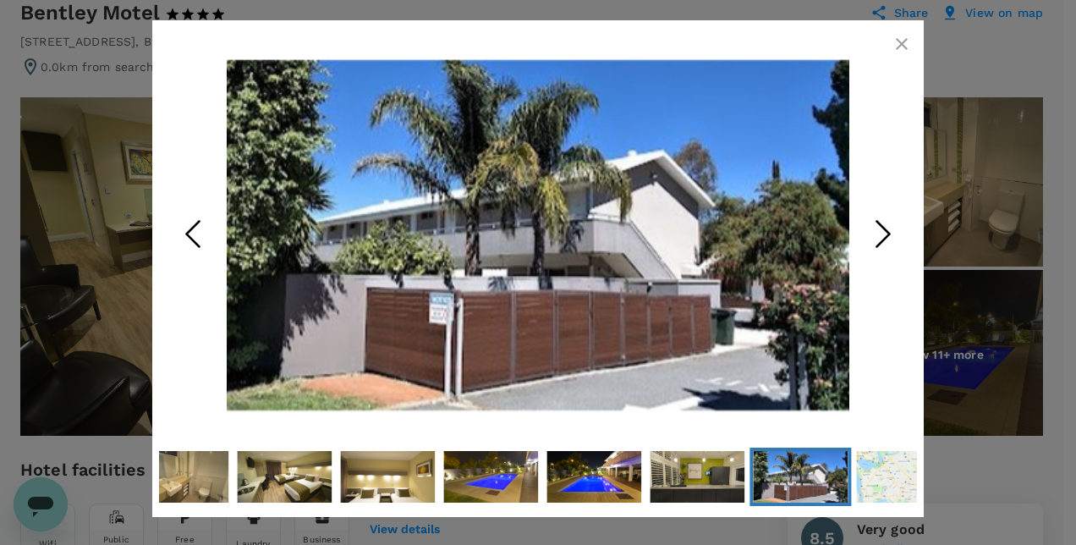
click at [872, 228] on icon "Next Slide" at bounding box center [883, 234] width 51 height 51
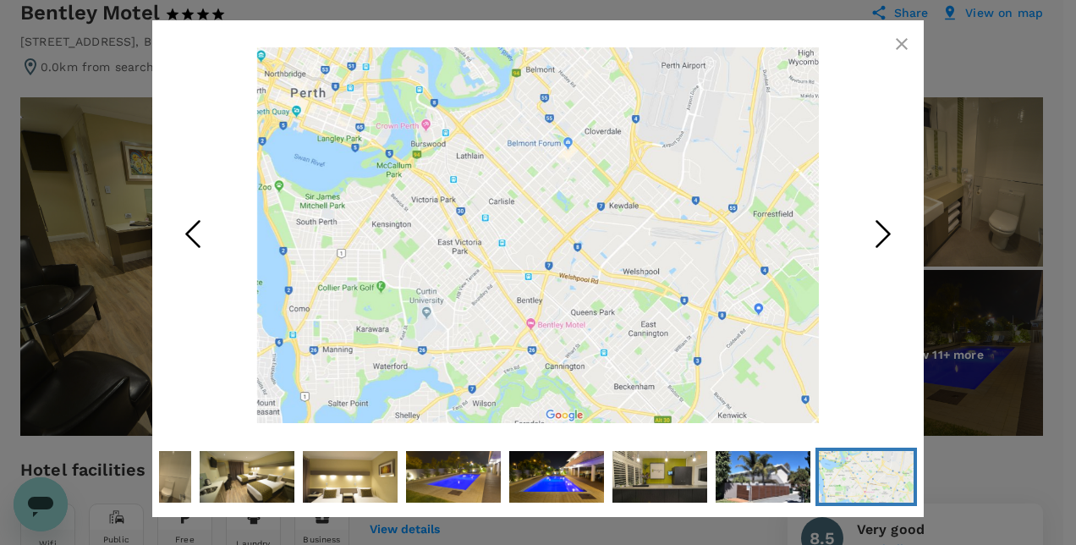
click at [872, 228] on icon "Next Slide" at bounding box center [883, 234] width 51 height 51
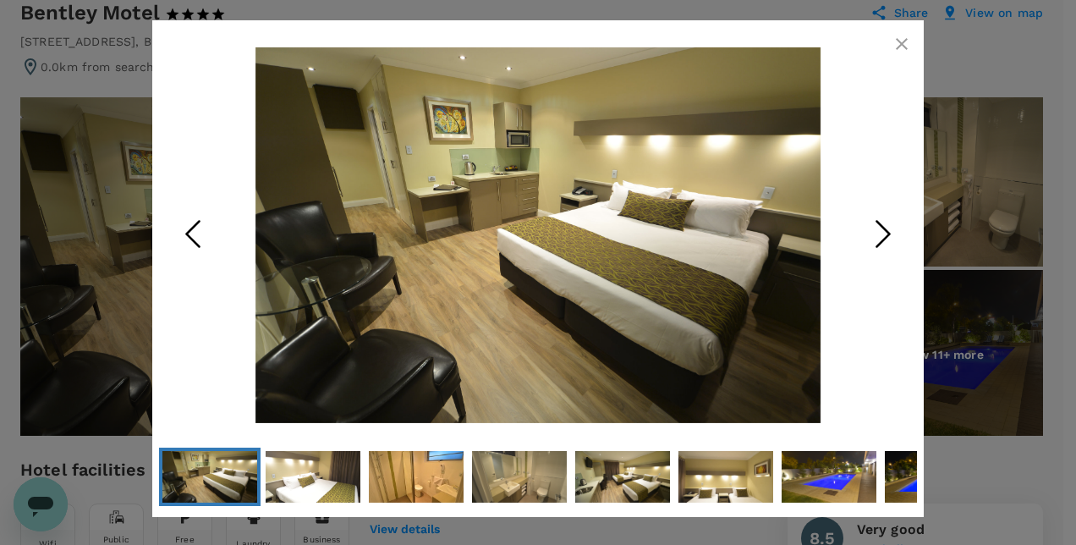
click at [872, 228] on icon "Next Slide" at bounding box center [883, 234] width 51 height 51
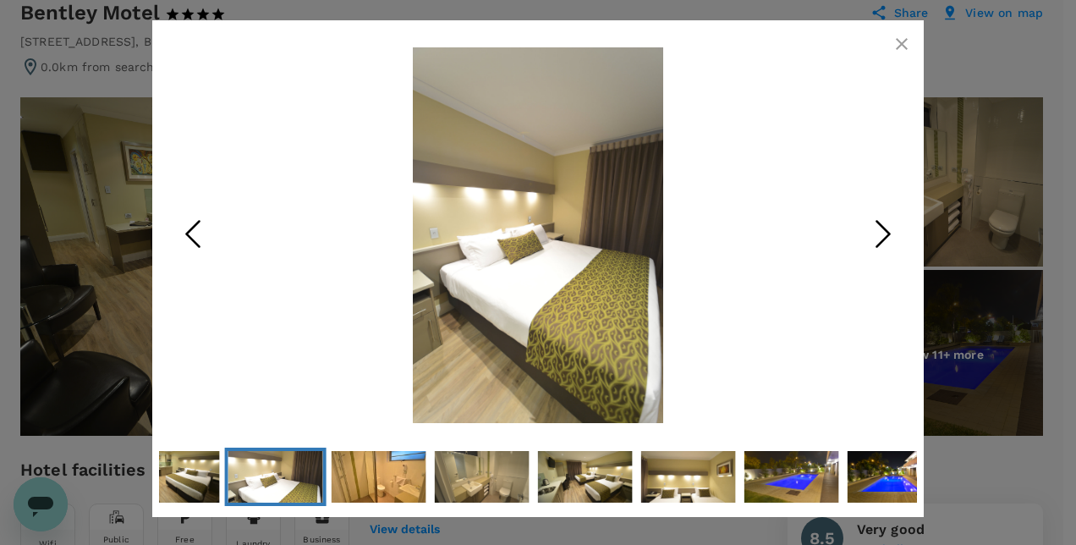
click at [872, 228] on icon "Next Slide" at bounding box center [883, 234] width 51 height 51
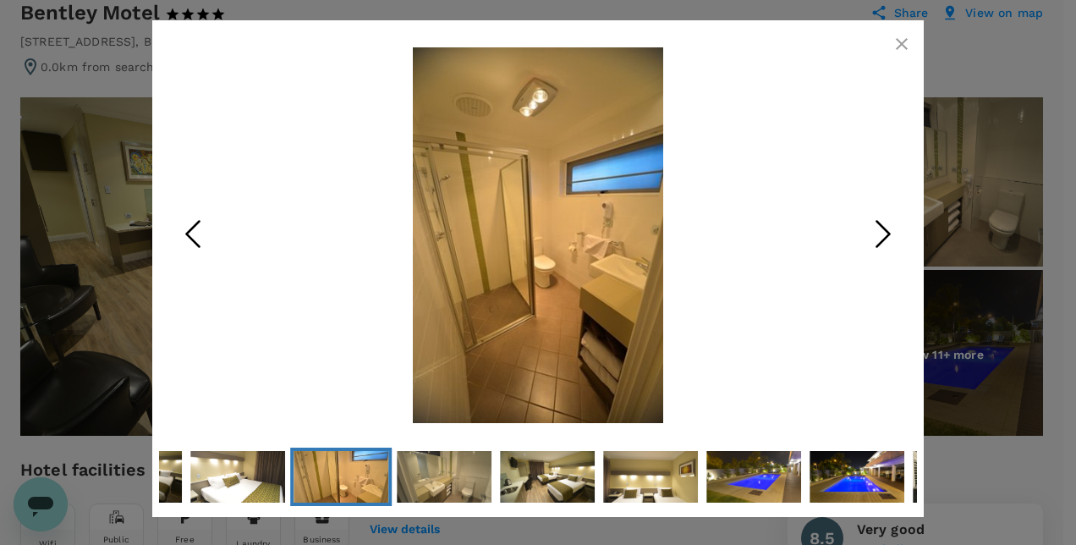
click at [872, 228] on icon "Next Slide" at bounding box center [883, 234] width 51 height 51
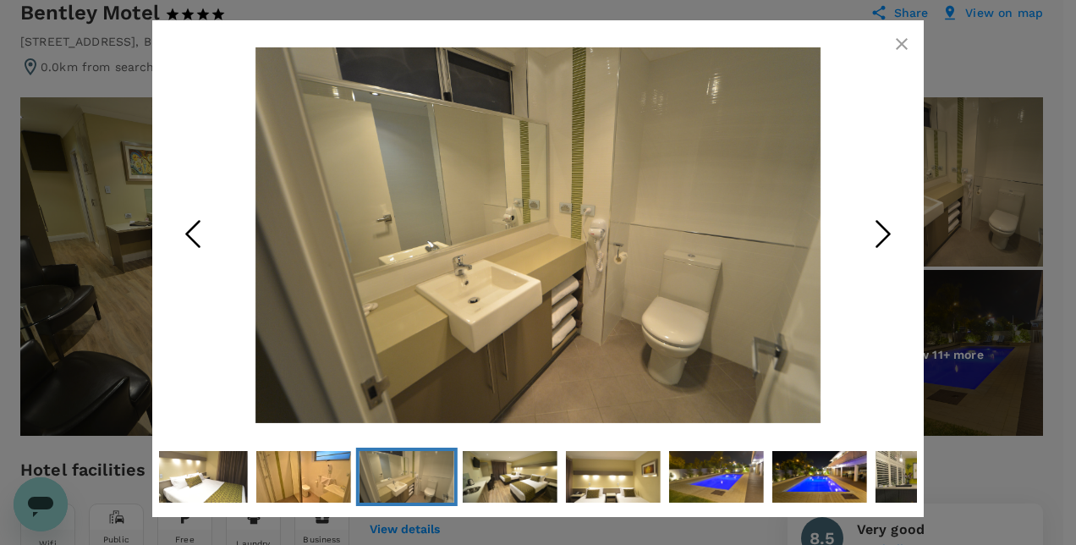
click at [189, 224] on icon "Previous Slide" at bounding box center [192, 234] width 51 height 51
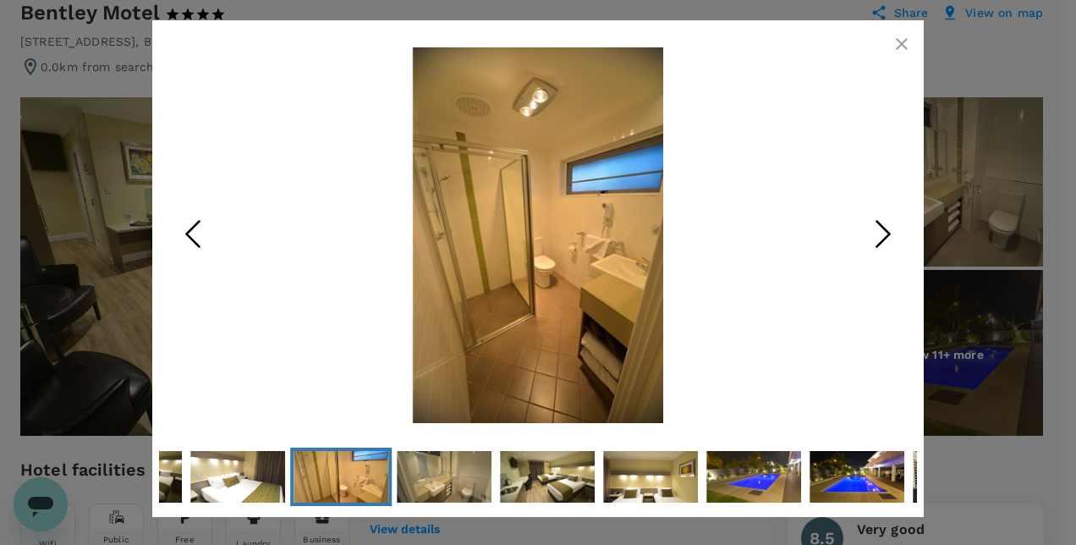
click at [890, 237] on icon "Next Slide" at bounding box center [883, 234] width 51 height 51
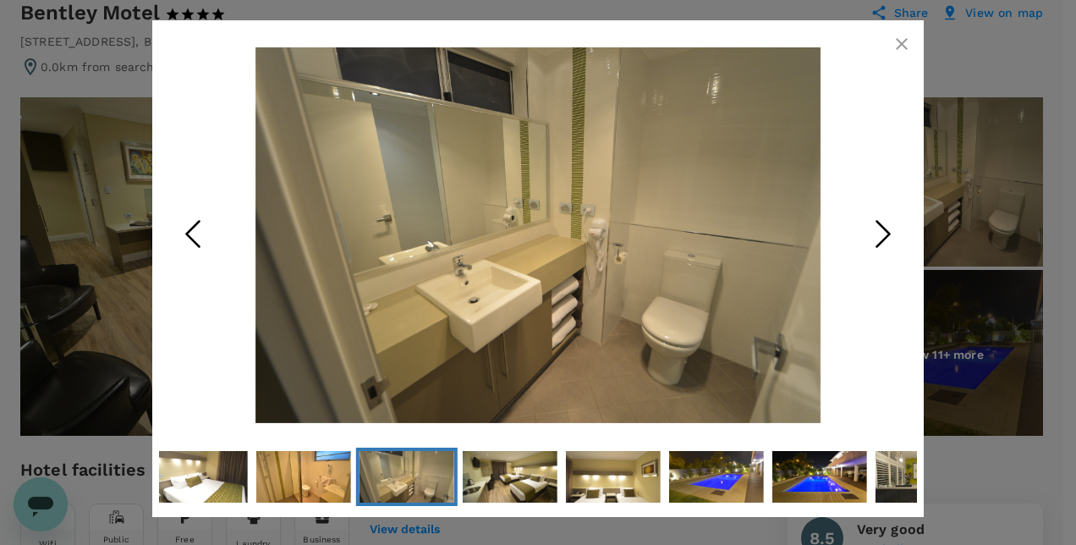
click at [887, 237] on polyline "Next Slide" at bounding box center [883, 234] width 13 height 25
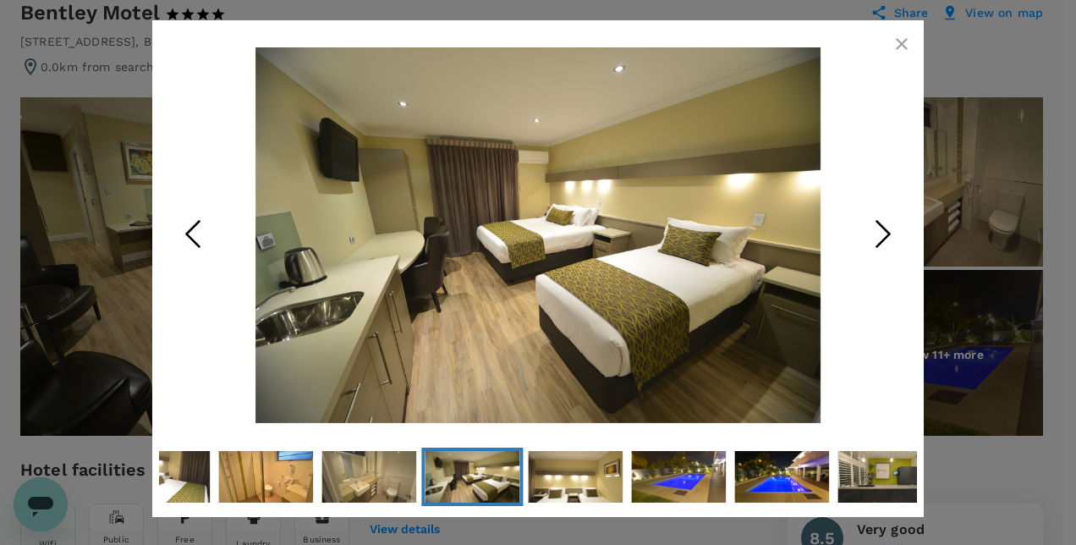
click at [887, 237] on polyline "Next Slide" at bounding box center [883, 234] width 13 height 25
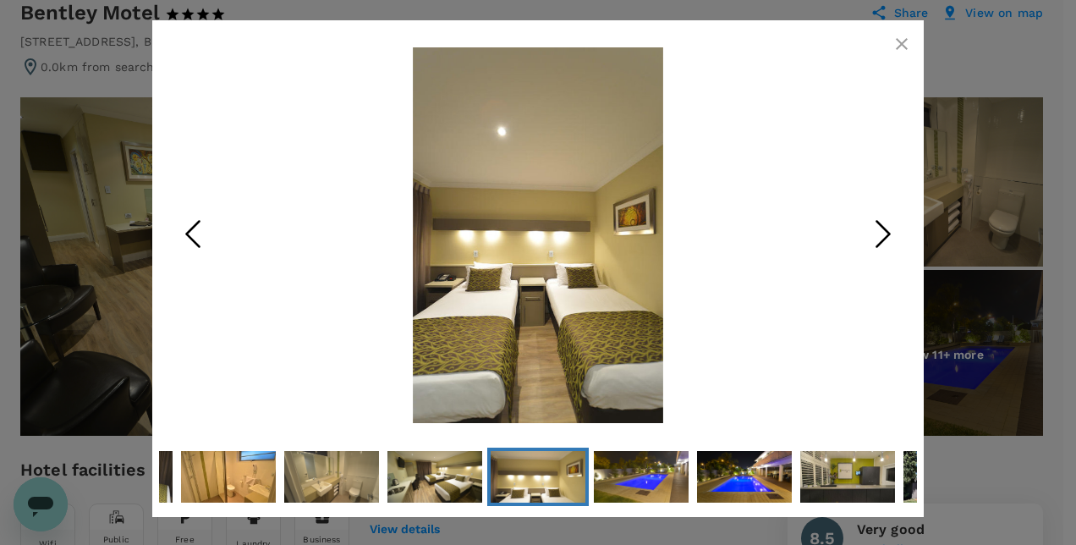
click at [887, 237] on polyline "Next Slide" at bounding box center [883, 234] width 13 height 25
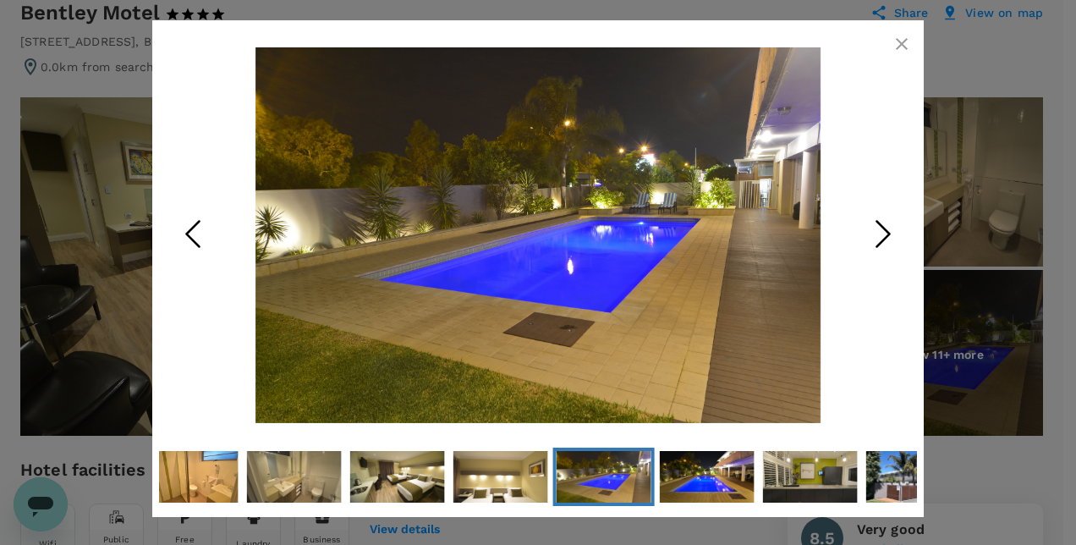
click at [887, 237] on polyline "Next Slide" at bounding box center [883, 234] width 13 height 25
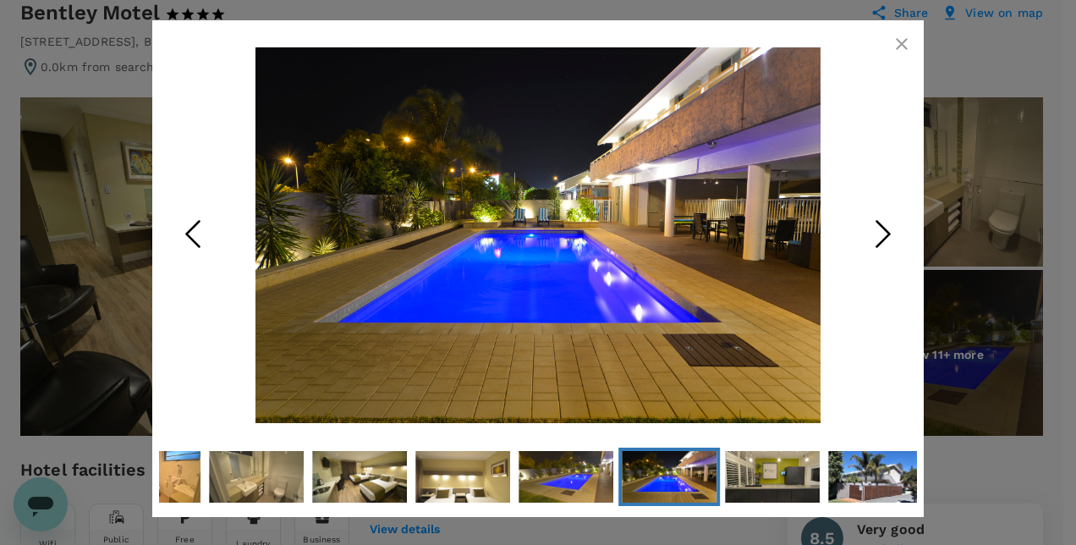
click at [887, 237] on polyline "Next Slide" at bounding box center [883, 234] width 13 height 25
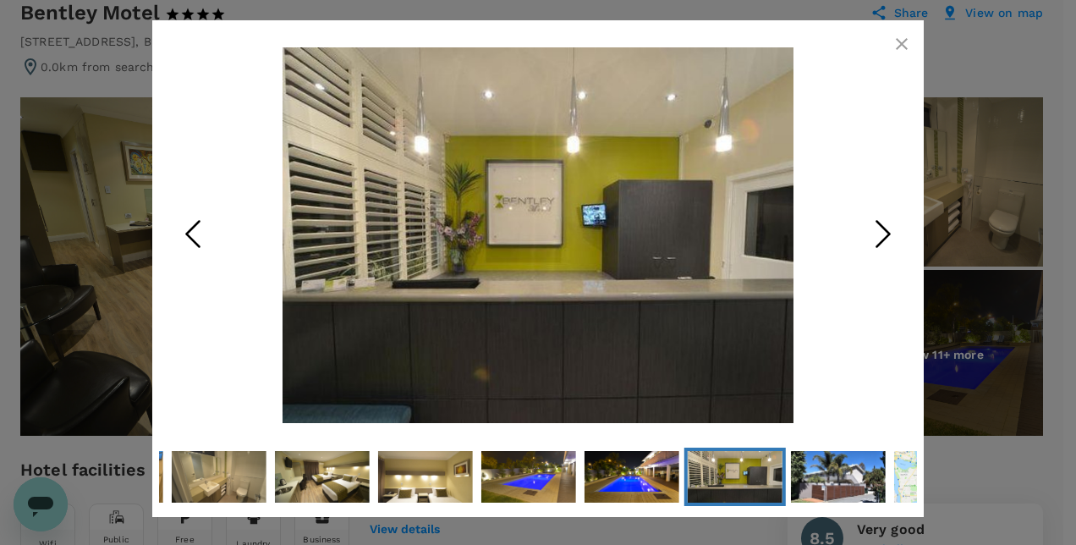
click at [887, 237] on polyline "Next Slide" at bounding box center [883, 234] width 13 height 25
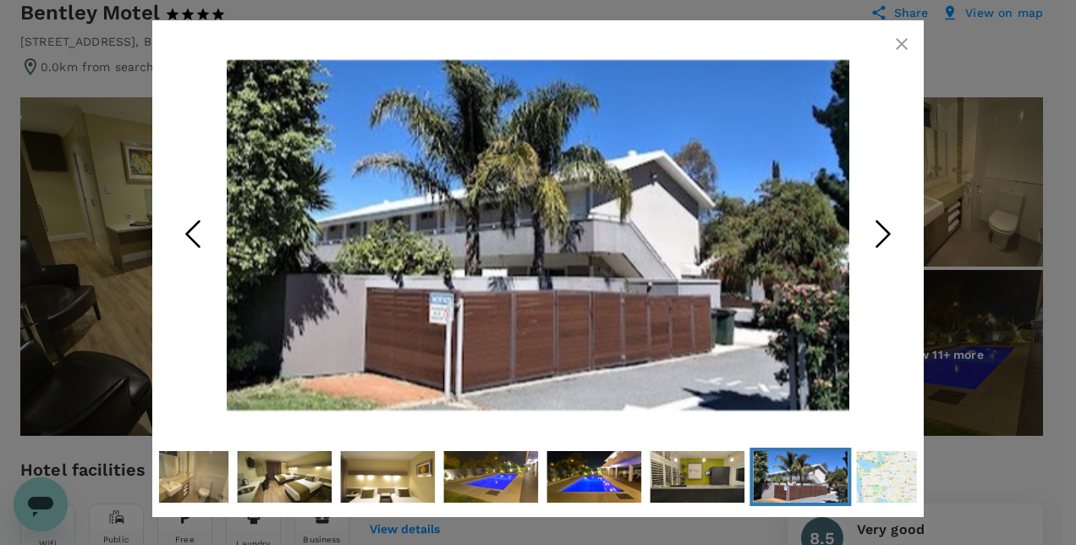
click at [889, 46] on button "button" at bounding box center [902, 44] width 34 height 34
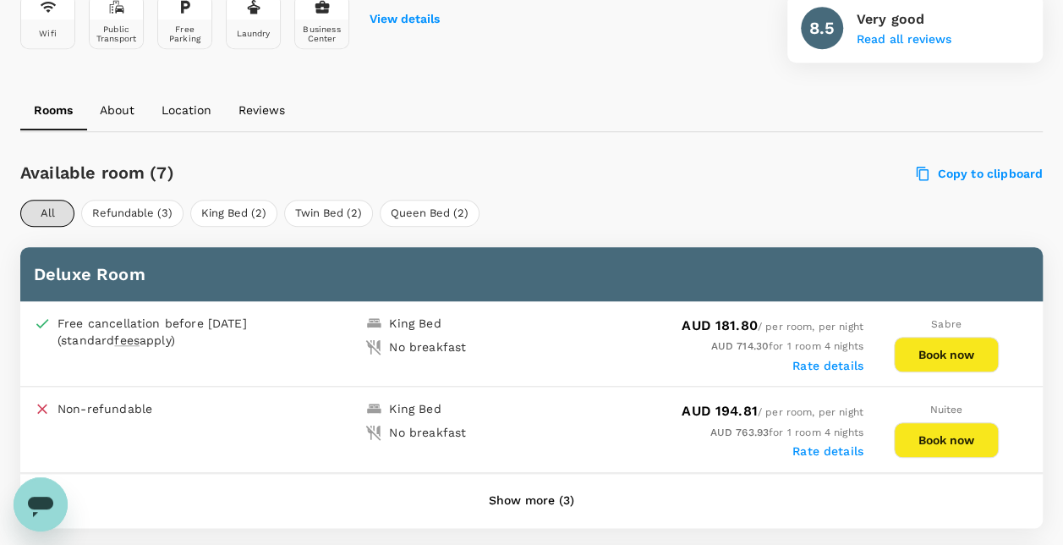
scroll to position [677, 0]
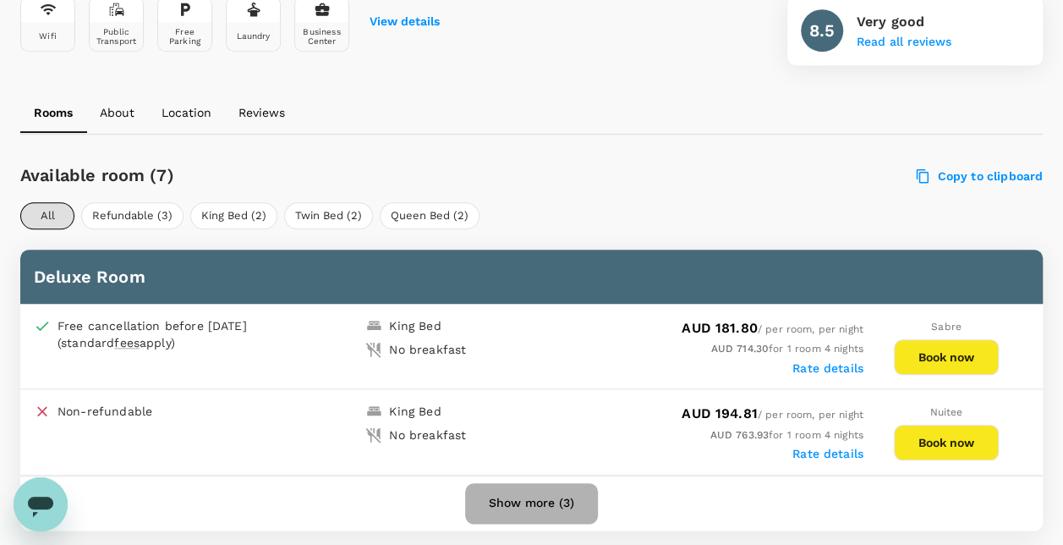
click at [549, 501] on button "Show more (3)" at bounding box center [531, 503] width 133 height 41
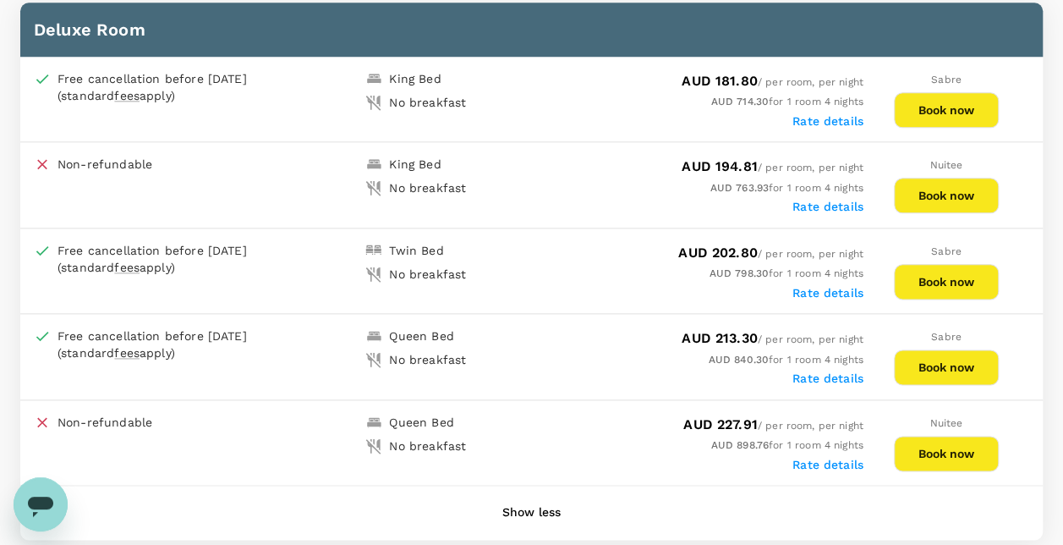
scroll to position [761, 0]
